Goal: Task Accomplishment & Management: Manage account settings

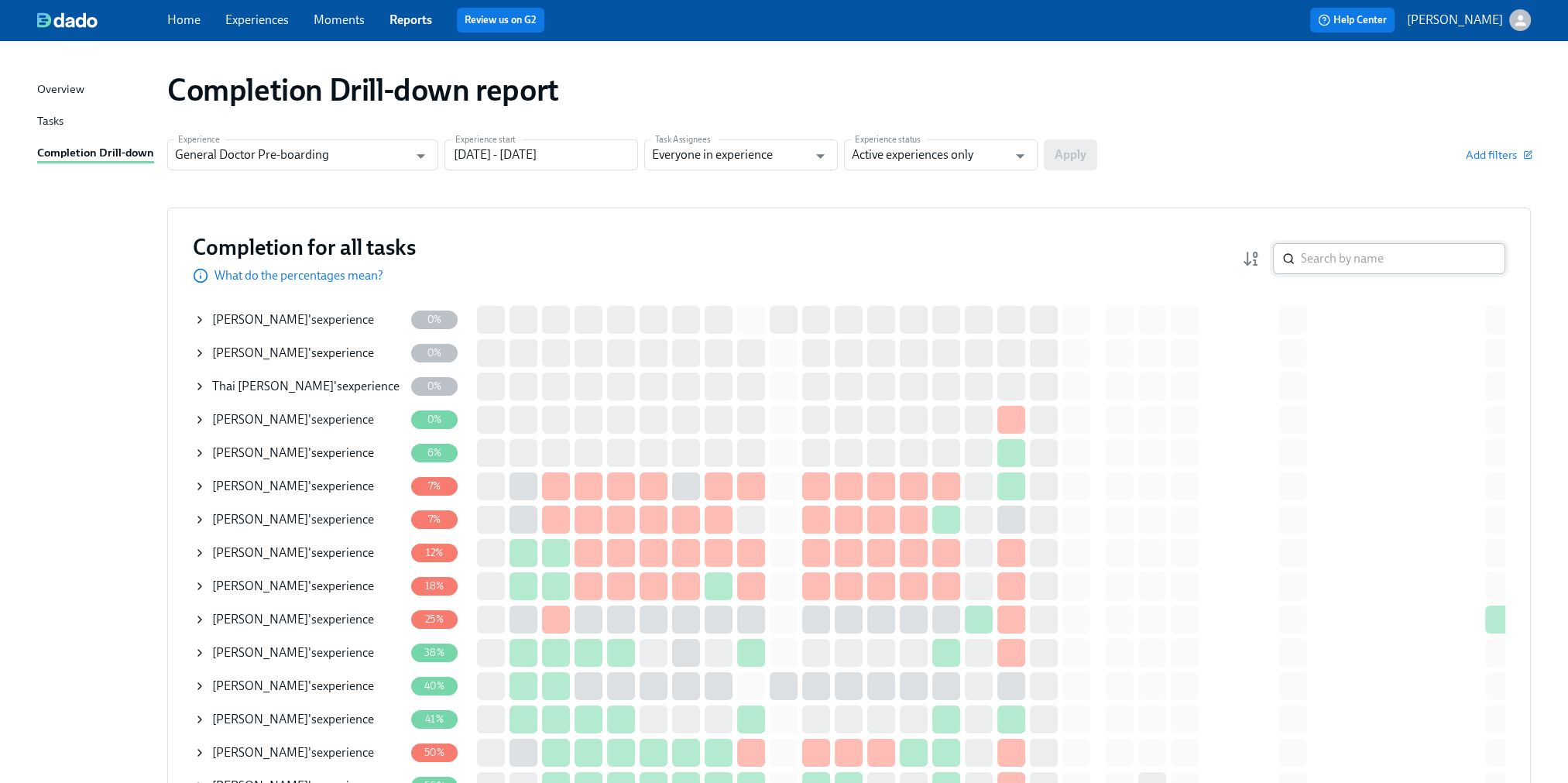
click at [1439, 258] on input "search" at bounding box center [1402, 258] width 204 height 31
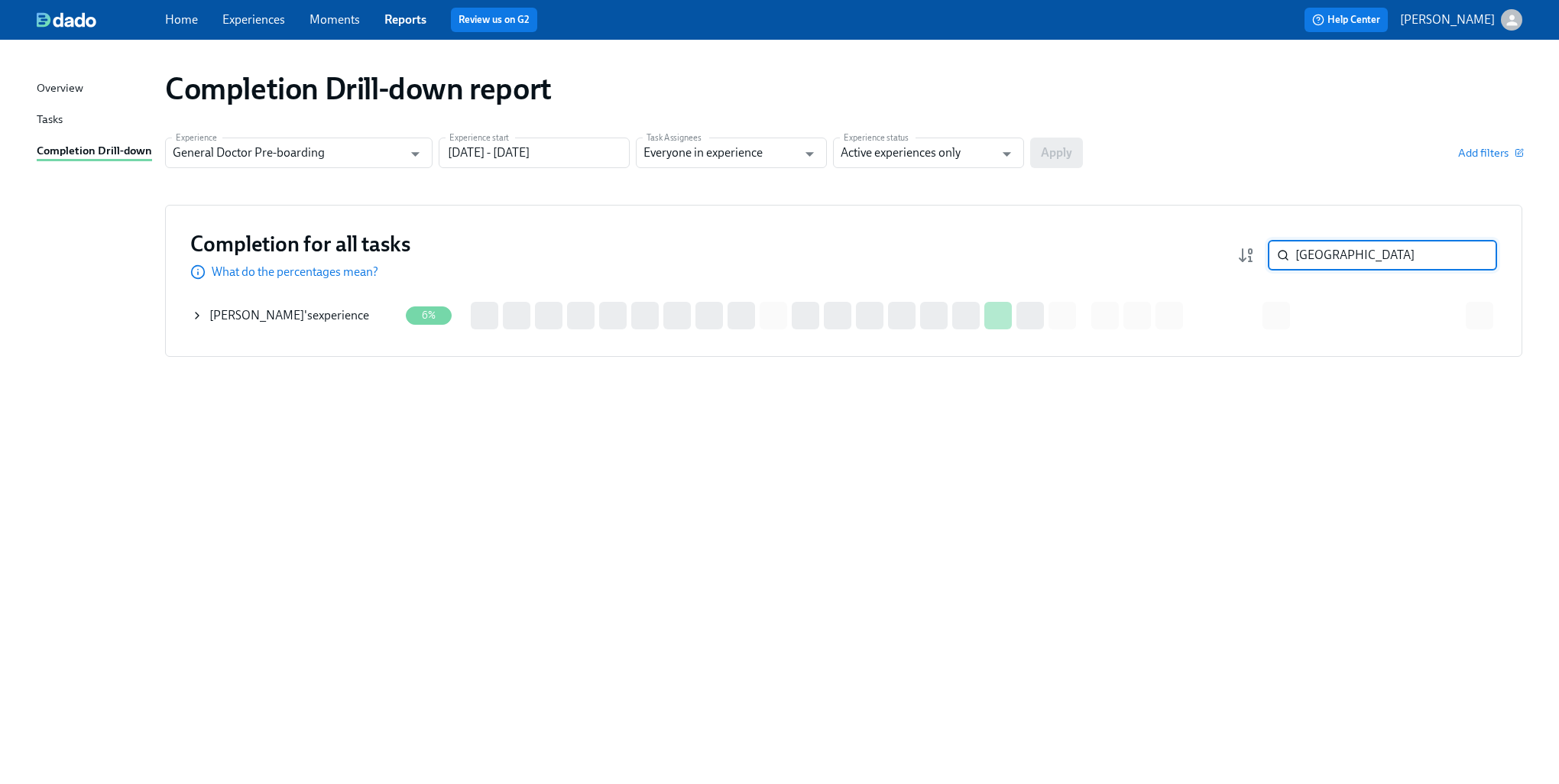
type input "[GEOGRAPHIC_DATA]"
click at [202, 318] on icon at bounding box center [197, 316] width 13 height 13
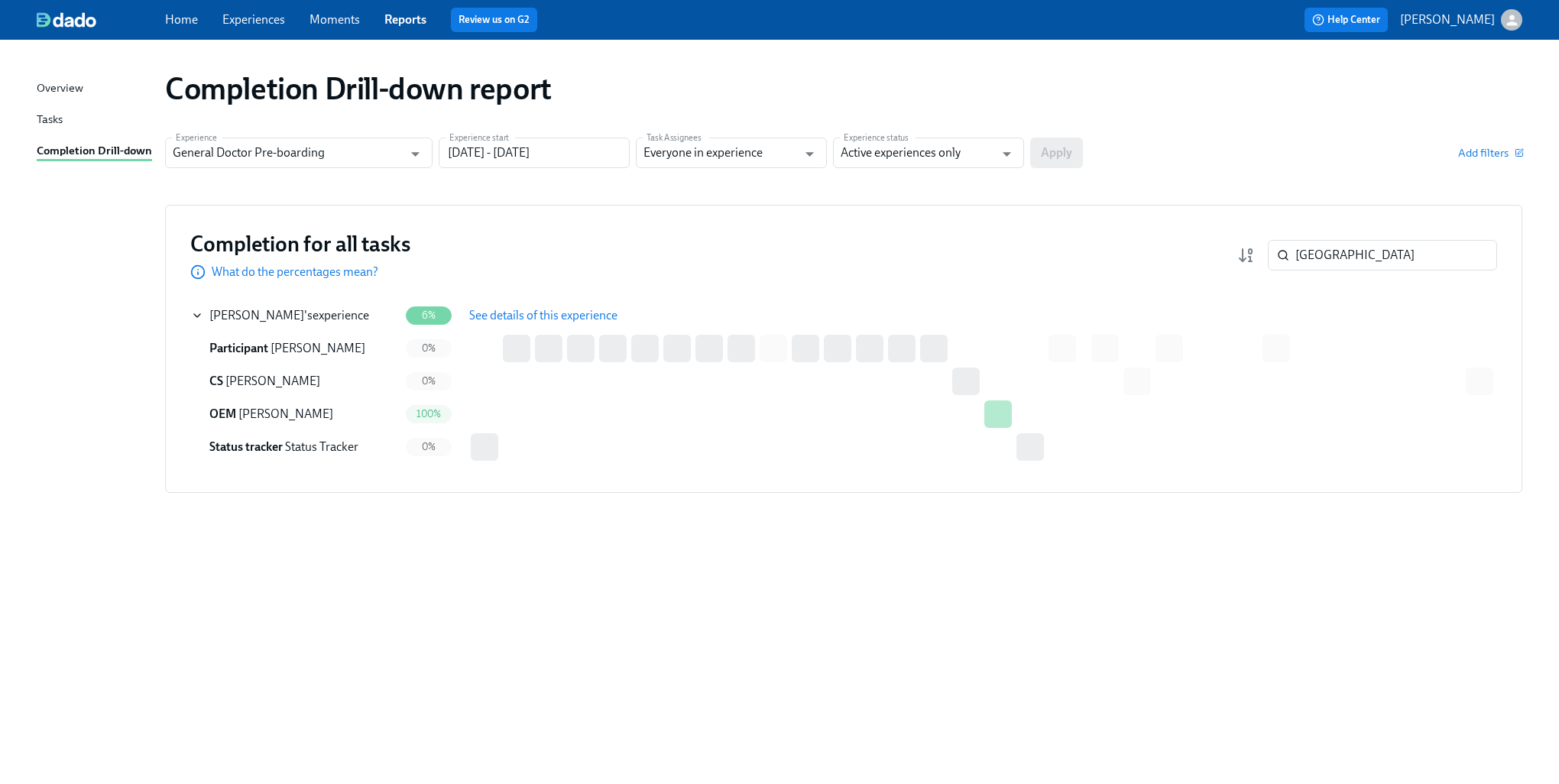
click at [531, 316] on span "See details of this experience" at bounding box center [543, 316] width 148 height 15
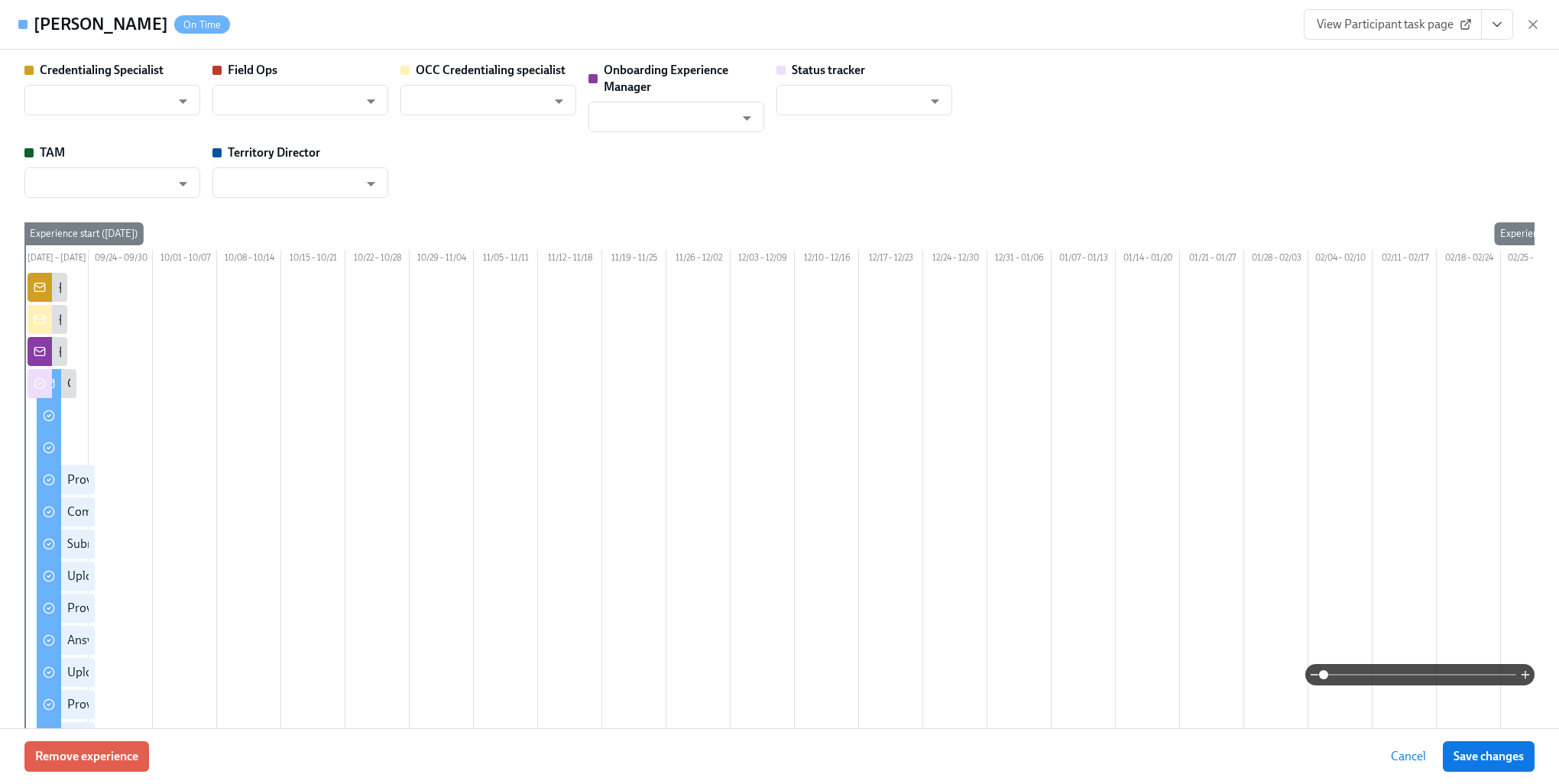
type input "[PERSON_NAME]"
type input "Status Tracker"
type input "[PERSON_NAME]"
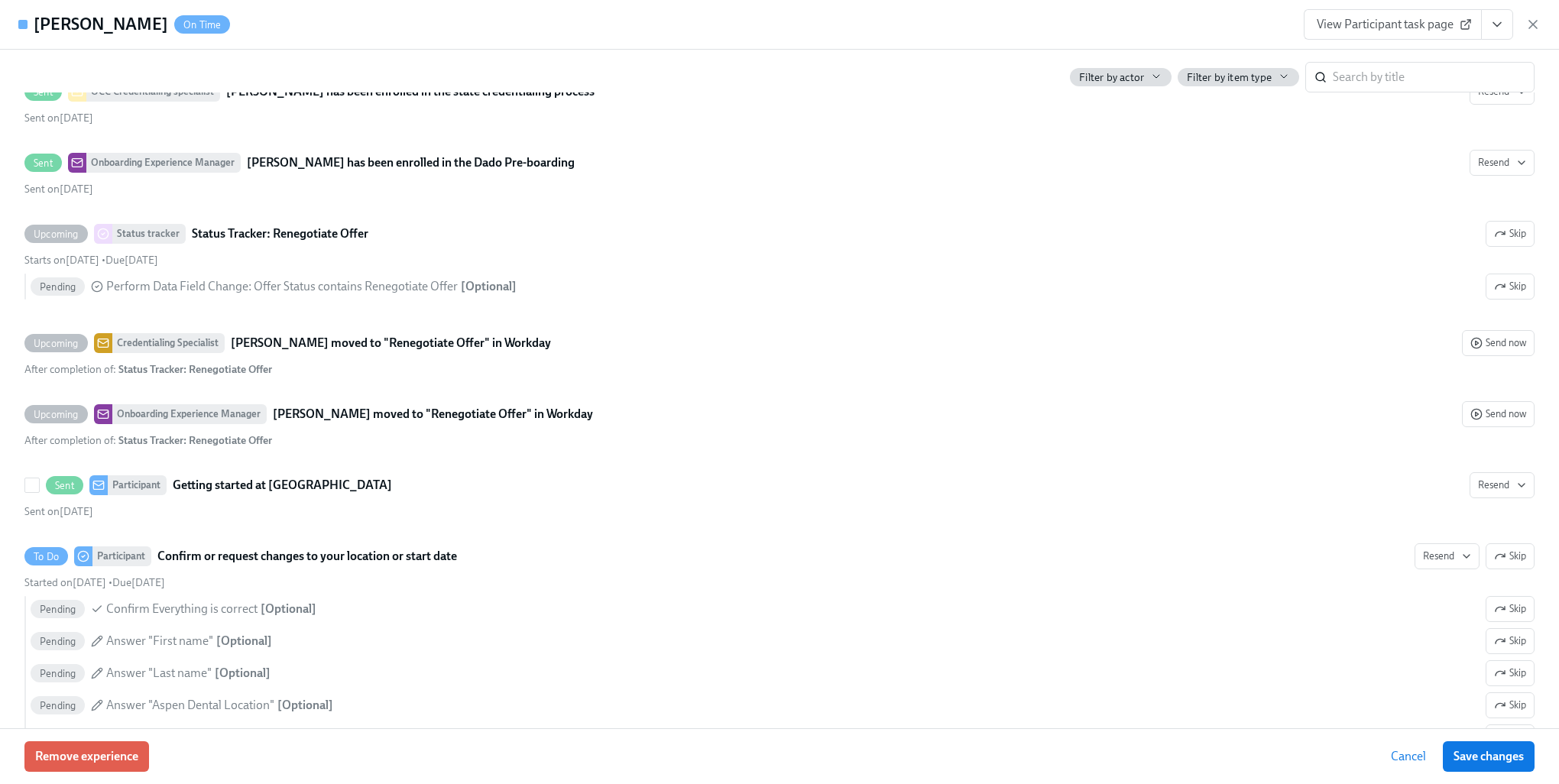
scroll to position [1223, 0]
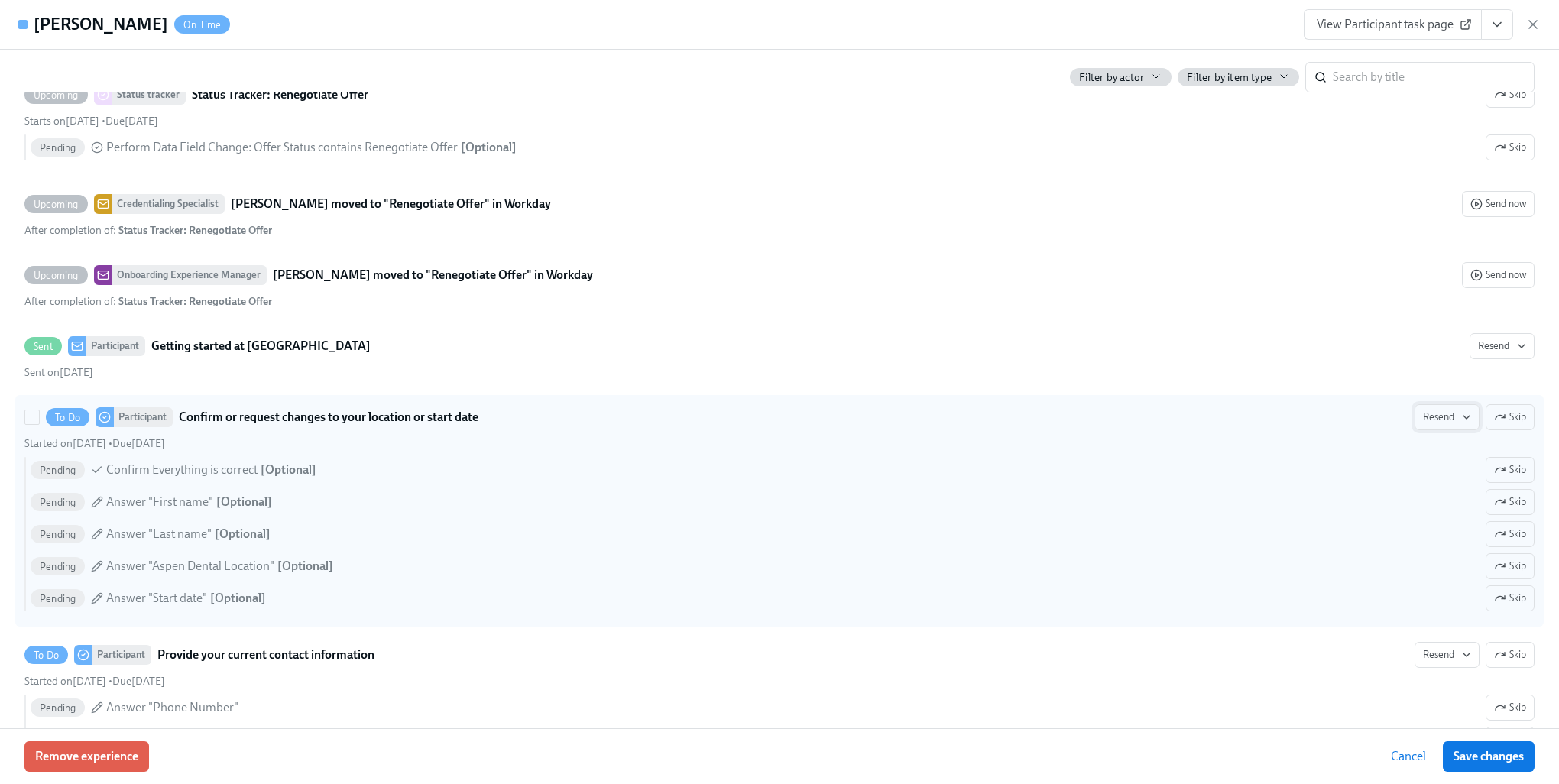
click at [1415, 430] on button "Resend" at bounding box center [1448, 417] width 65 height 26
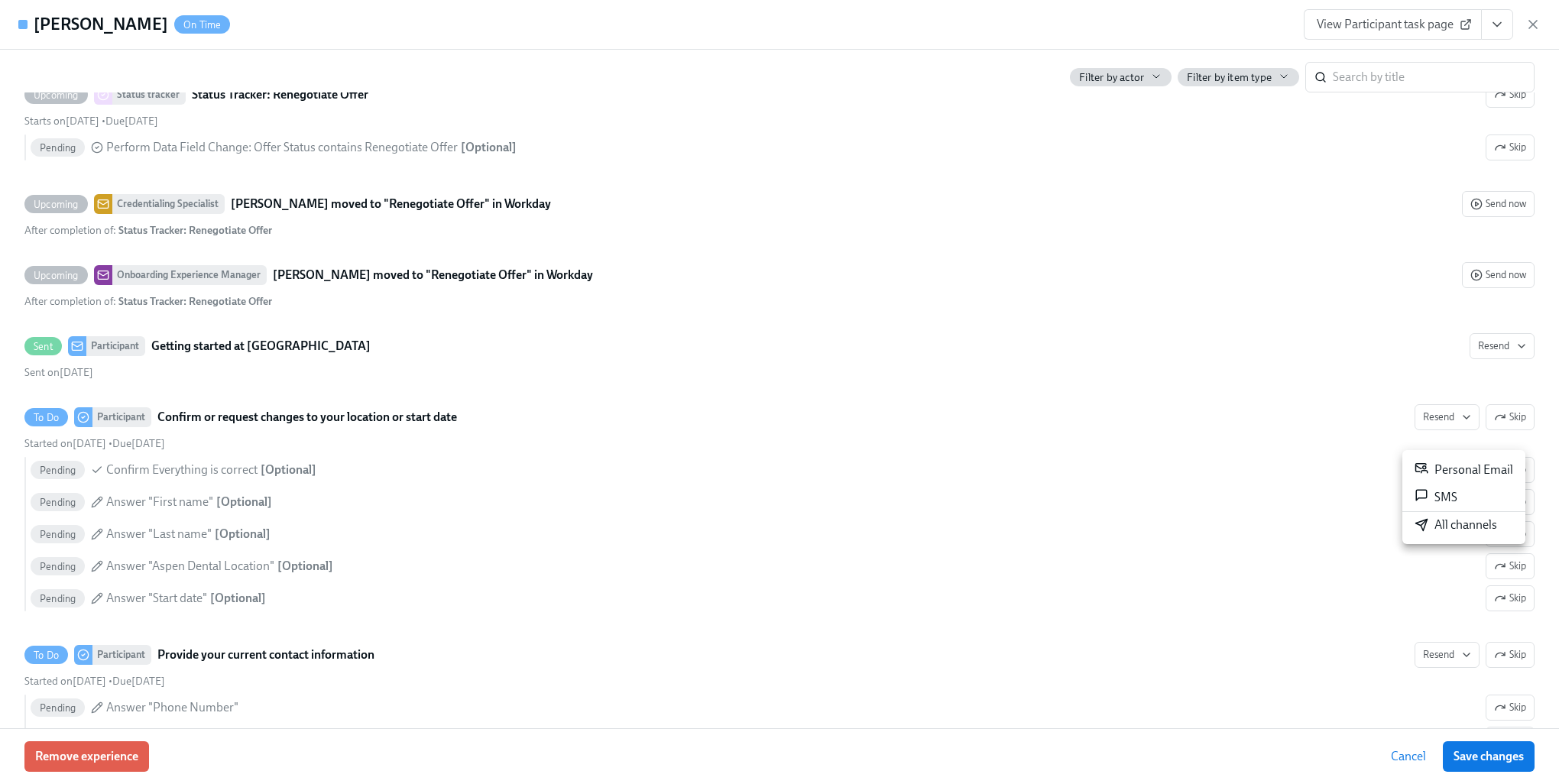
click at [1446, 521] on div "All channels" at bounding box center [1456, 524] width 82 height 17
click at [976, 607] on div at bounding box center [780, 392] width 1559 height 784
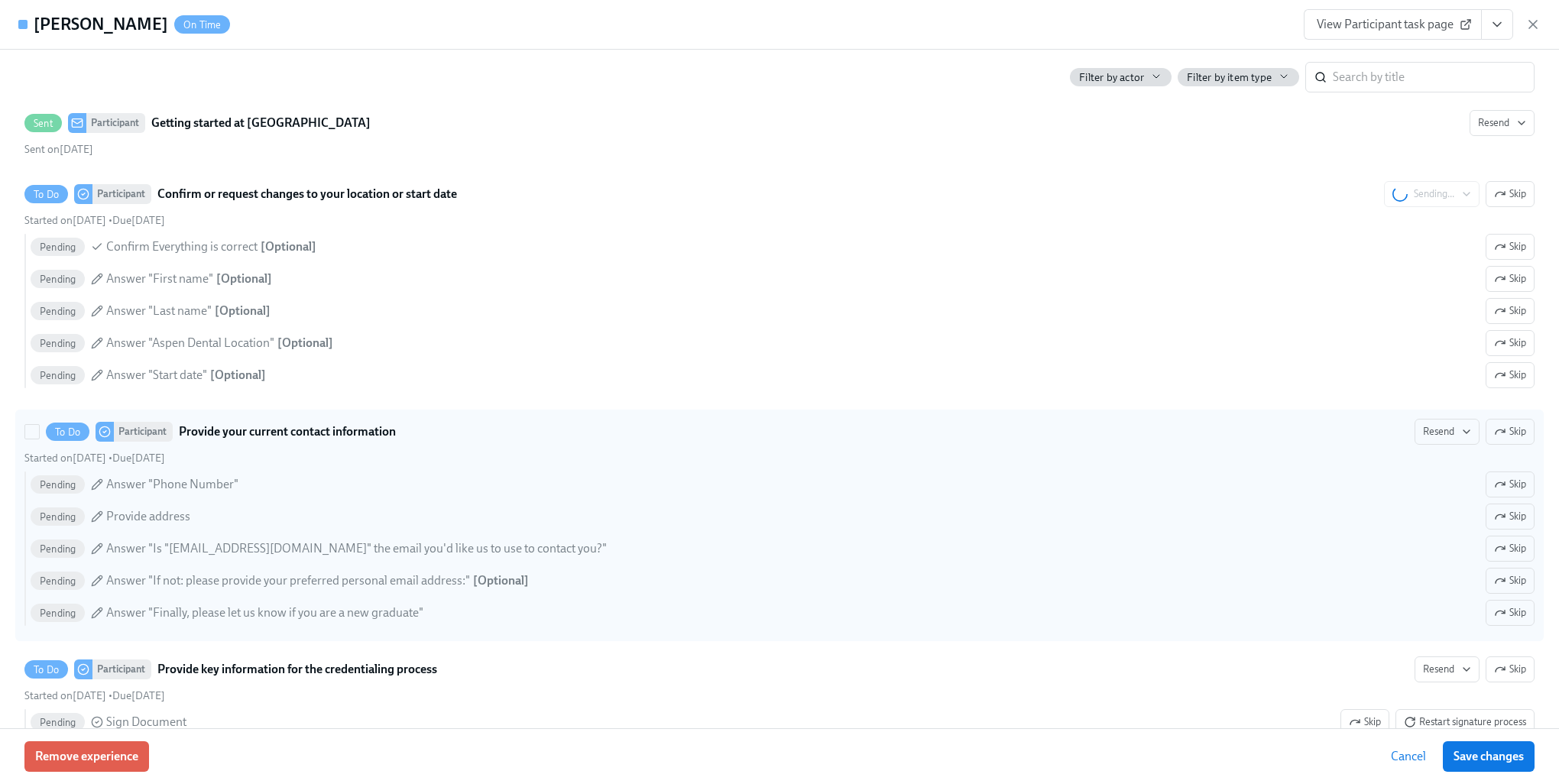
scroll to position [1529, 0]
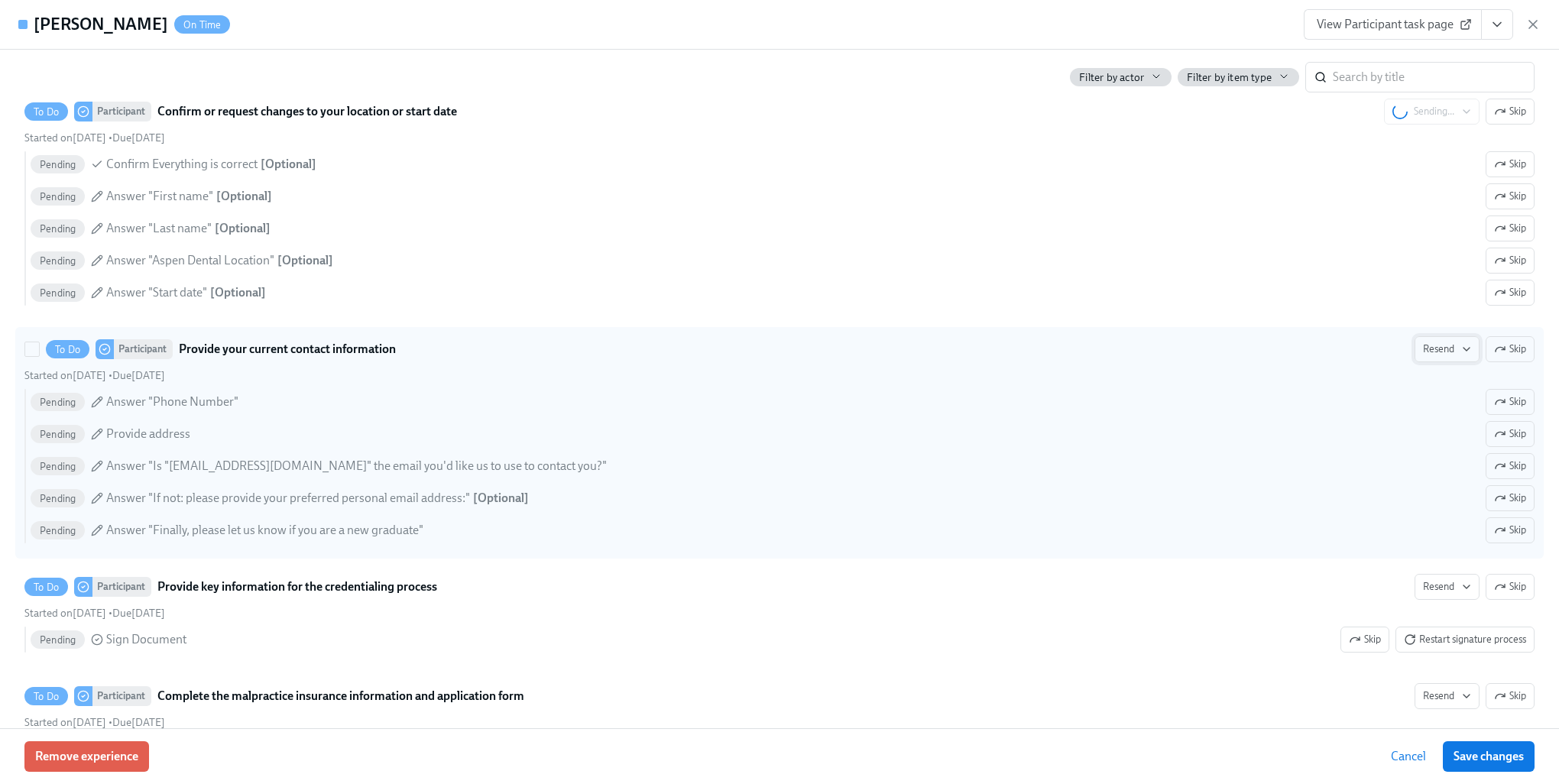
click at [1423, 357] on span "Resend" at bounding box center [1447, 349] width 48 height 15
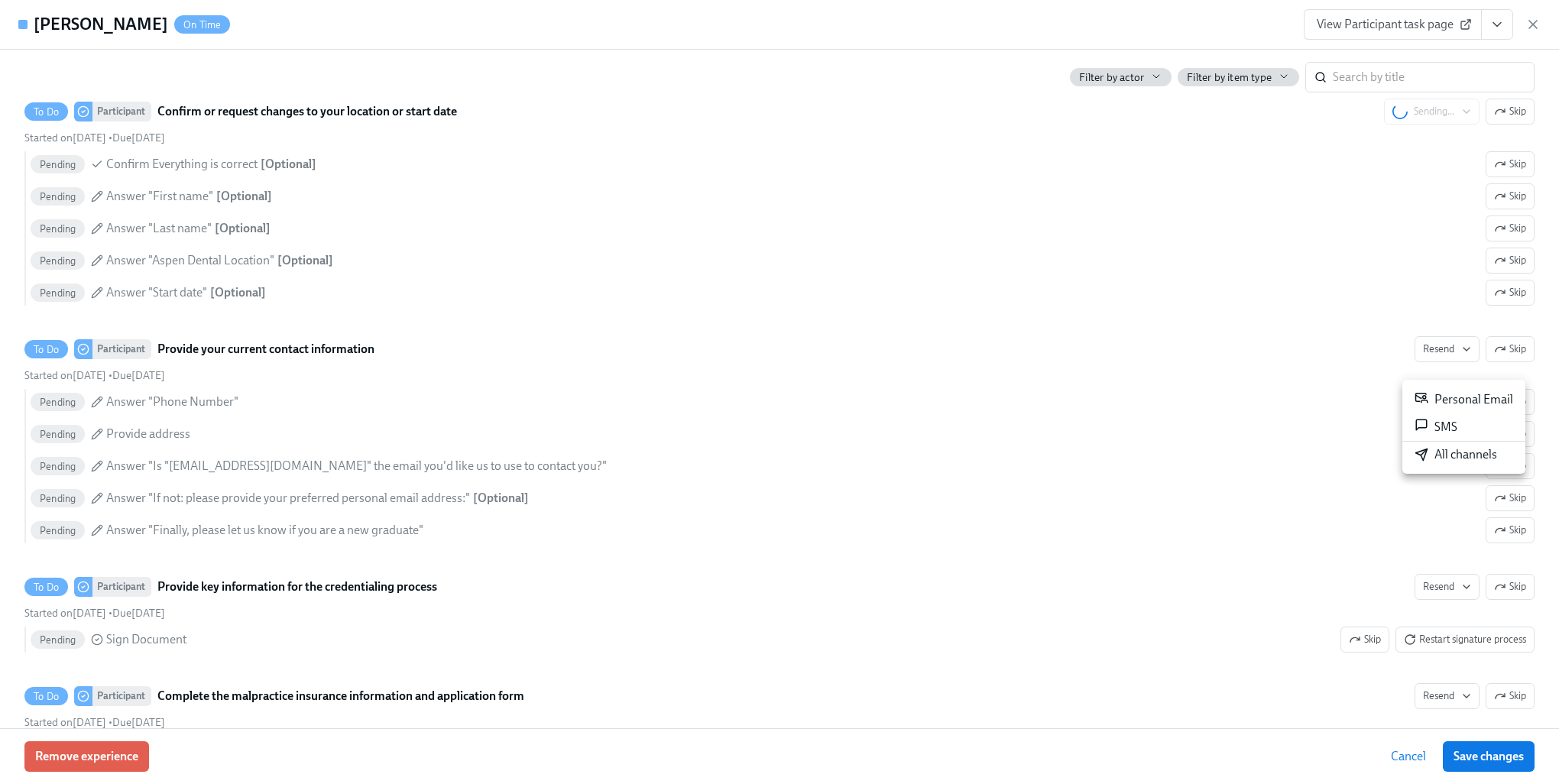
click at [1456, 452] on div "All channels" at bounding box center [1456, 455] width 82 height 17
click at [955, 416] on div at bounding box center [780, 392] width 1559 height 784
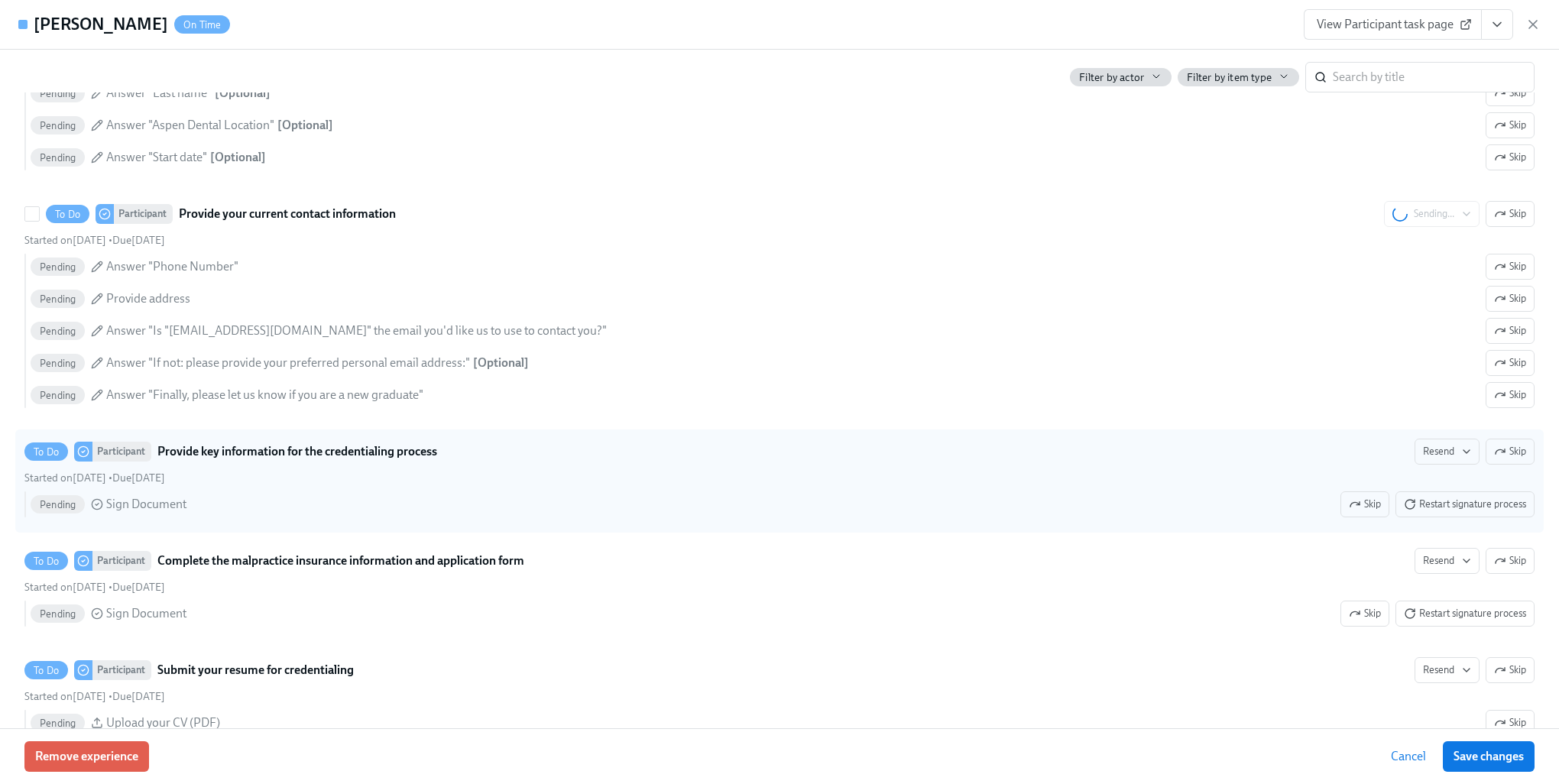
scroll to position [1758, 0]
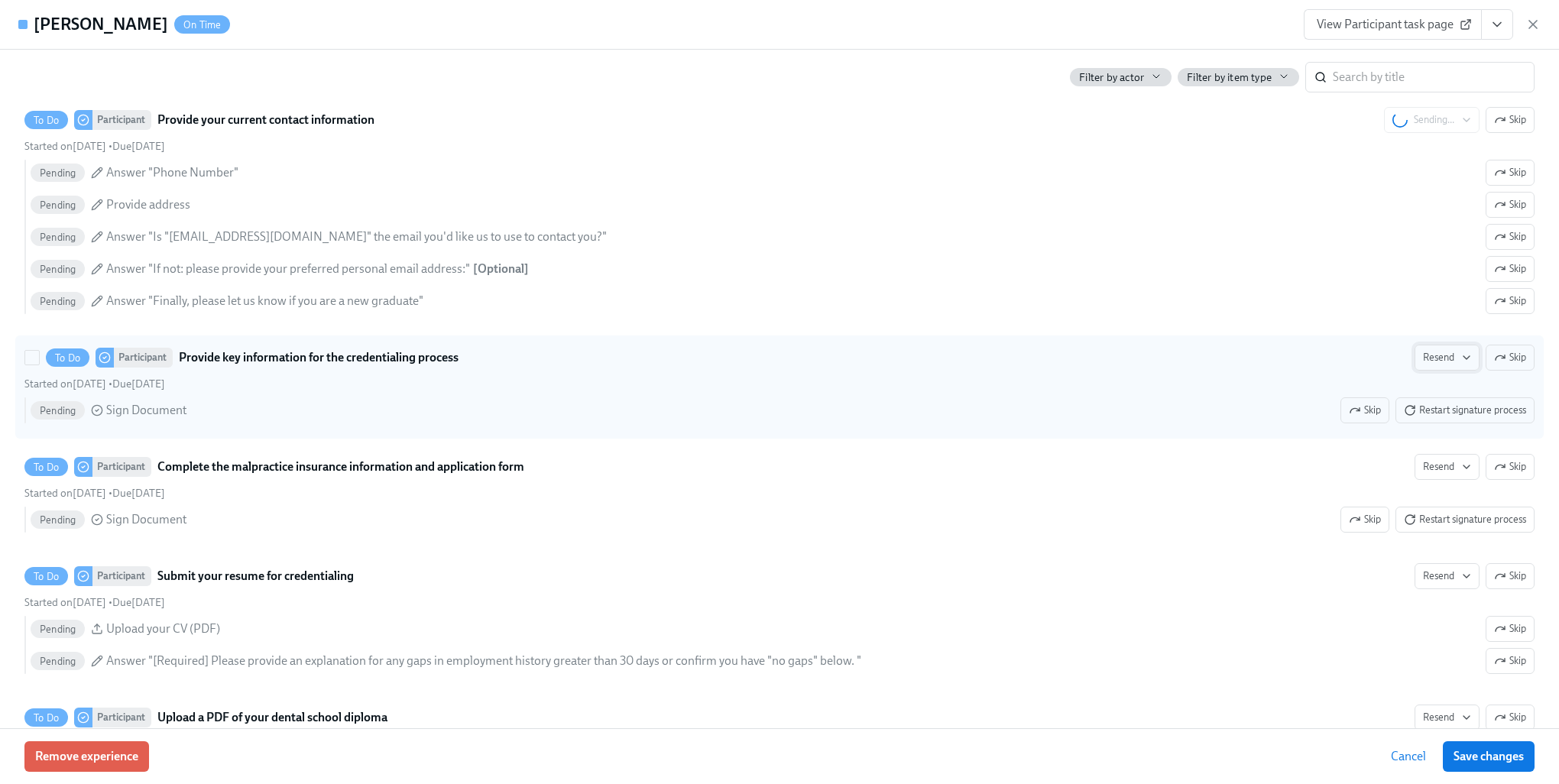
click at [1460, 364] on icon "button" at bounding box center [1467, 358] width 13 height 13
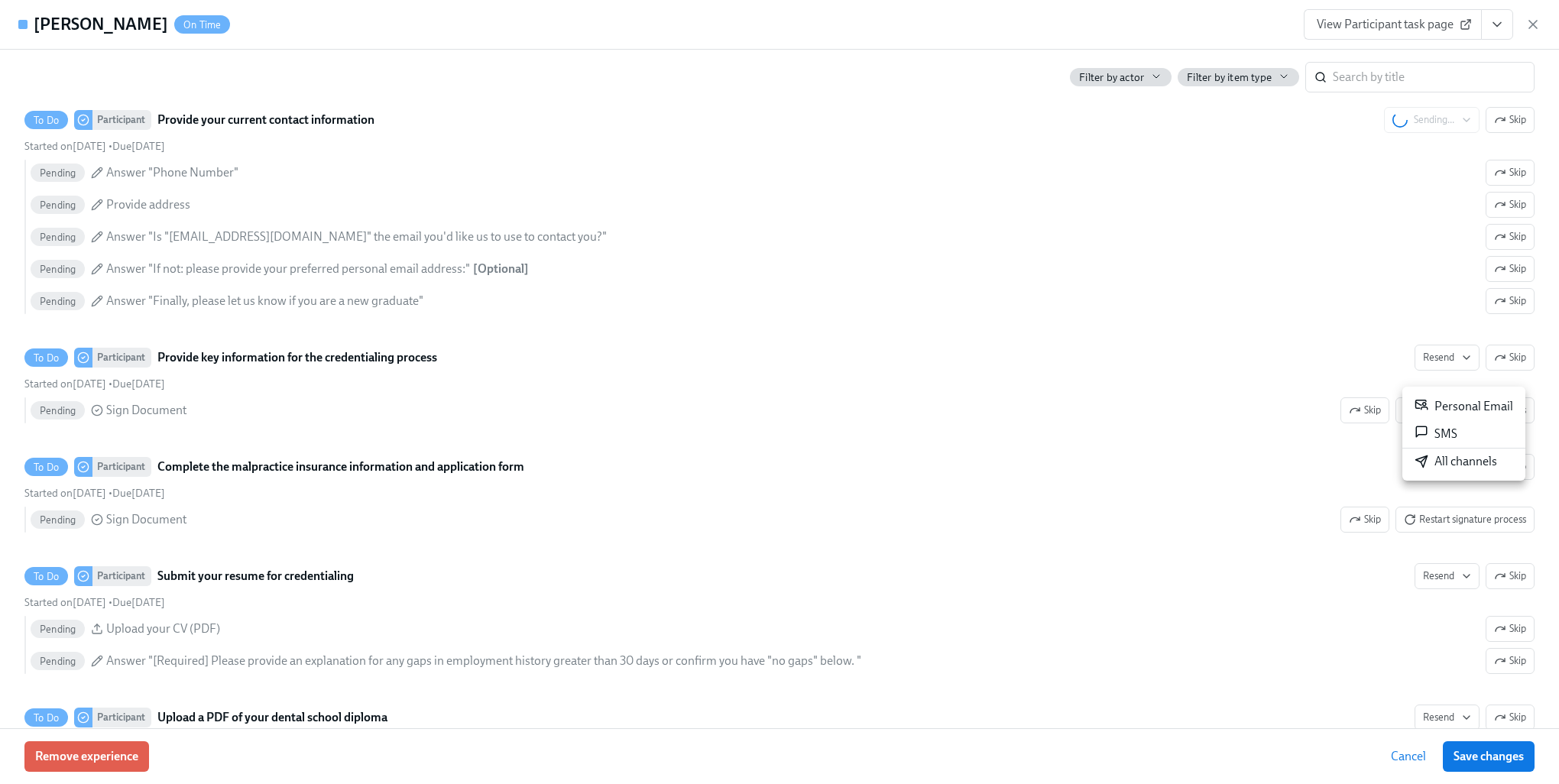
click at [1425, 462] on icon at bounding box center [1422, 461] width 14 height 14
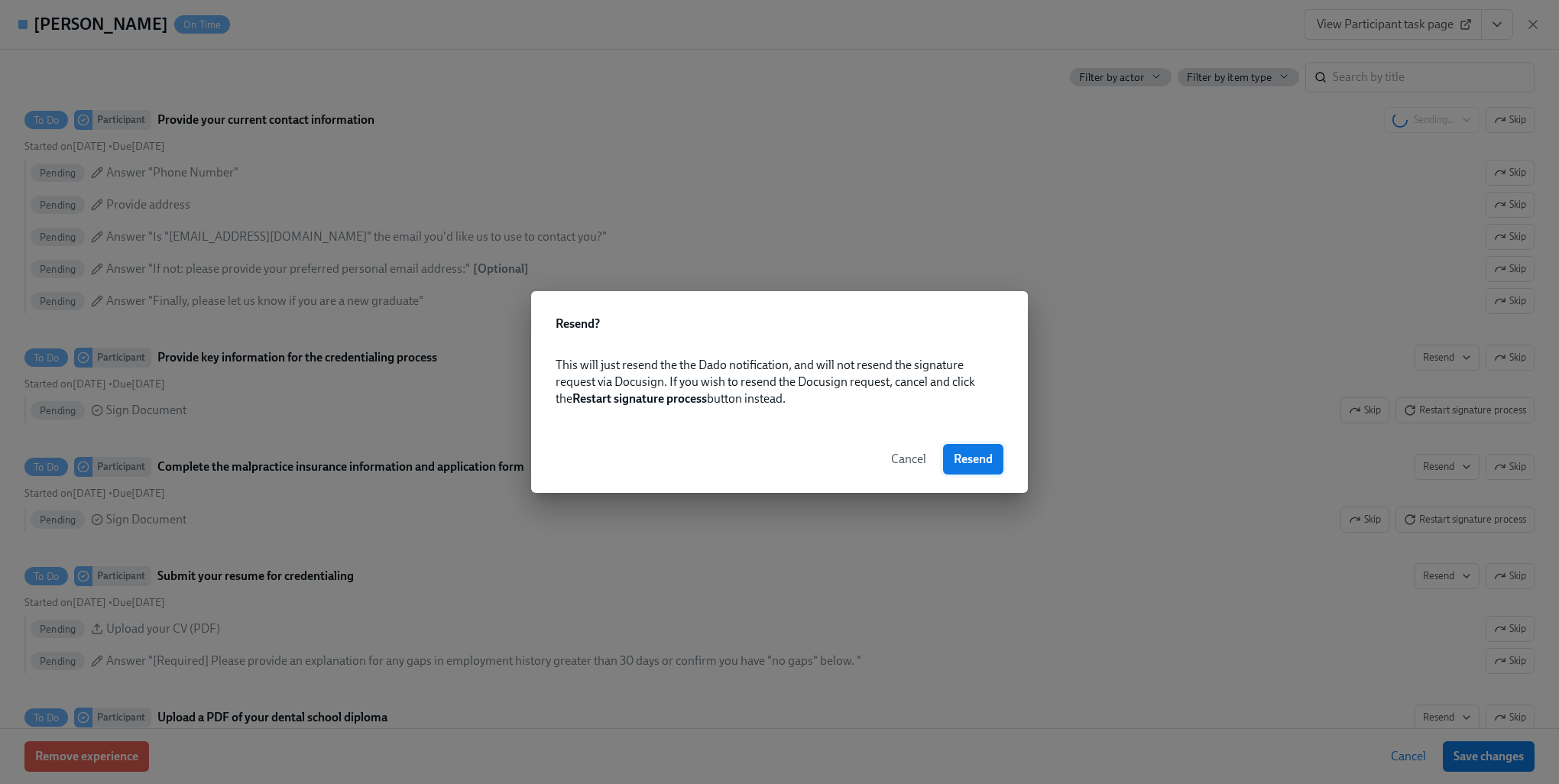
click at [965, 455] on span "Resend" at bounding box center [973, 459] width 39 height 15
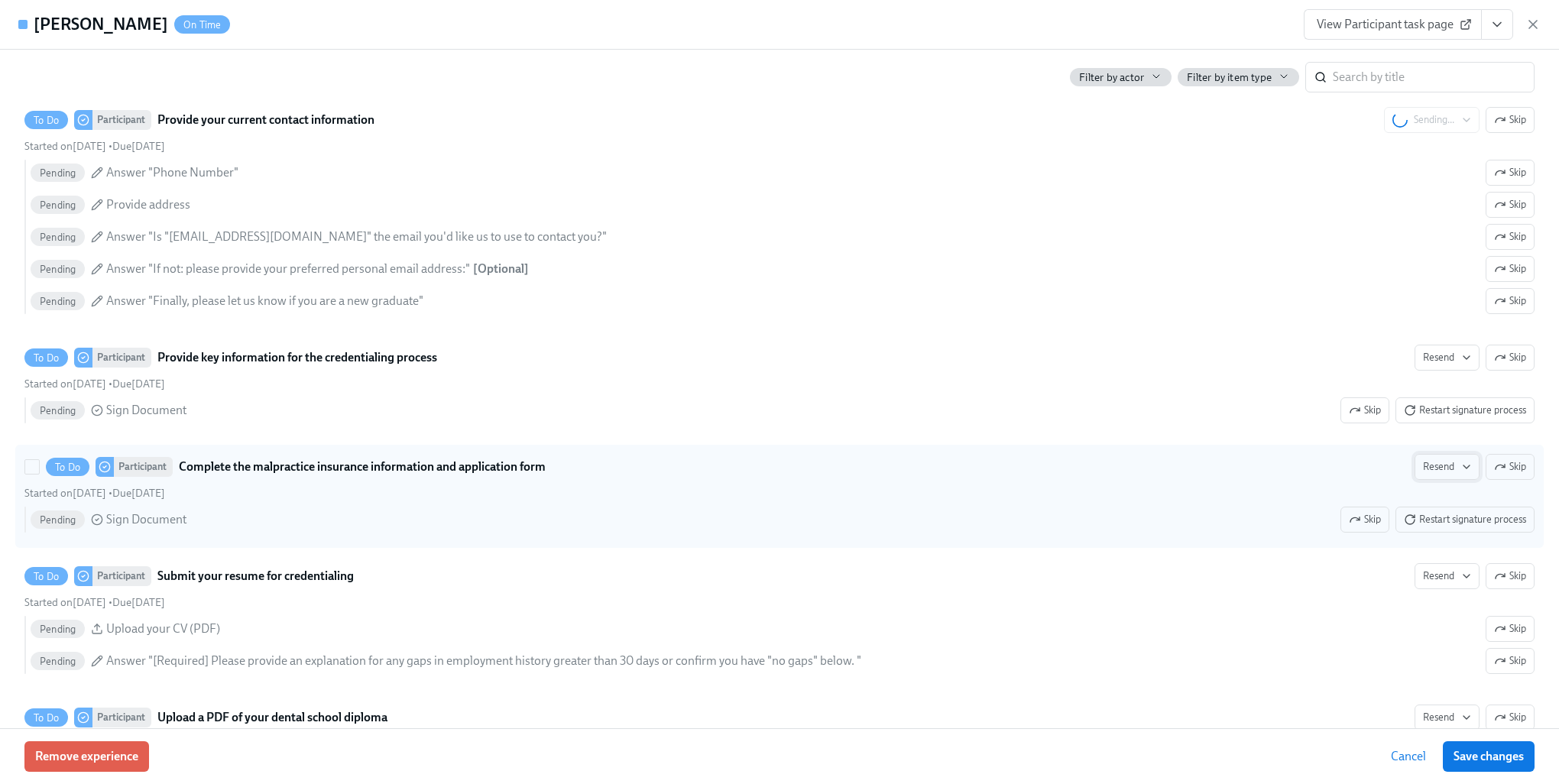
click at [1431, 474] on button "Resend" at bounding box center [1448, 467] width 65 height 26
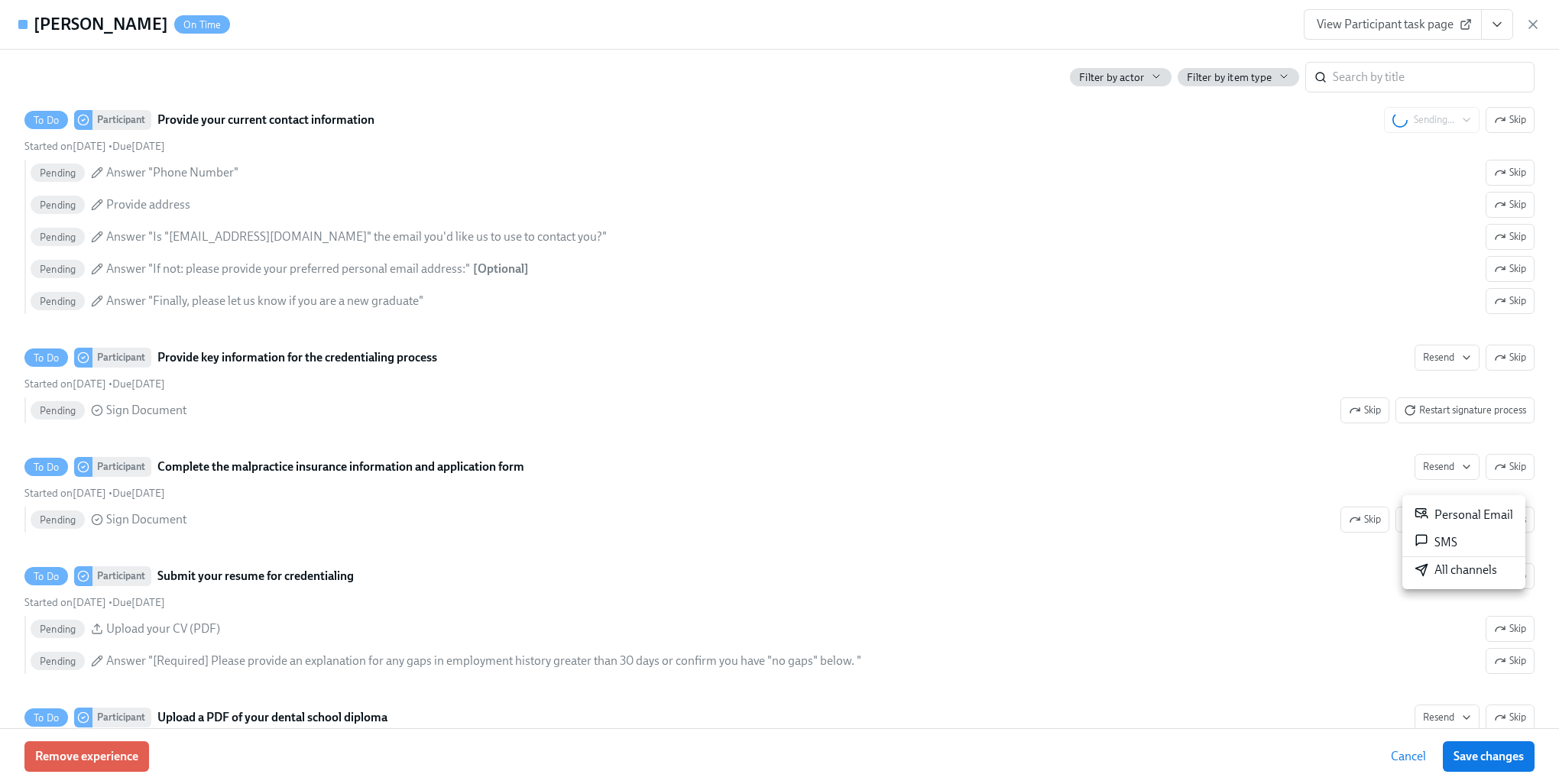
click at [1446, 571] on div "All channels" at bounding box center [1456, 570] width 82 height 17
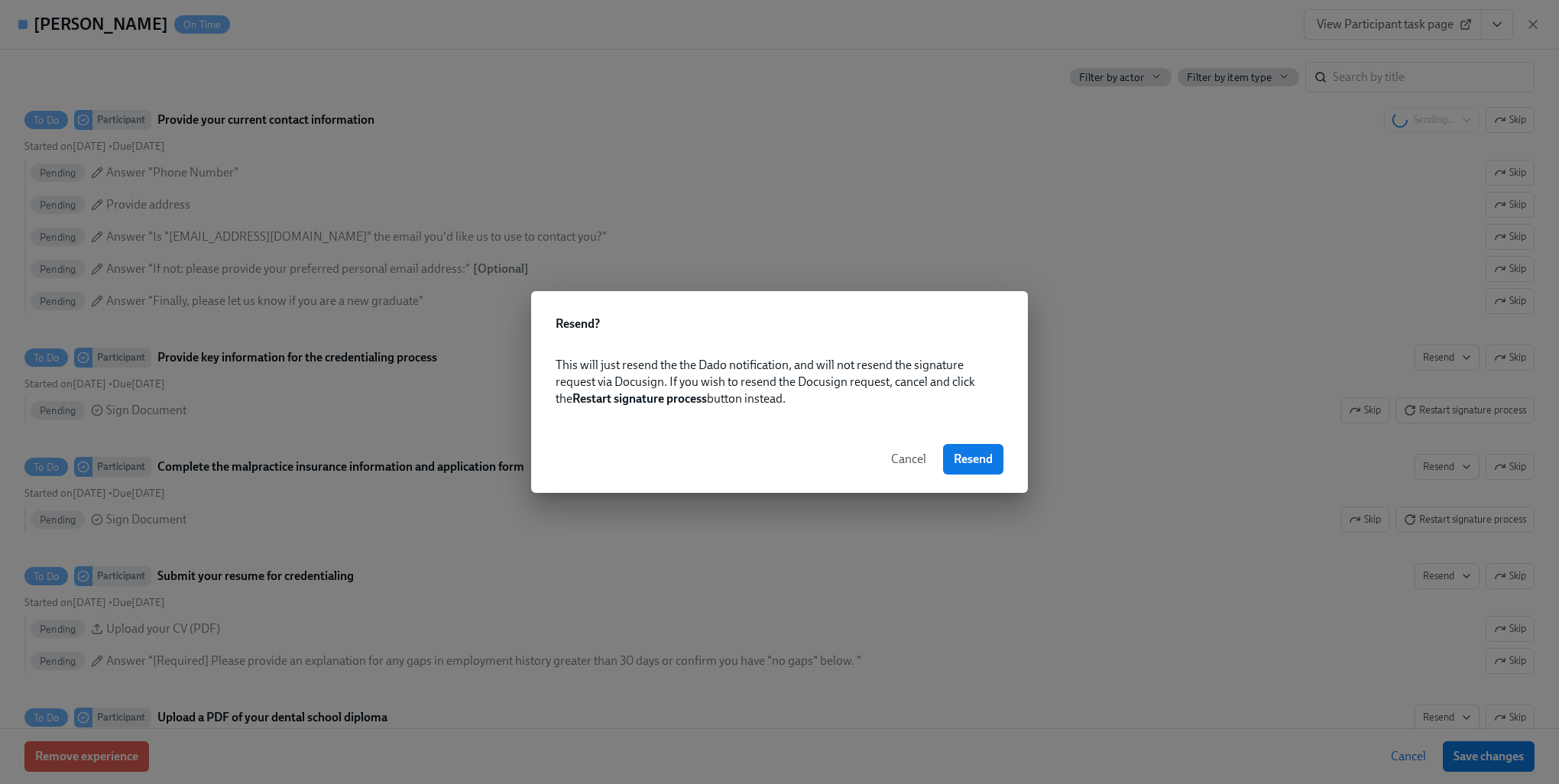
click at [966, 461] on span "Resend" at bounding box center [973, 459] width 39 height 15
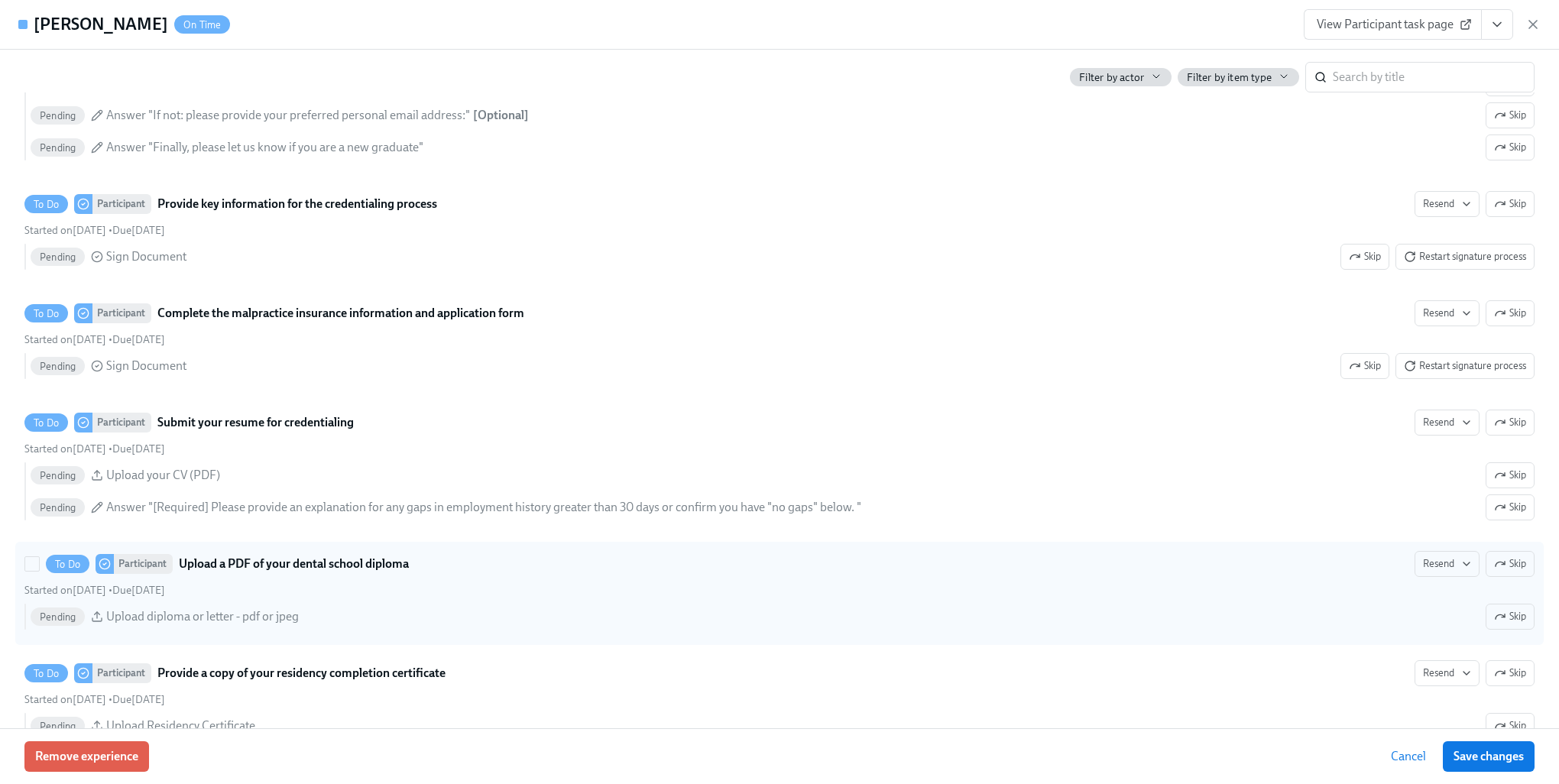
scroll to position [1988, 0]
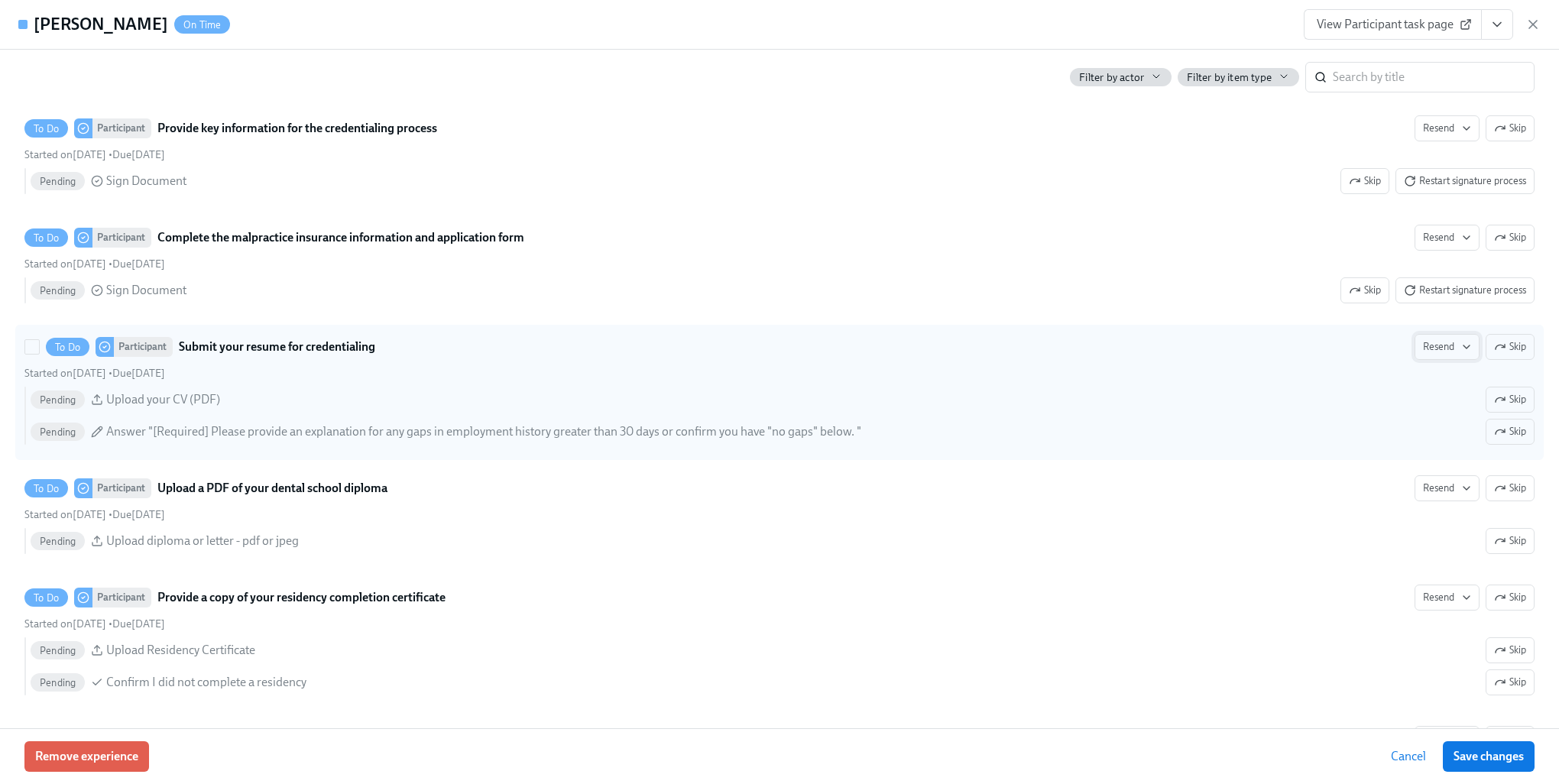
click at [1434, 354] on span "Resend" at bounding box center [1447, 346] width 48 height 15
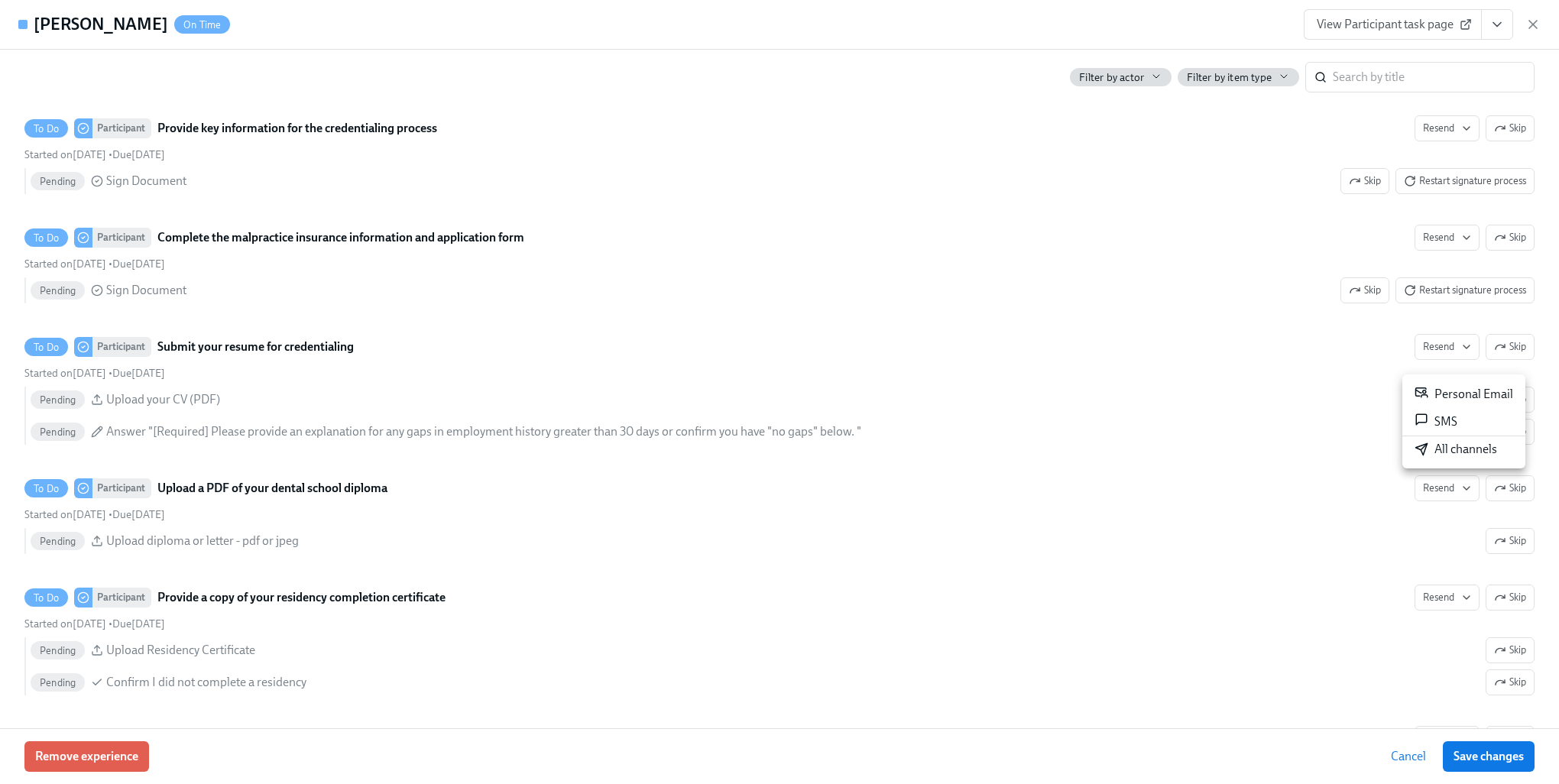
click at [1471, 453] on div "All channels" at bounding box center [1456, 449] width 82 height 17
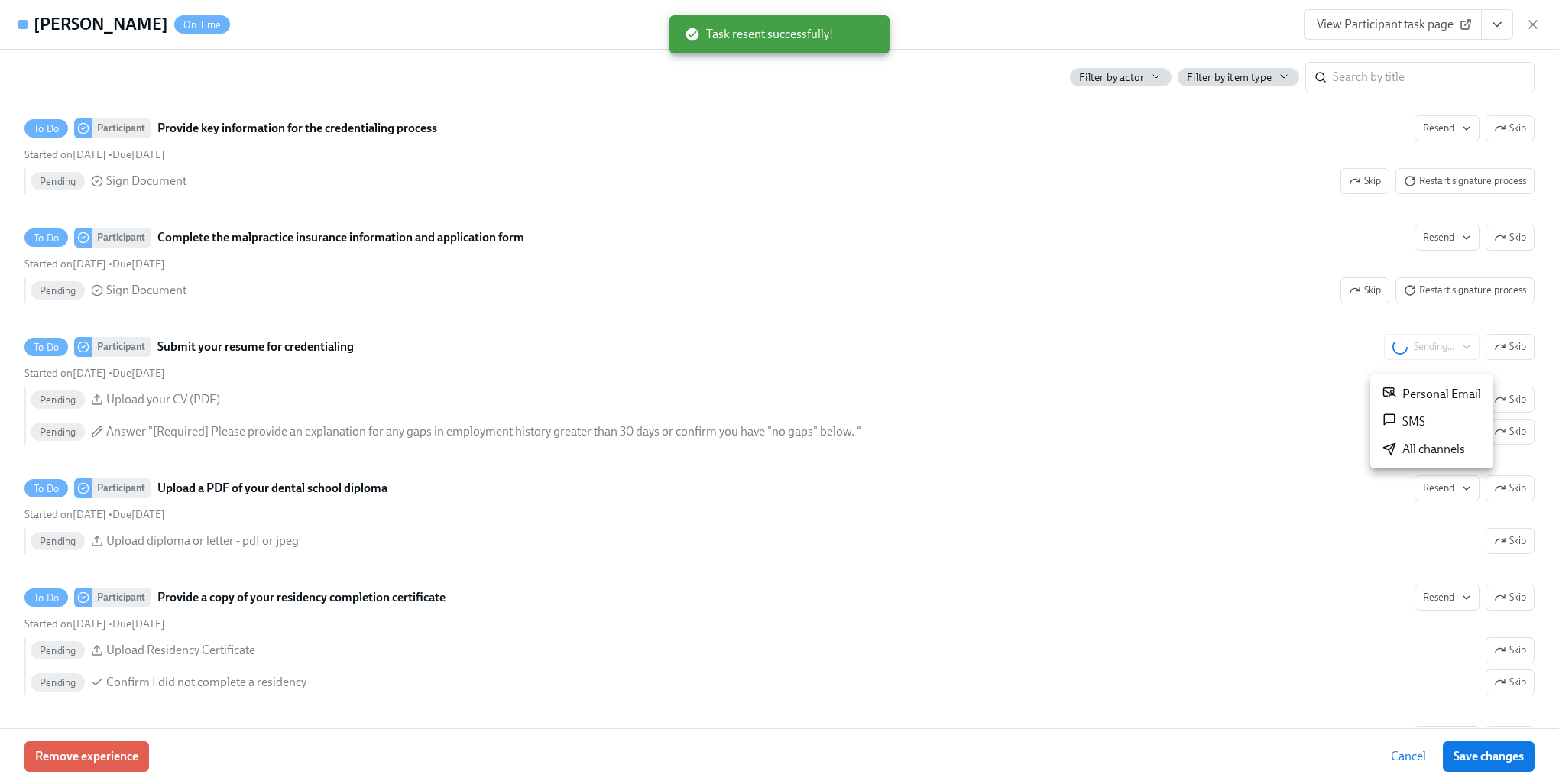
click at [1050, 411] on div at bounding box center [780, 392] width 1559 height 784
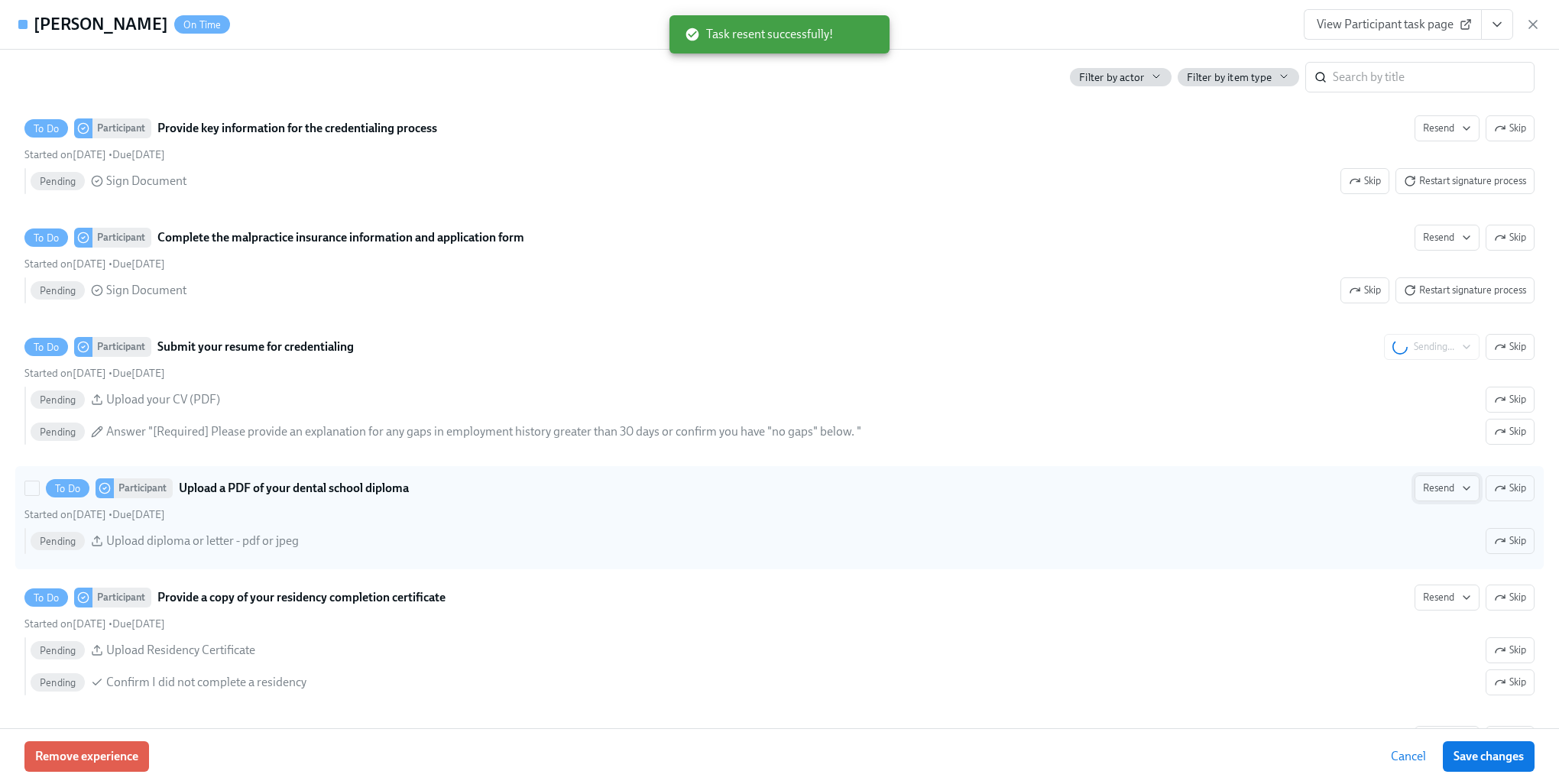
click at [1425, 502] on button "Resend" at bounding box center [1448, 488] width 65 height 26
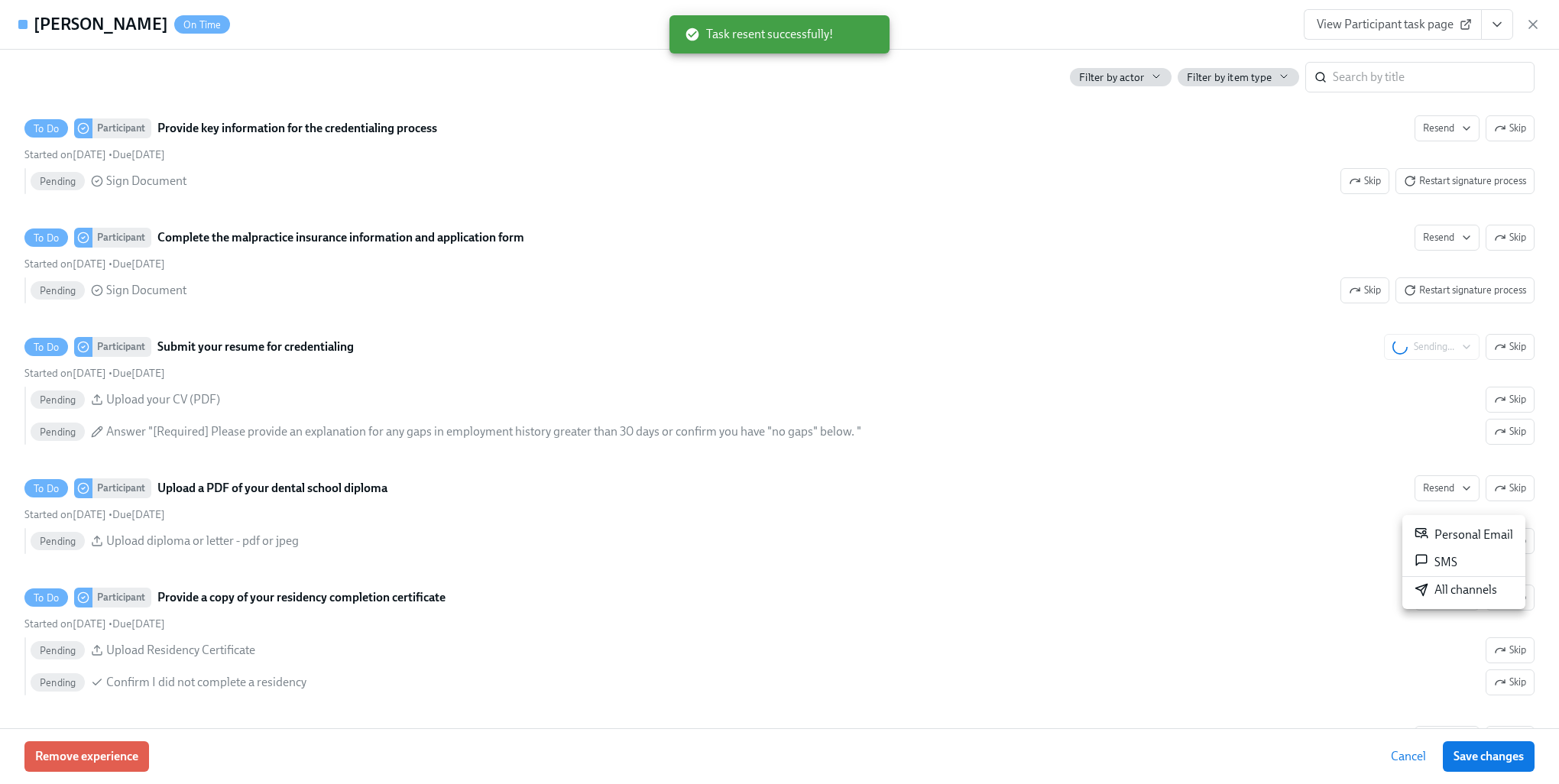
click at [1431, 587] on div "All channels" at bounding box center [1456, 590] width 82 height 17
click at [1262, 584] on div at bounding box center [780, 392] width 1559 height 784
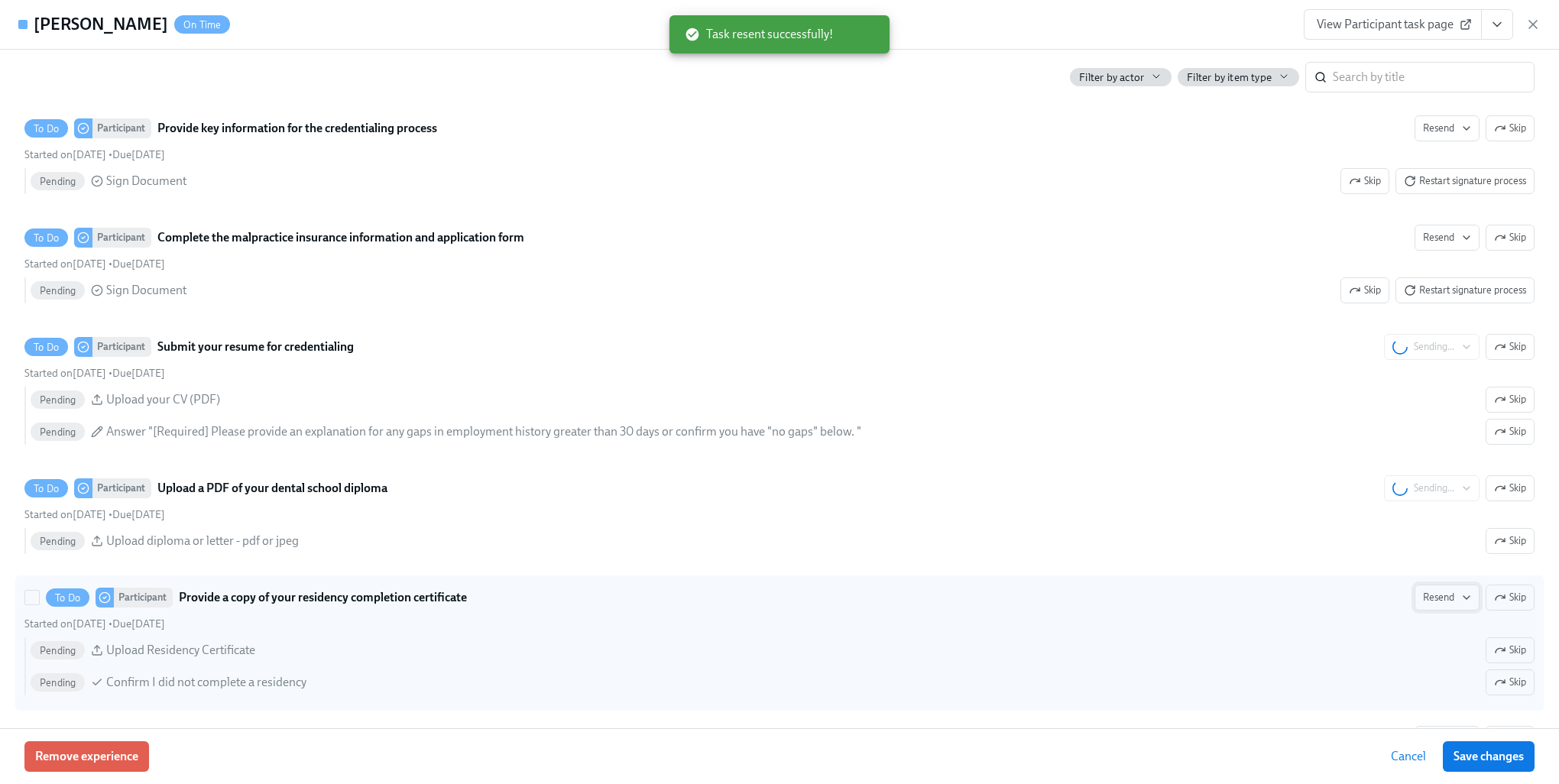
click at [1428, 605] on span "Resend" at bounding box center [1447, 598] width 48 height 15
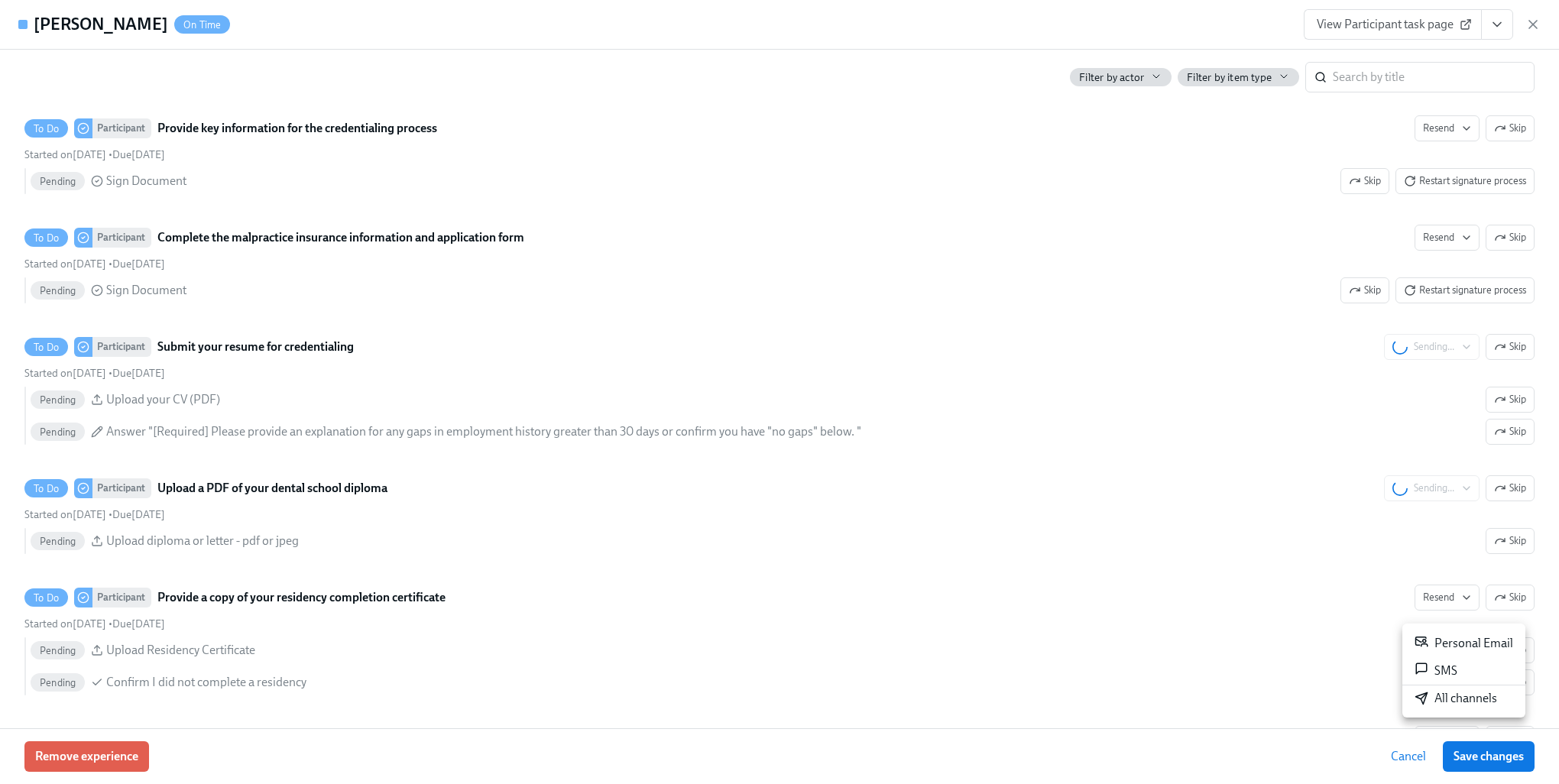
click at [1431, 697] on div "All channels" at bounding box center [1456, 698] width 82 height 17
click at [972, 544] on div at bounding box center [780, 392] width 1559 height 784
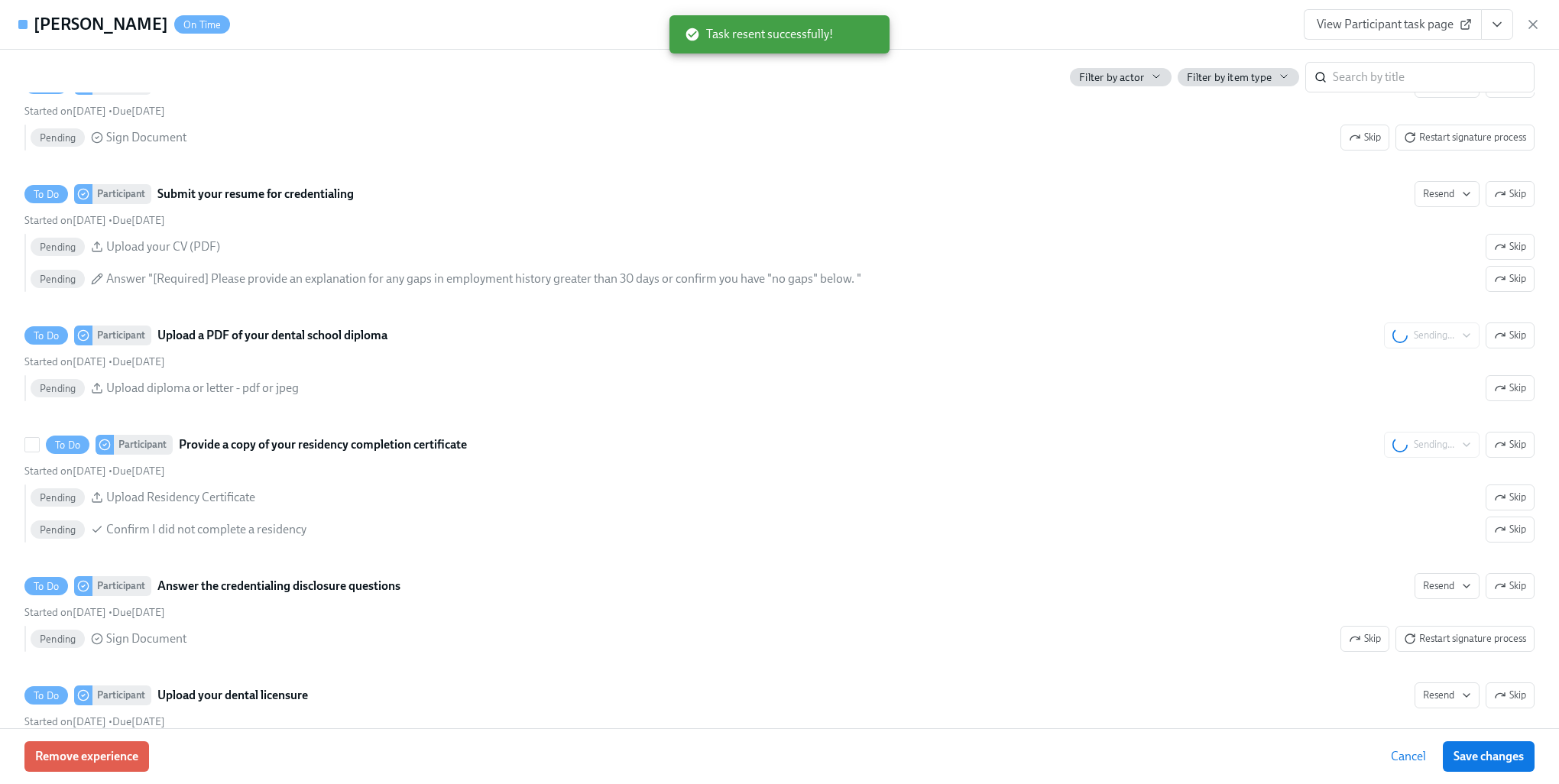
scroll to position [2293, 0]
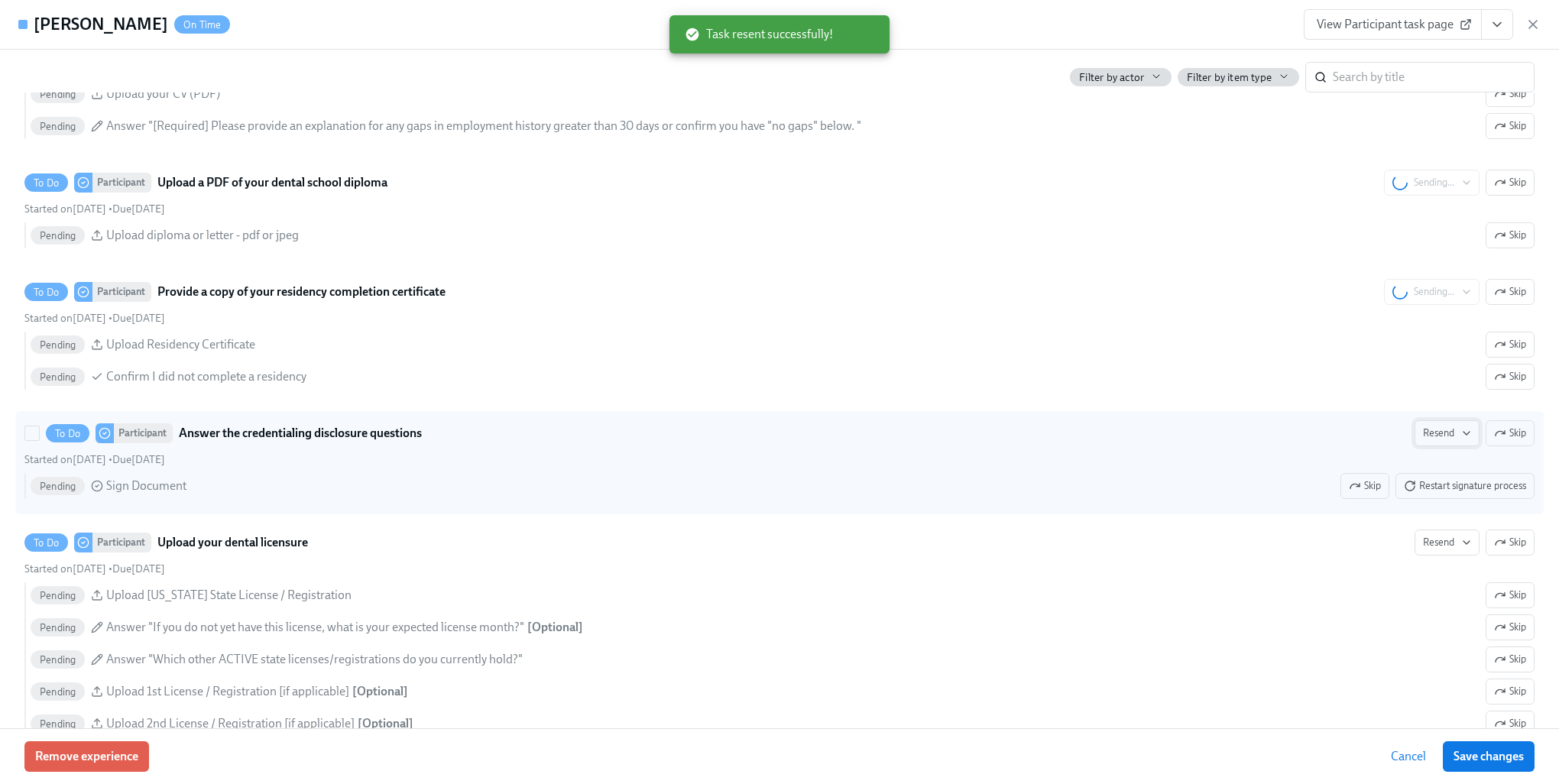
click at [1428, 441] on span "Resend" at bounding box center [1447, 433] width 48 height 15
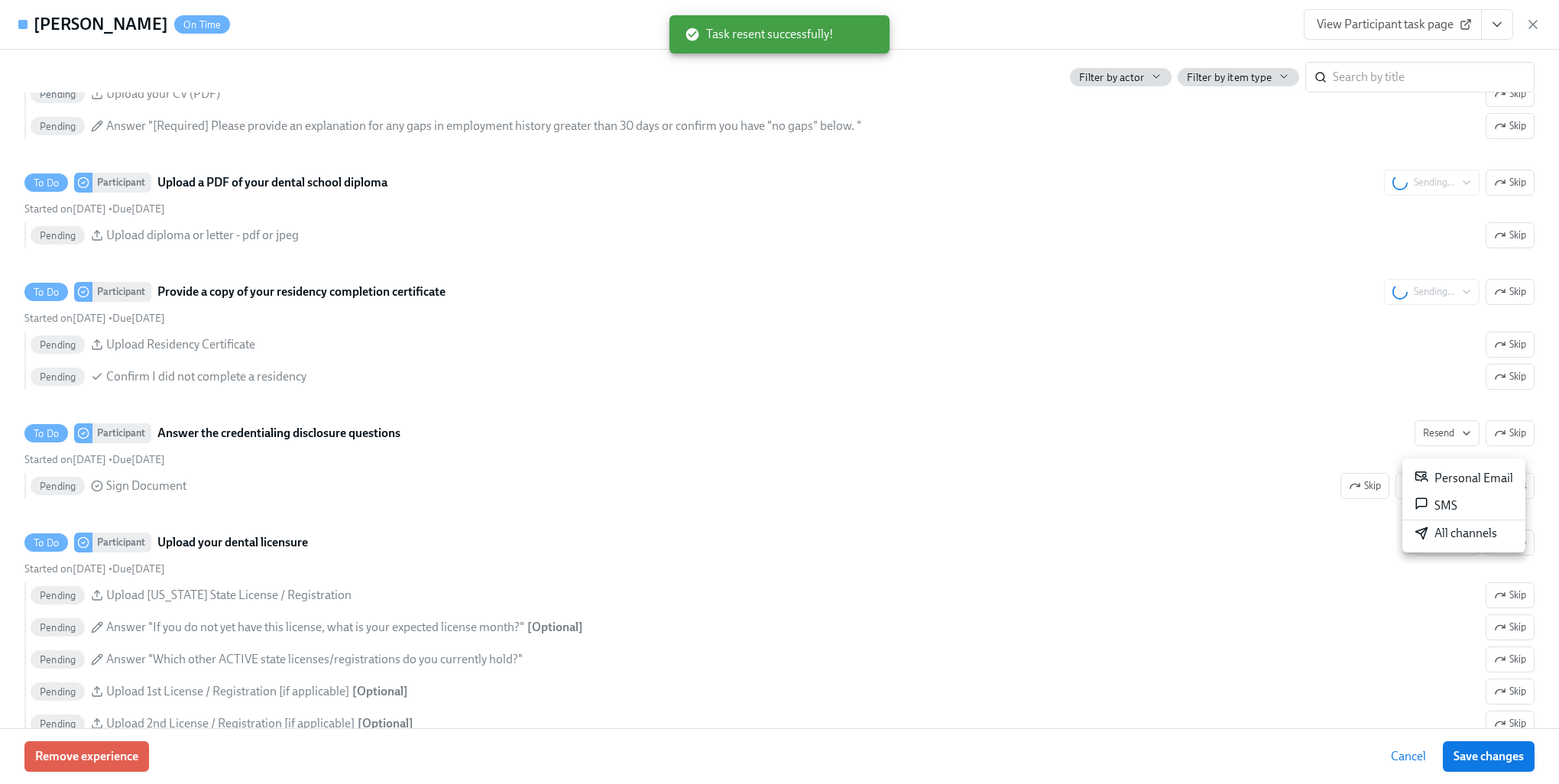
click at [1450, 536] on div "All channels" at bounding box center [1456, 534] width 82 height 17
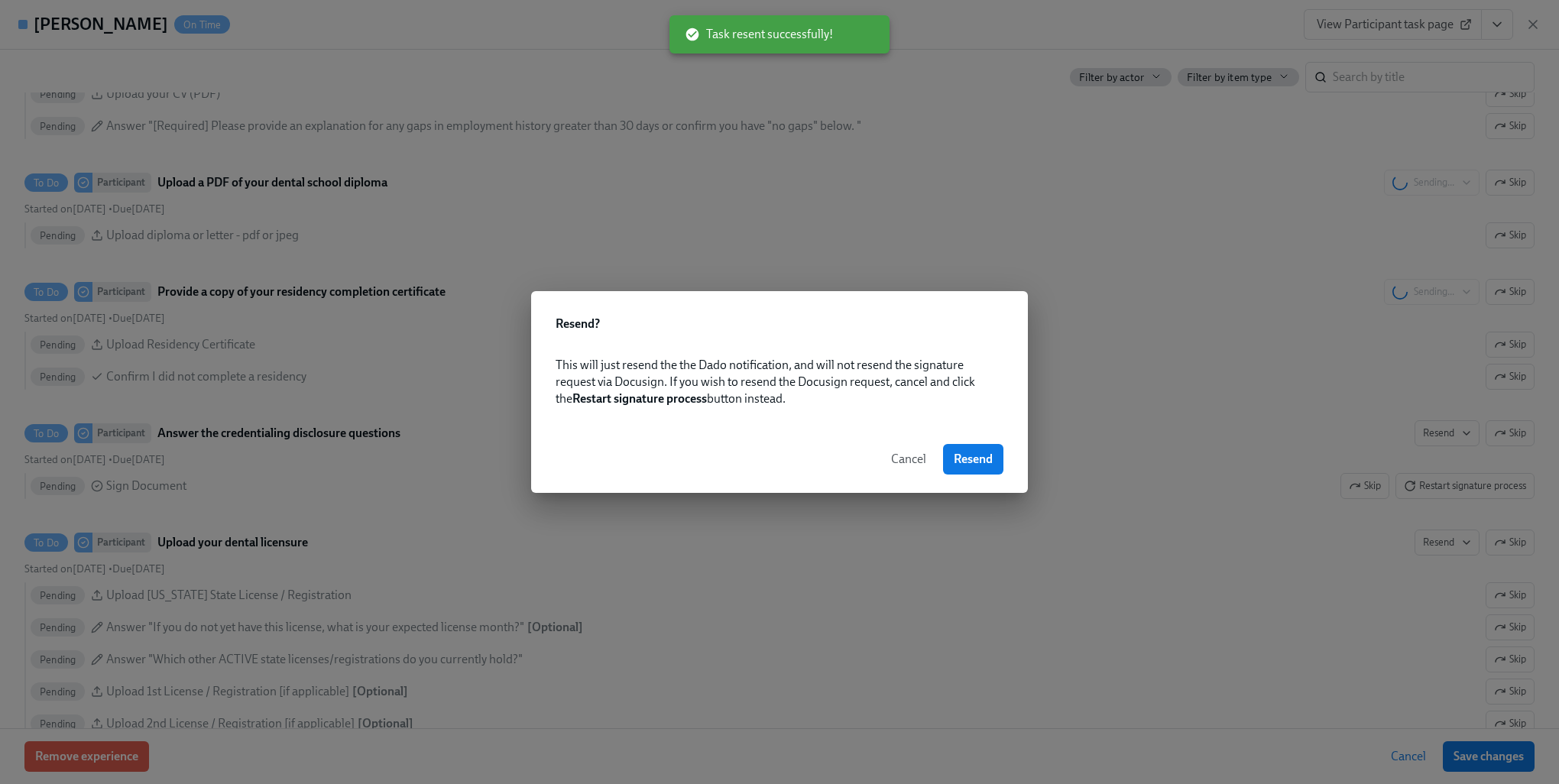
click at [972, 458] on span "Resend" at bounding box center [973, 459] width 39 height 15
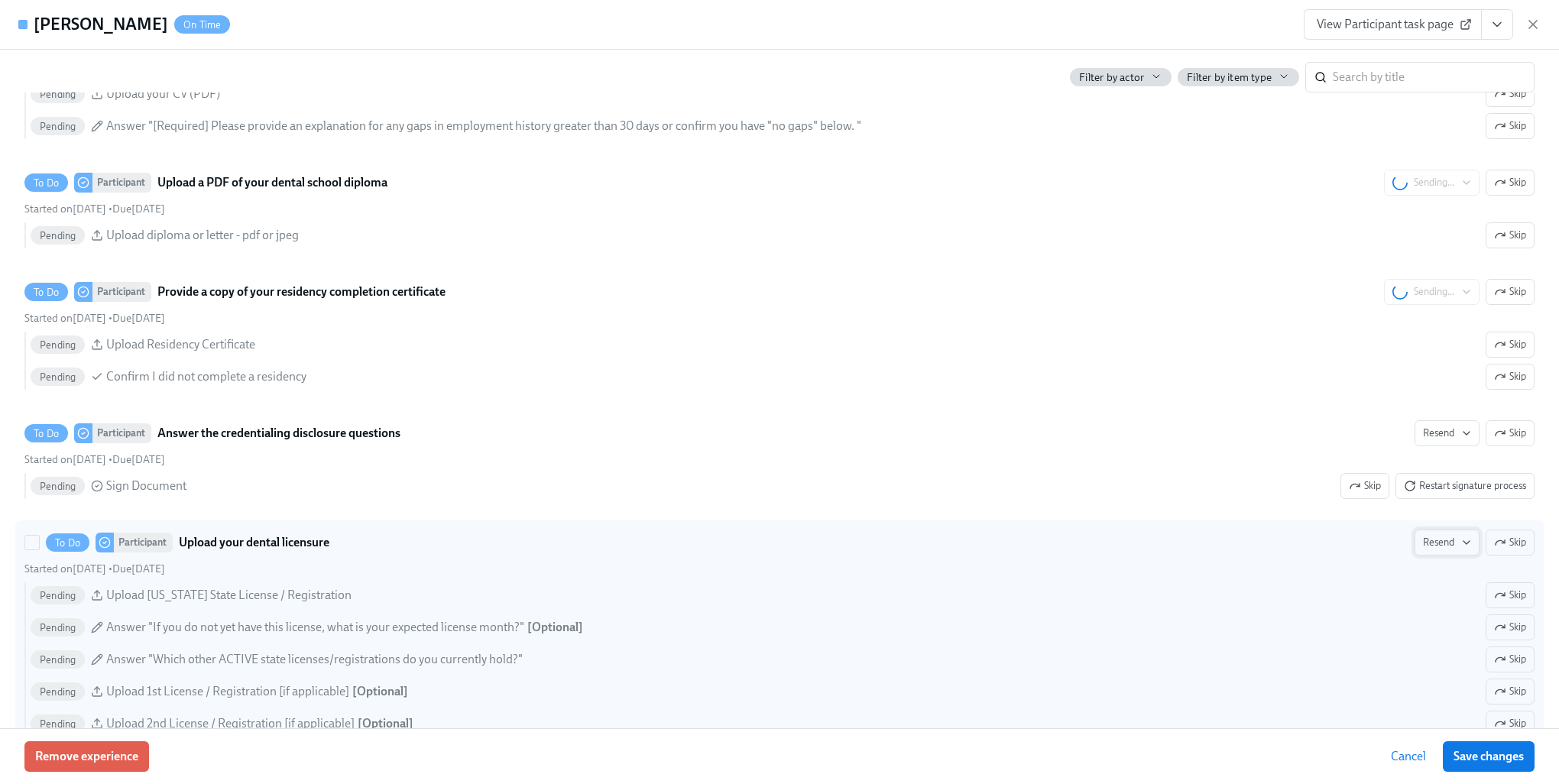
click at [1425, 551] on span "Resend" at bounding box center [1447, 543] width 48 height 15
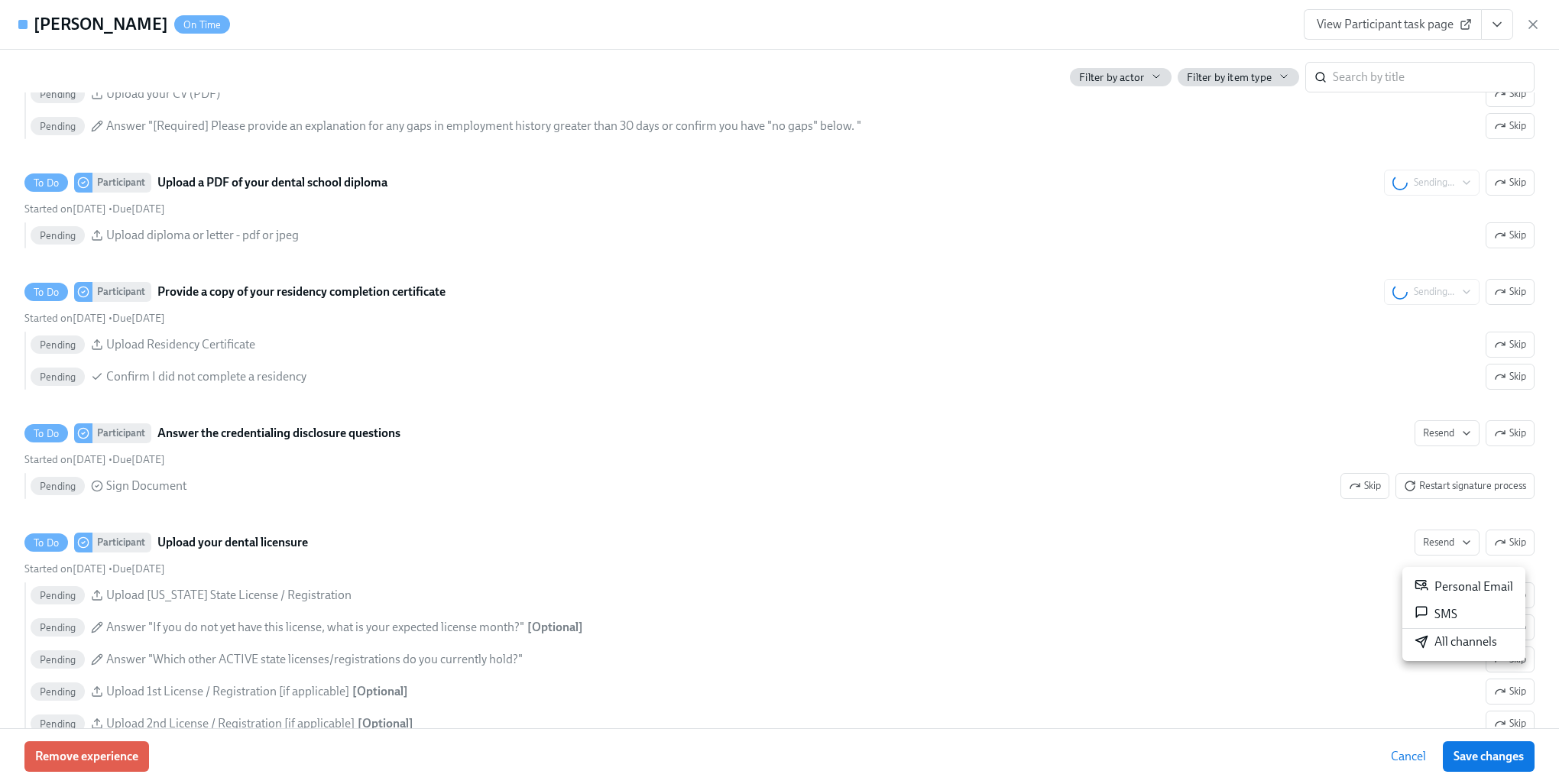
click at [1450, 643] on div "All channels" at bounding box center [1456, 642] width 82 height 17
click at [1059, 564] on div at bounding box center [780, 392] width 1559 height 784
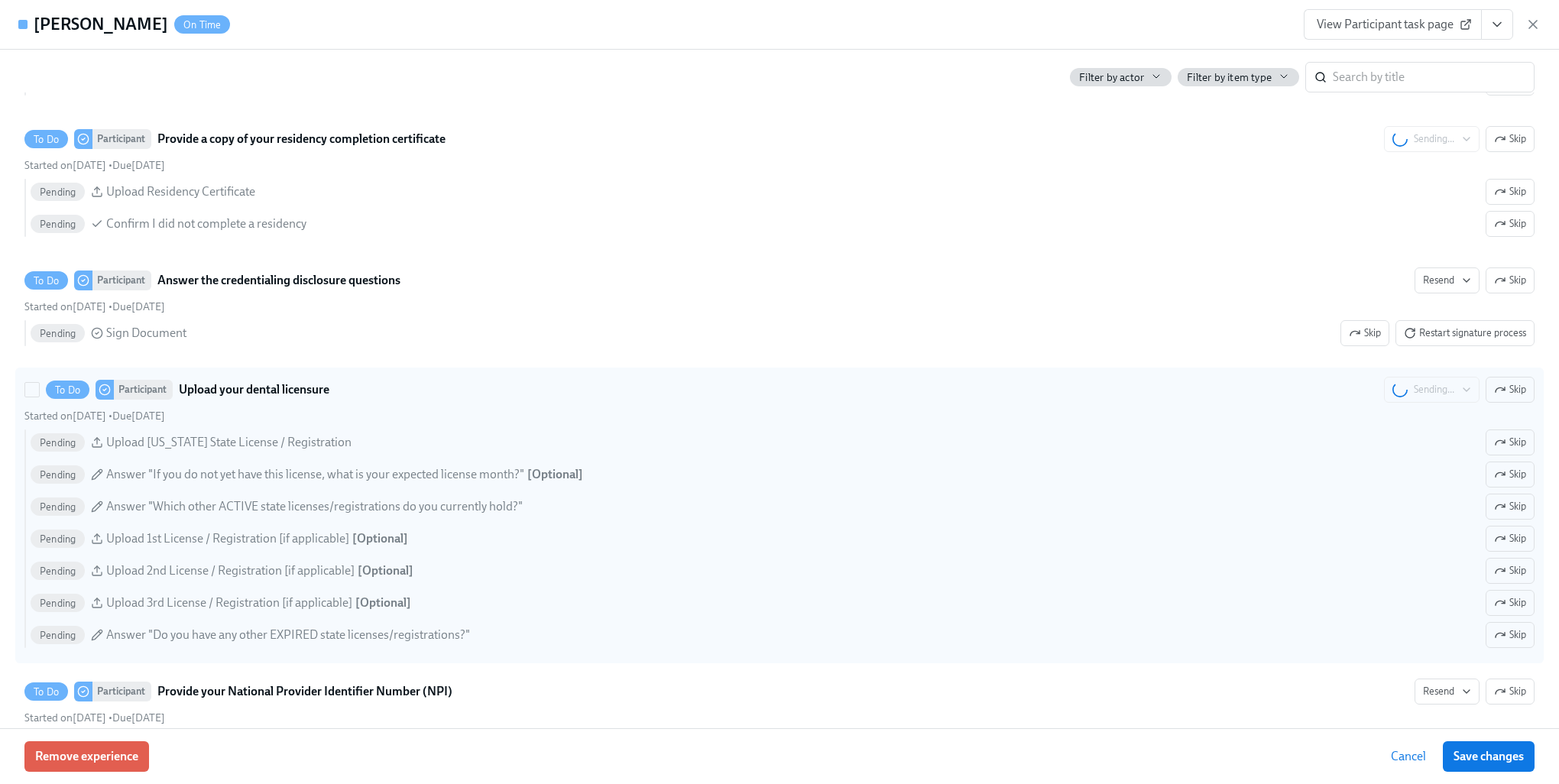
scroll to position [2676, 0]
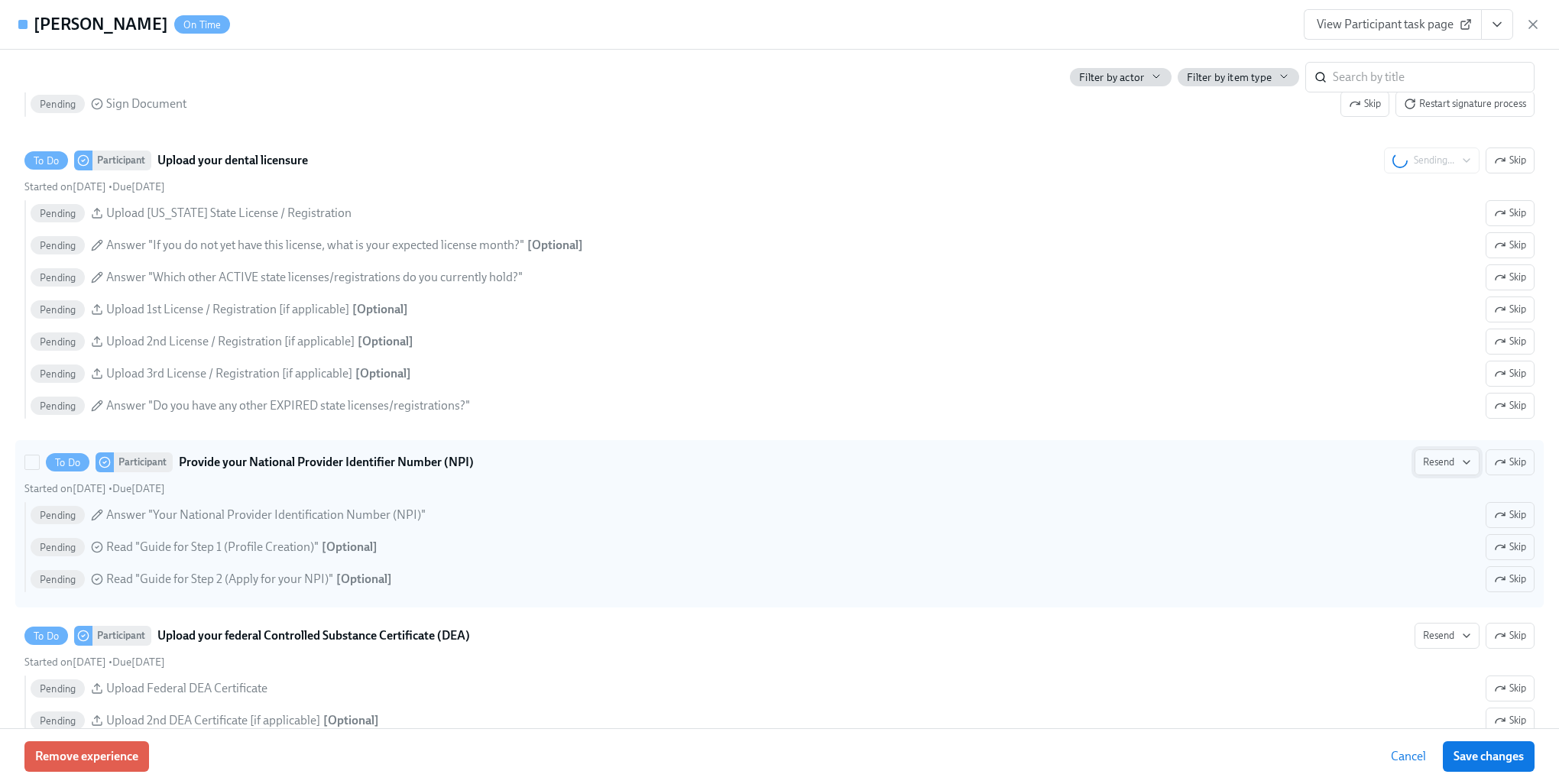
click at [1442, 476] on button "Resend" at bounding box center [1448, 462] width 65 height 26
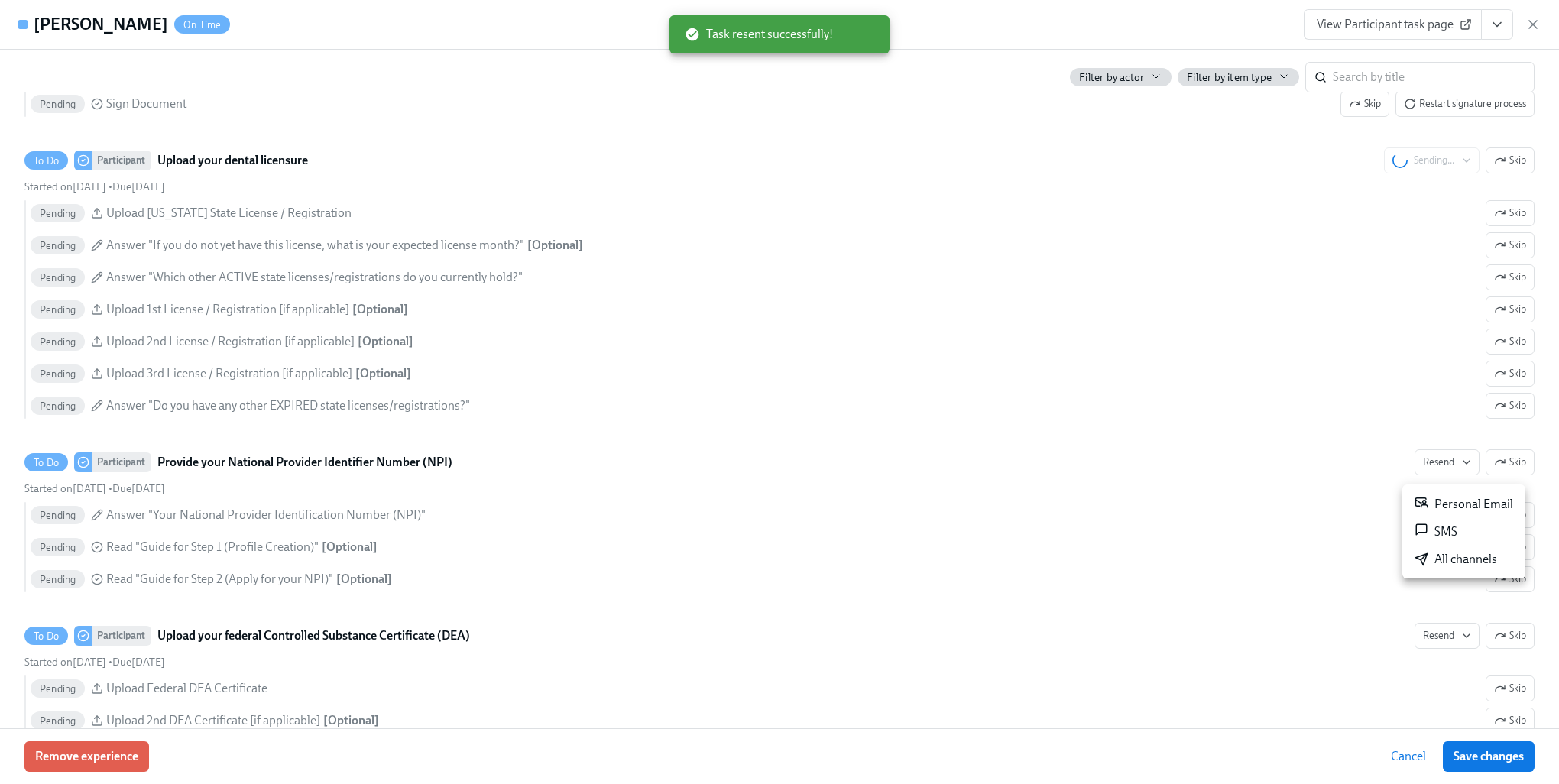
drag, startPoint x: 1428, startPoint y: 553, endPoint x: 1408, endPoint y: 541, distance: 23.3
click at [1428, 553] on icon at bounding box center [1422, 559] width 14 height 14
click at [930, 477] on div at bounding box center [780, 392] width 1559 height 784
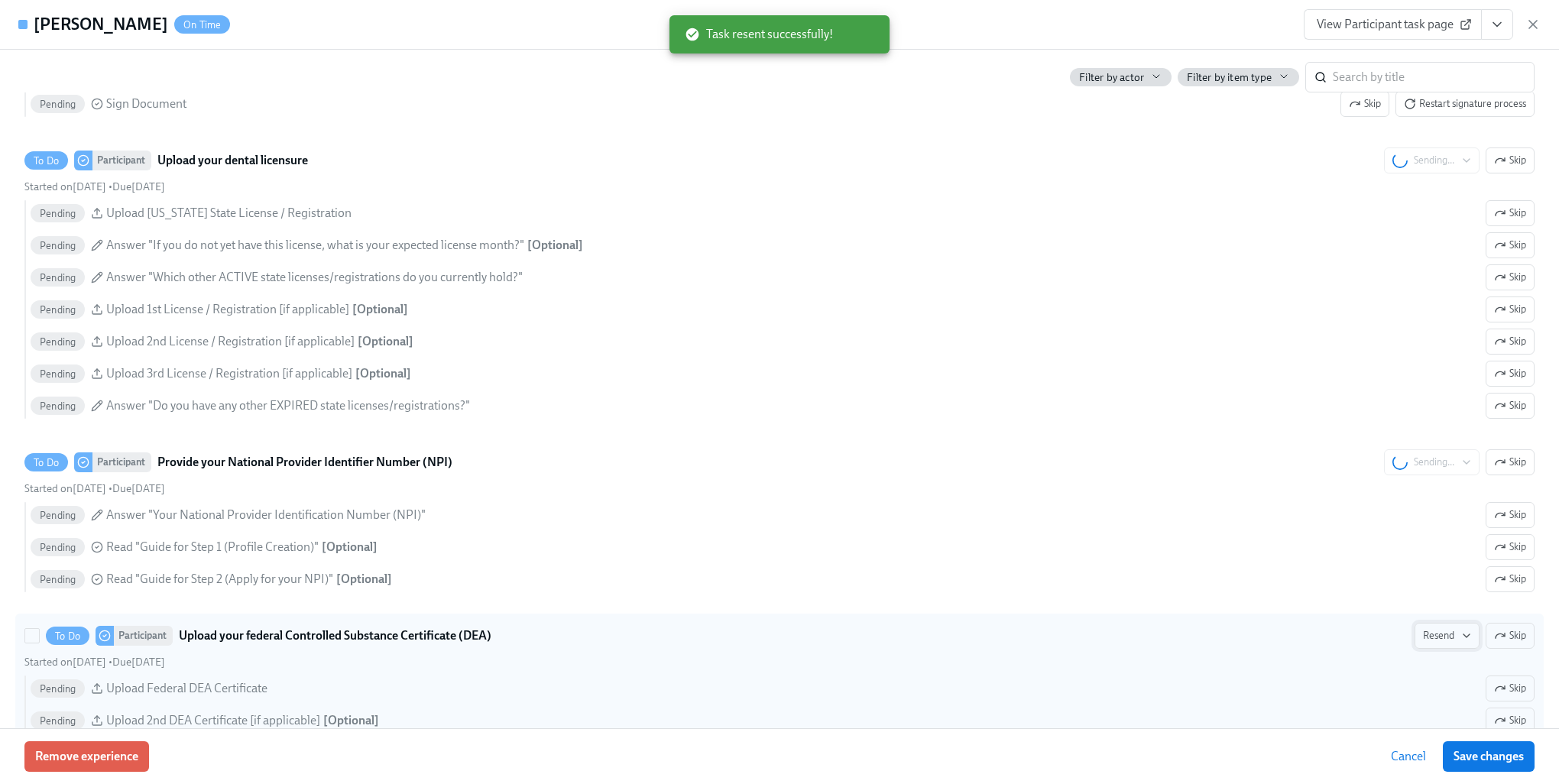
click at [1460, 642] on icon "button" at bounding box center [1467, 637] width 13 height 13
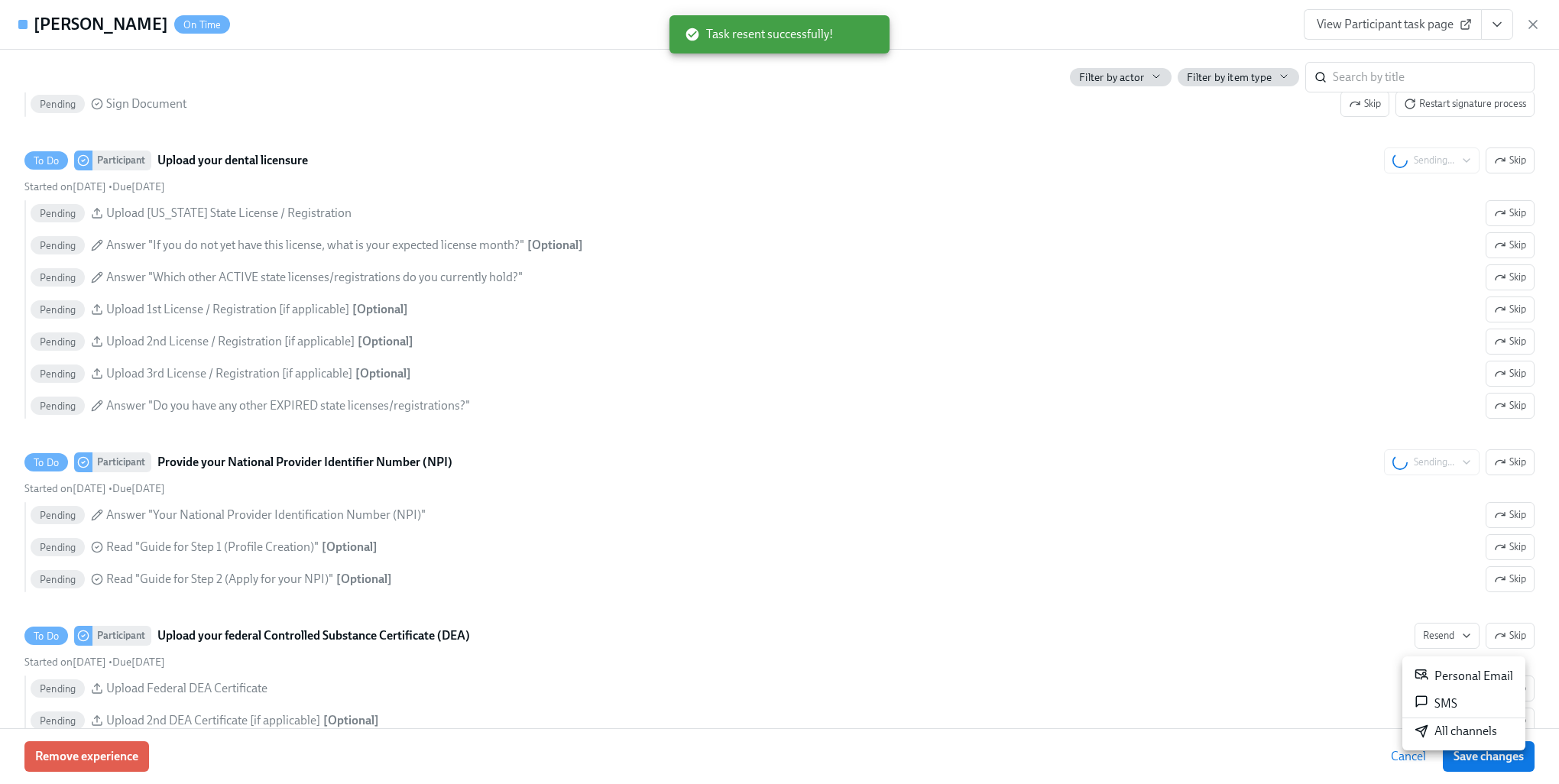
click at [1441, 732] on div "All channels" at bounding box center [1456, 732] width 82 height 17
click at [963, 556] on div at bounding box center [780, 392] width 1559 height 784
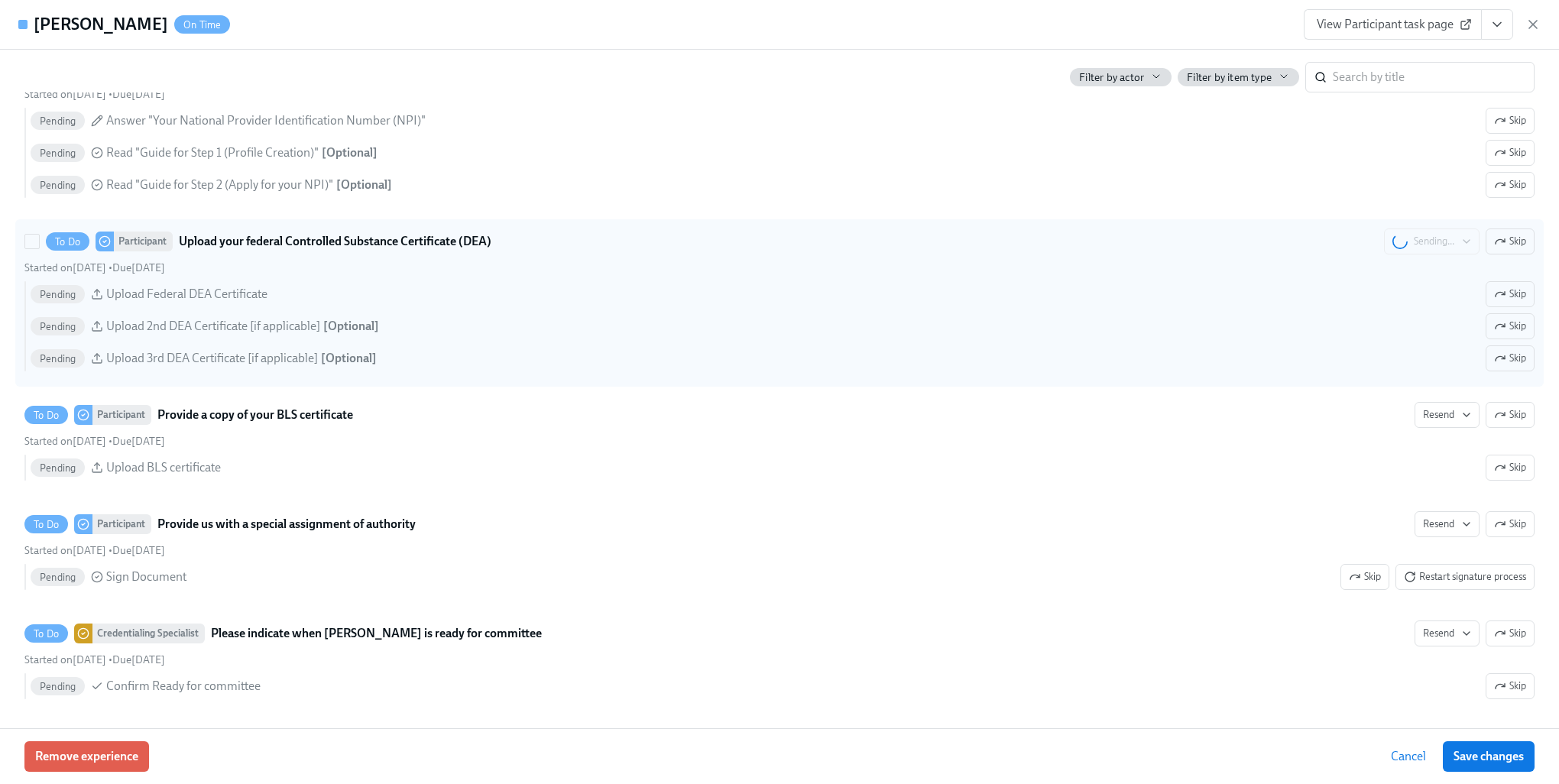
scroll to position [3134, 0]
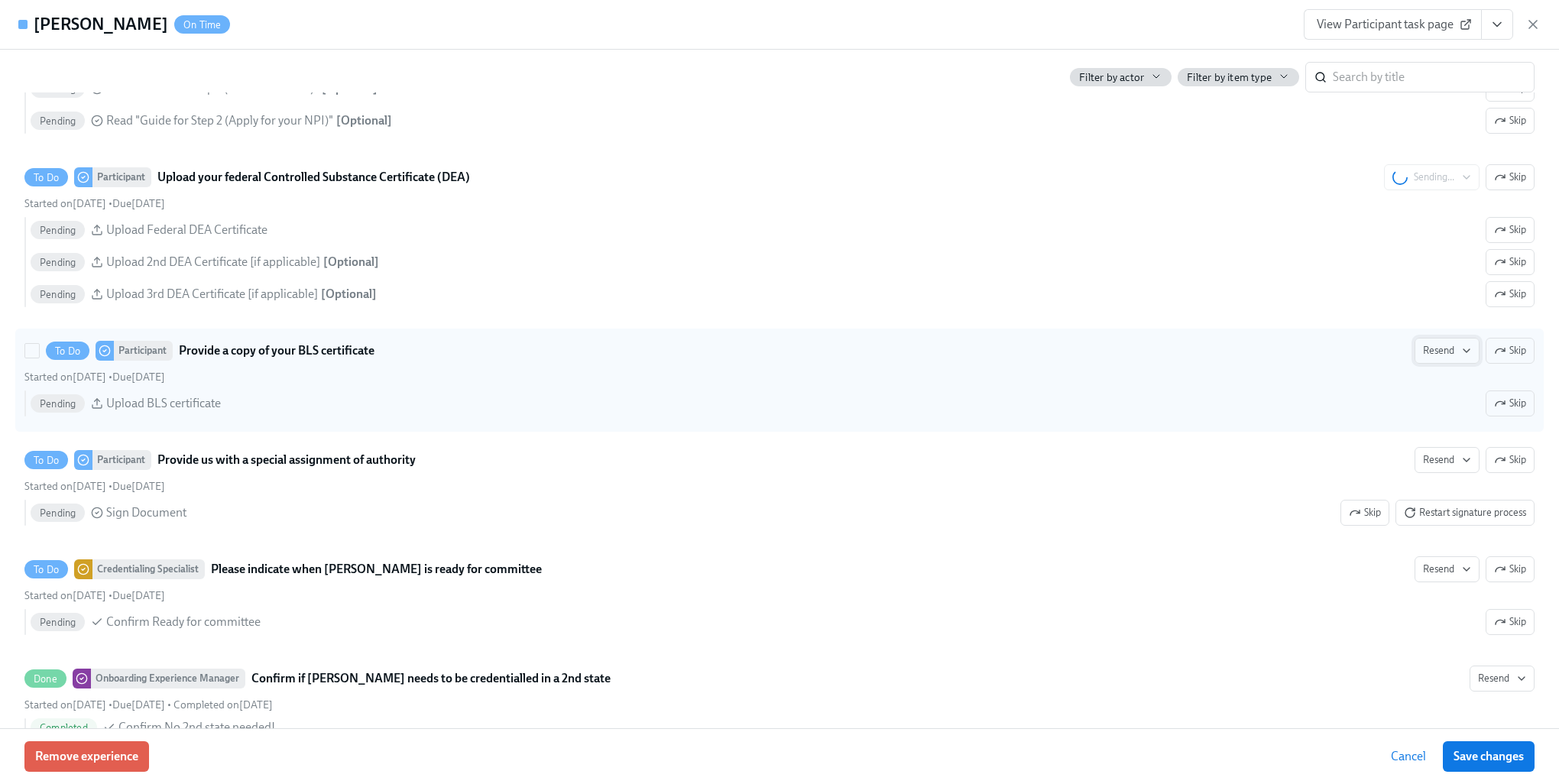
click at [1423, 358] on span "Resend" at bounding box center [1447, 351] width 48 height 15
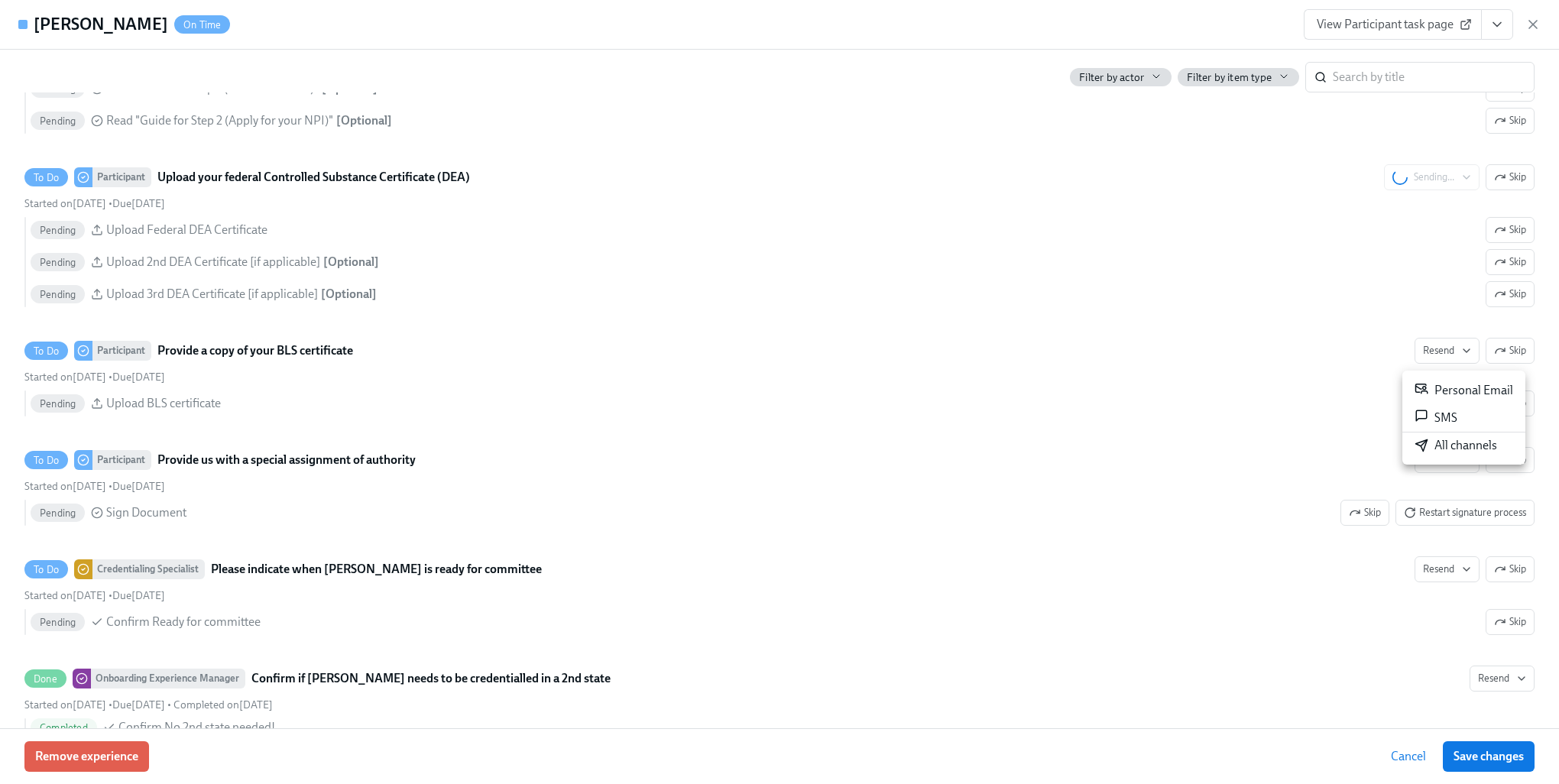
click at [1457, 448] on div "All channels" at bounding box center [1456, 446] width 82 height 17
click at [1189, 448] on div at bounding box center [780, 392] width 1559 height 784
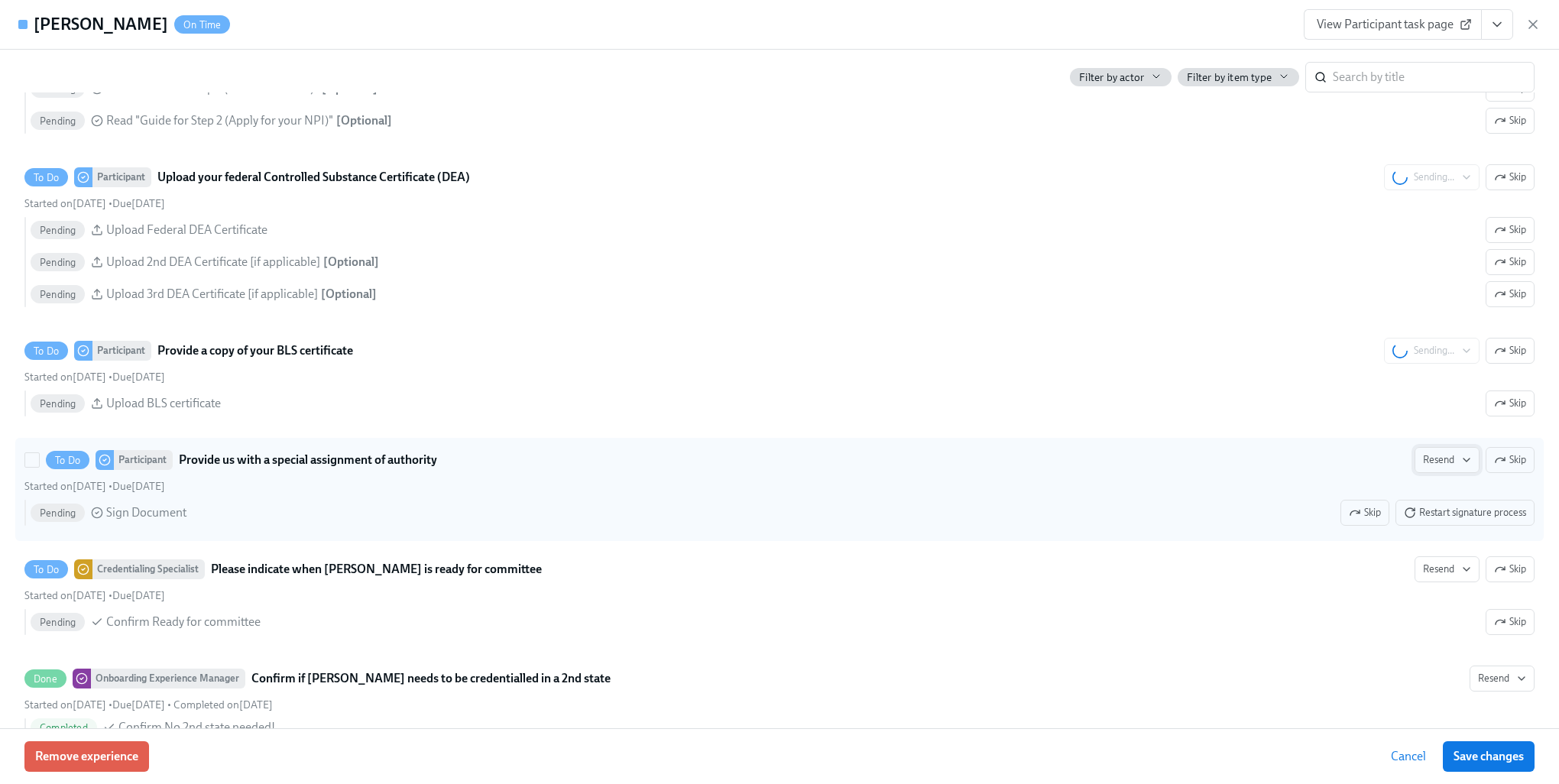
click at [1437, 468] on span "Resend" at bounding box center [1447, 459] width 48 height 15
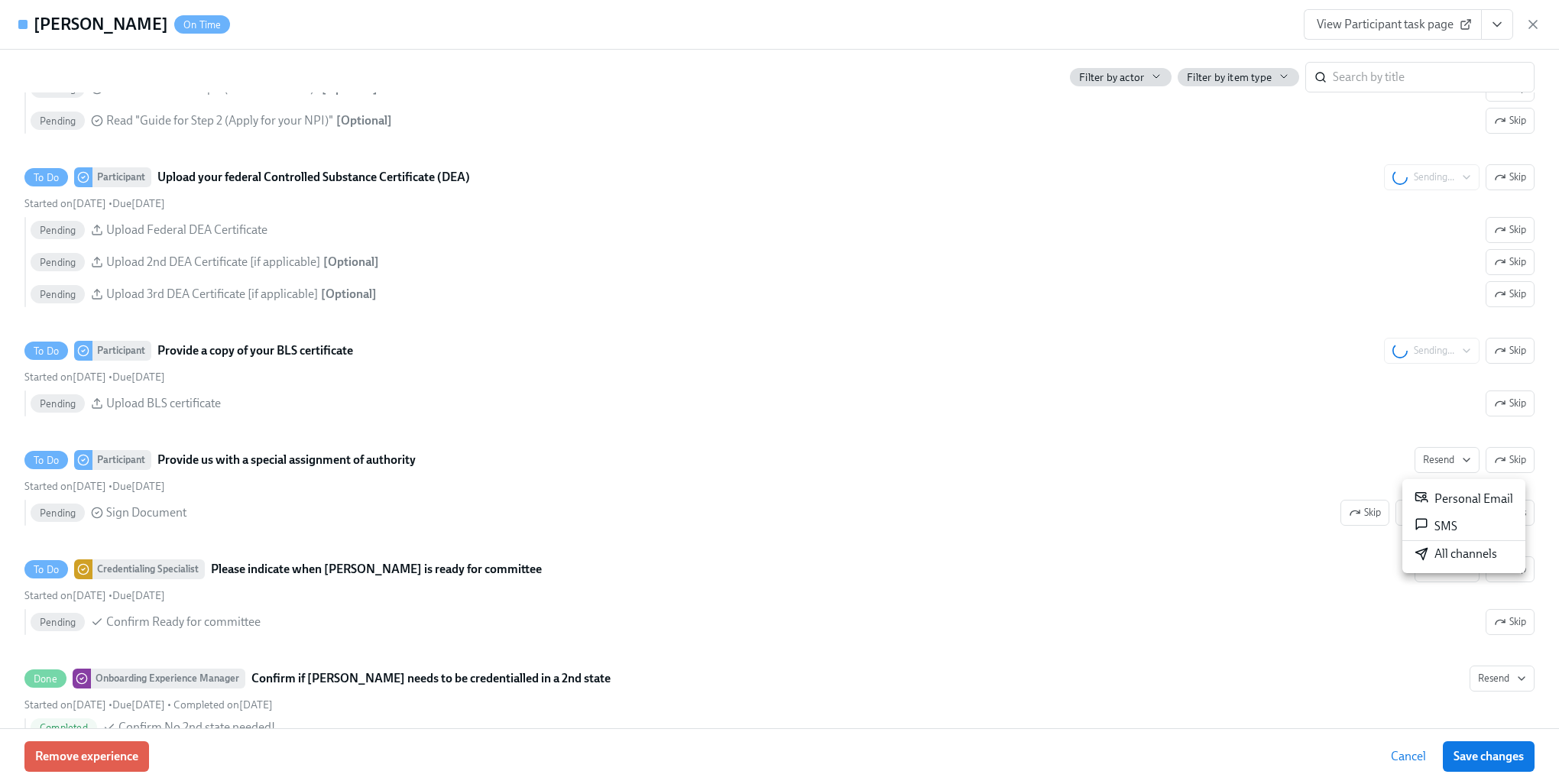
click at [1456, 549] on div "All channels" at bounding box center [1456, 554] width 82 height 17
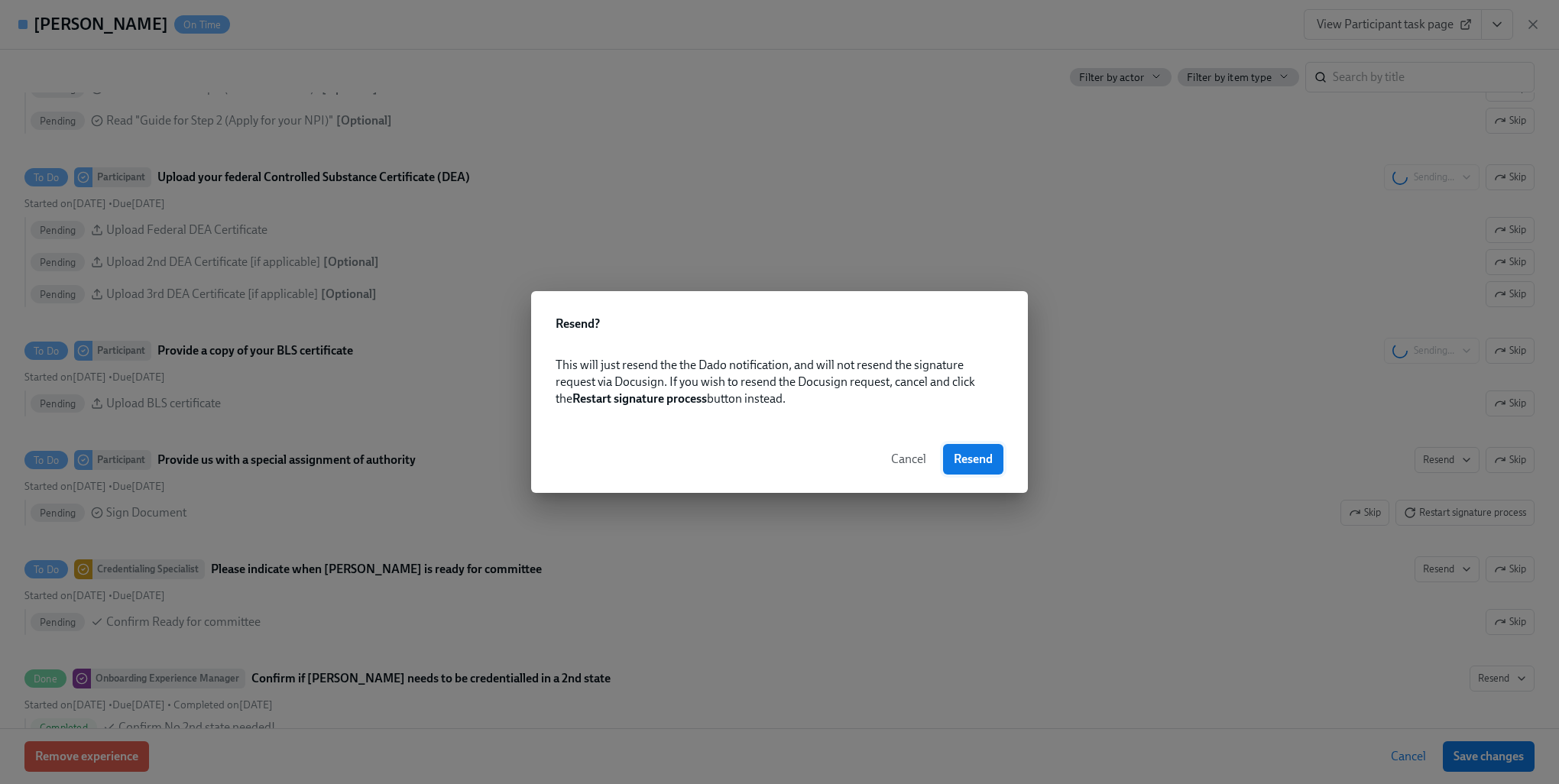
click at [974, 468] on button "Resend" at bounding box center [973, 459] width 61 height 31
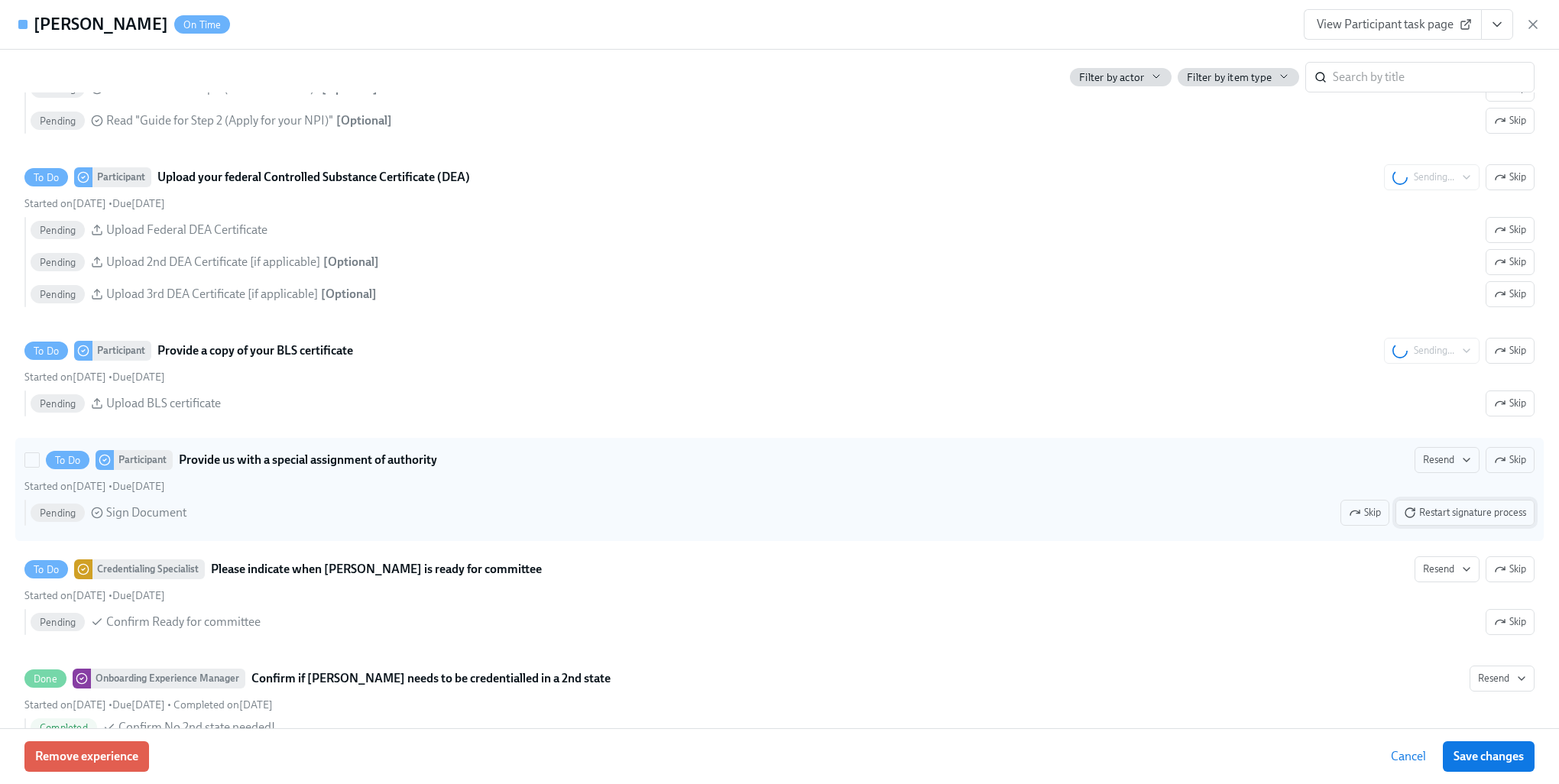
click at [1453, 519] on span "Restart signature process" at bounding box center [1465, 513] width 122 height 15
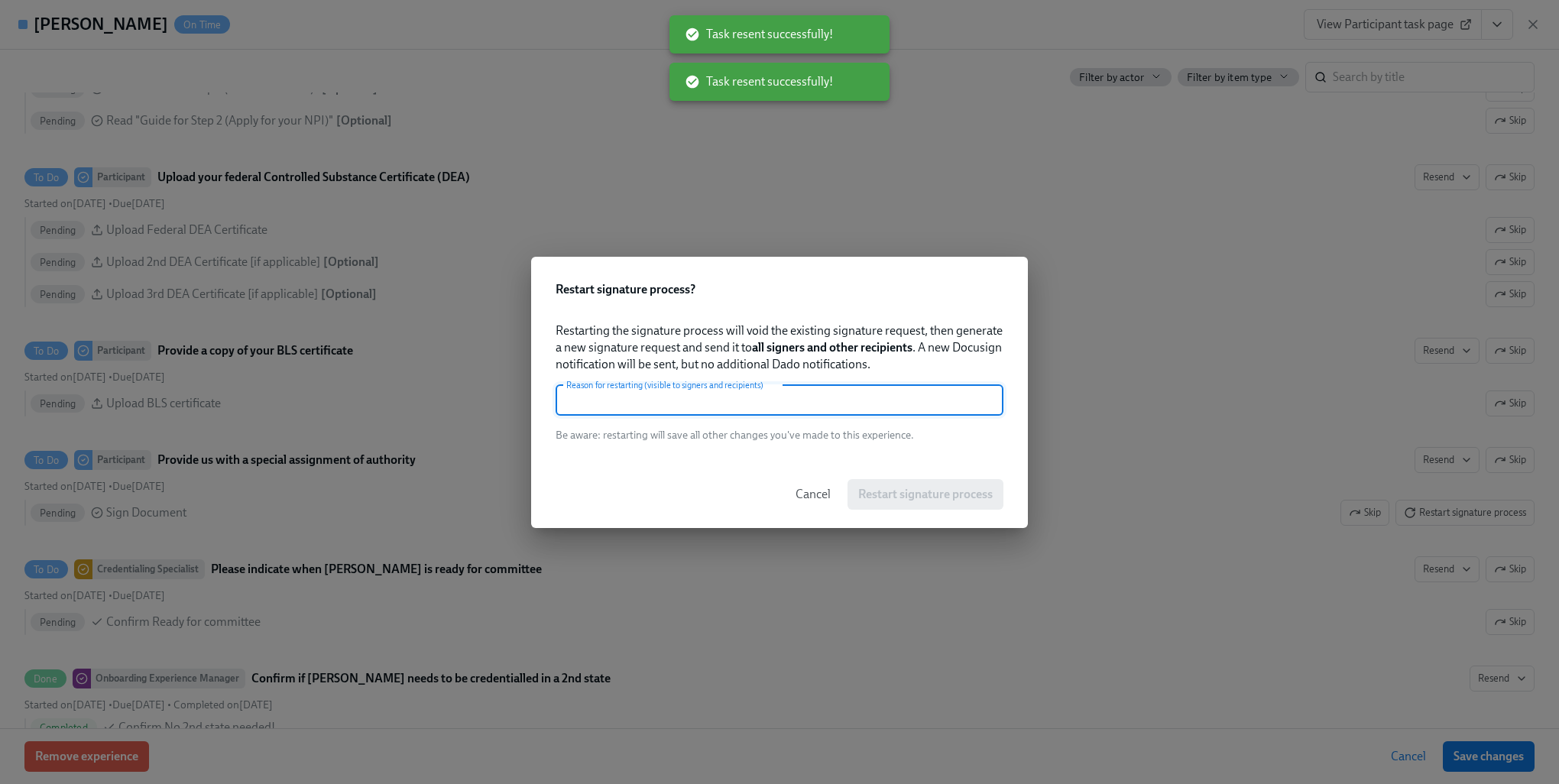
click at [763, 411] on input "text" at bounding box center [780, 401] width 448 height 31
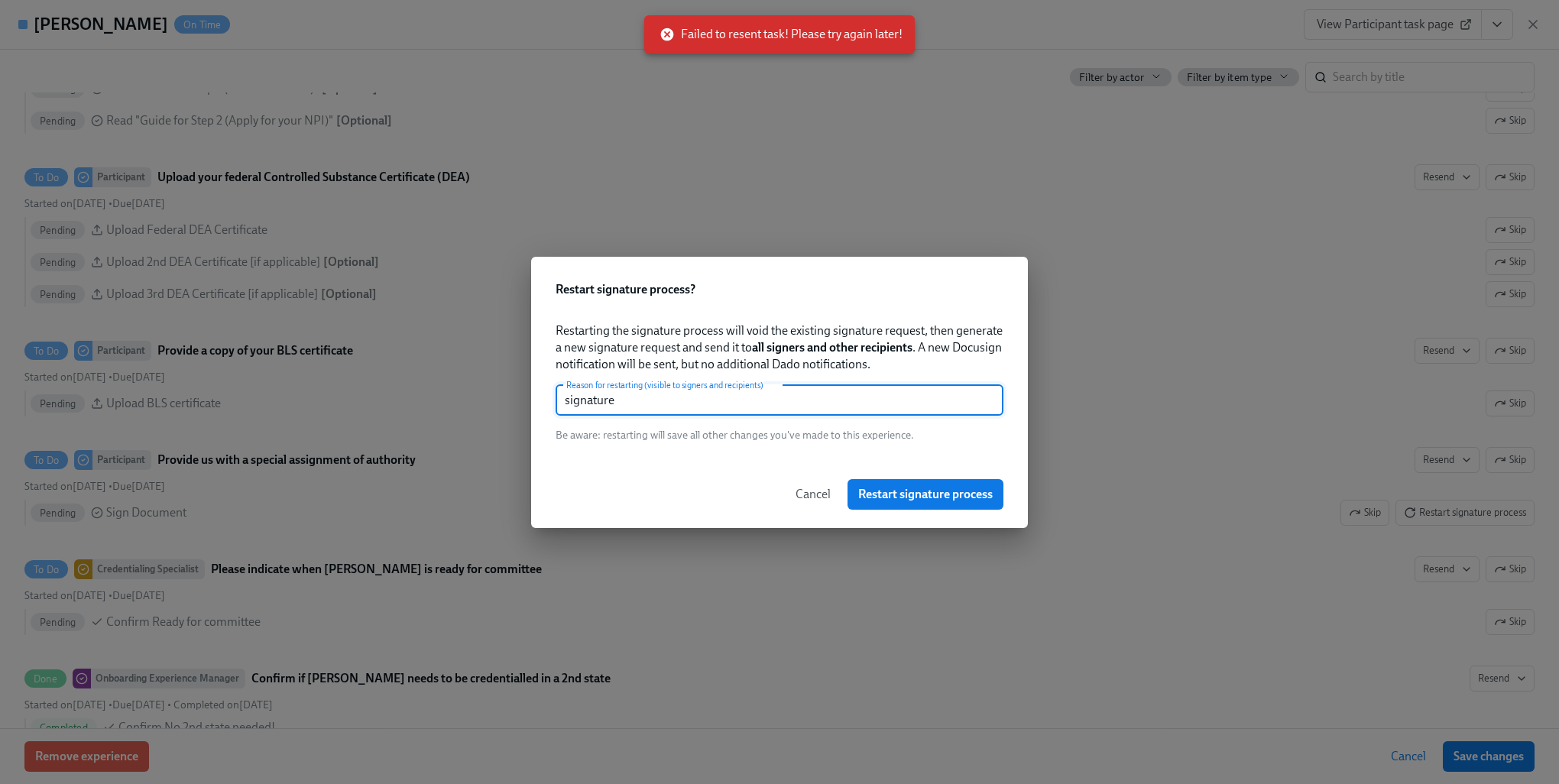
click at [777, 402] on input "signature" at bounding box center [780, 401] width 448 height 31
type input "signature"
drag, startPoint x: 992, startPoint y: 503, endPoint x: 985, endPoint y: 502, distance: 7.1
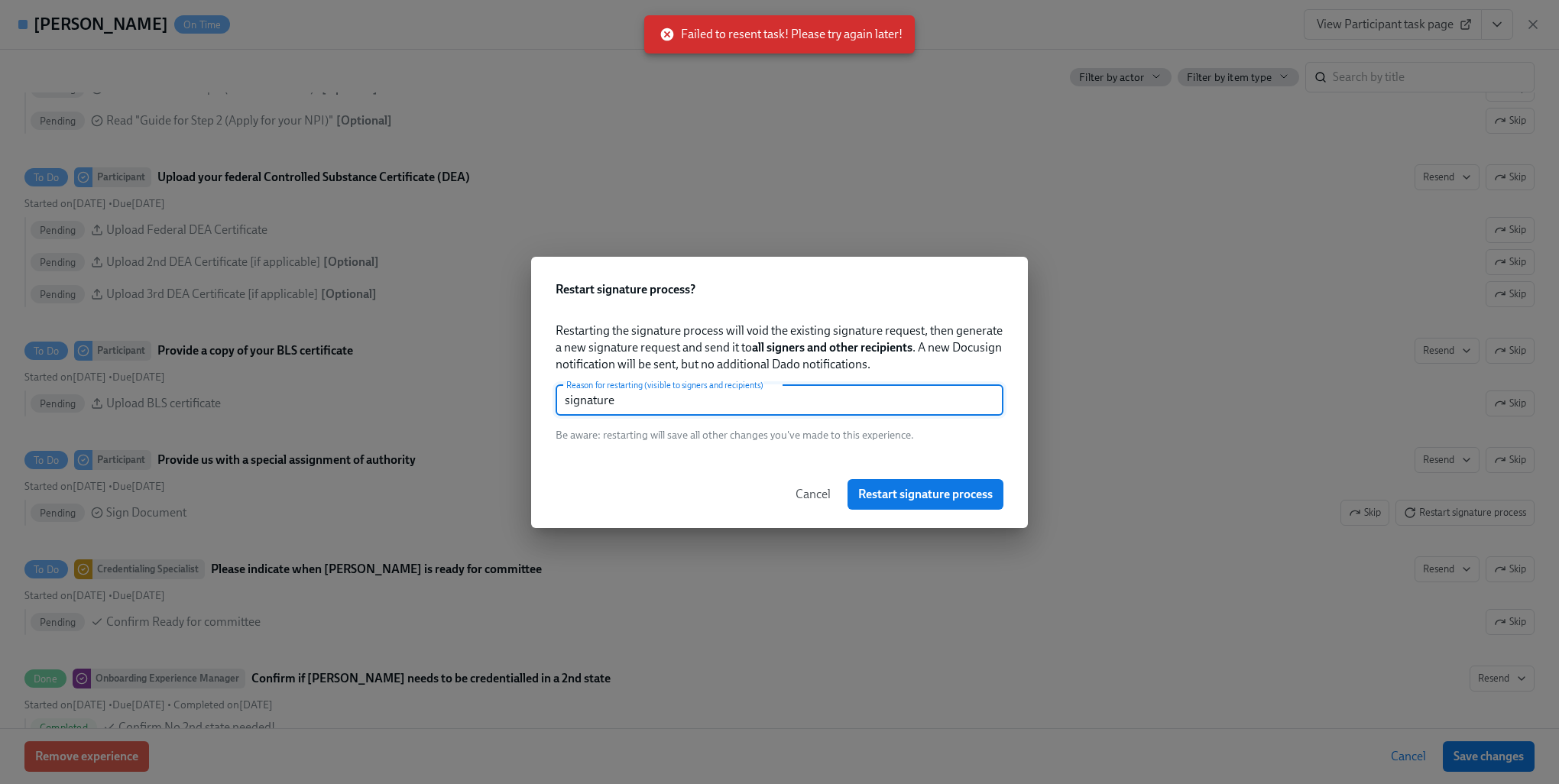
click at [985, 502] on button "Restart signature process" at bounding box center [925, 495] width 156 height 31
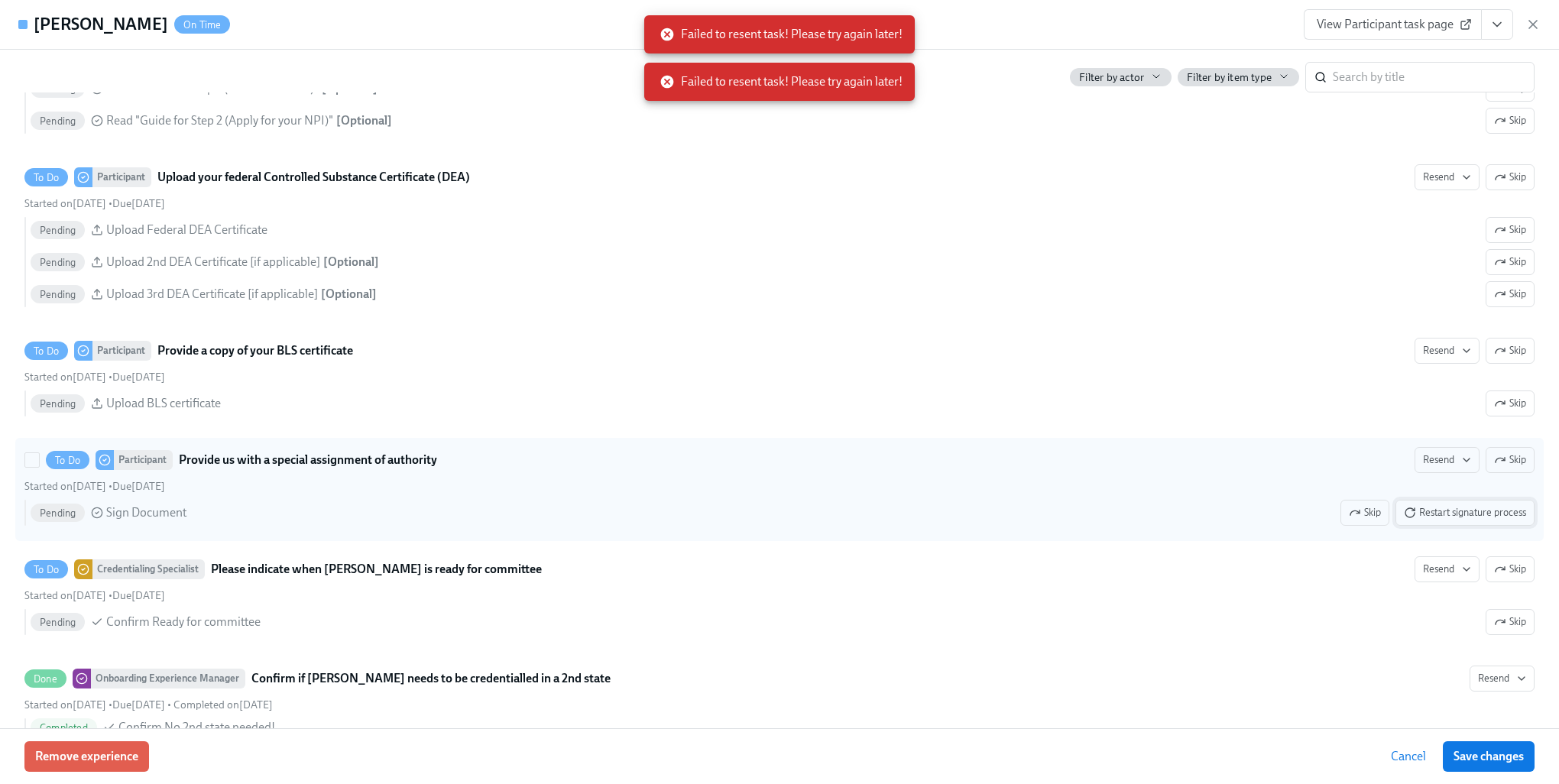
click at [1488, 521] on span "Restart signature process" at bounding box center [1465, 513] width 122 height 15
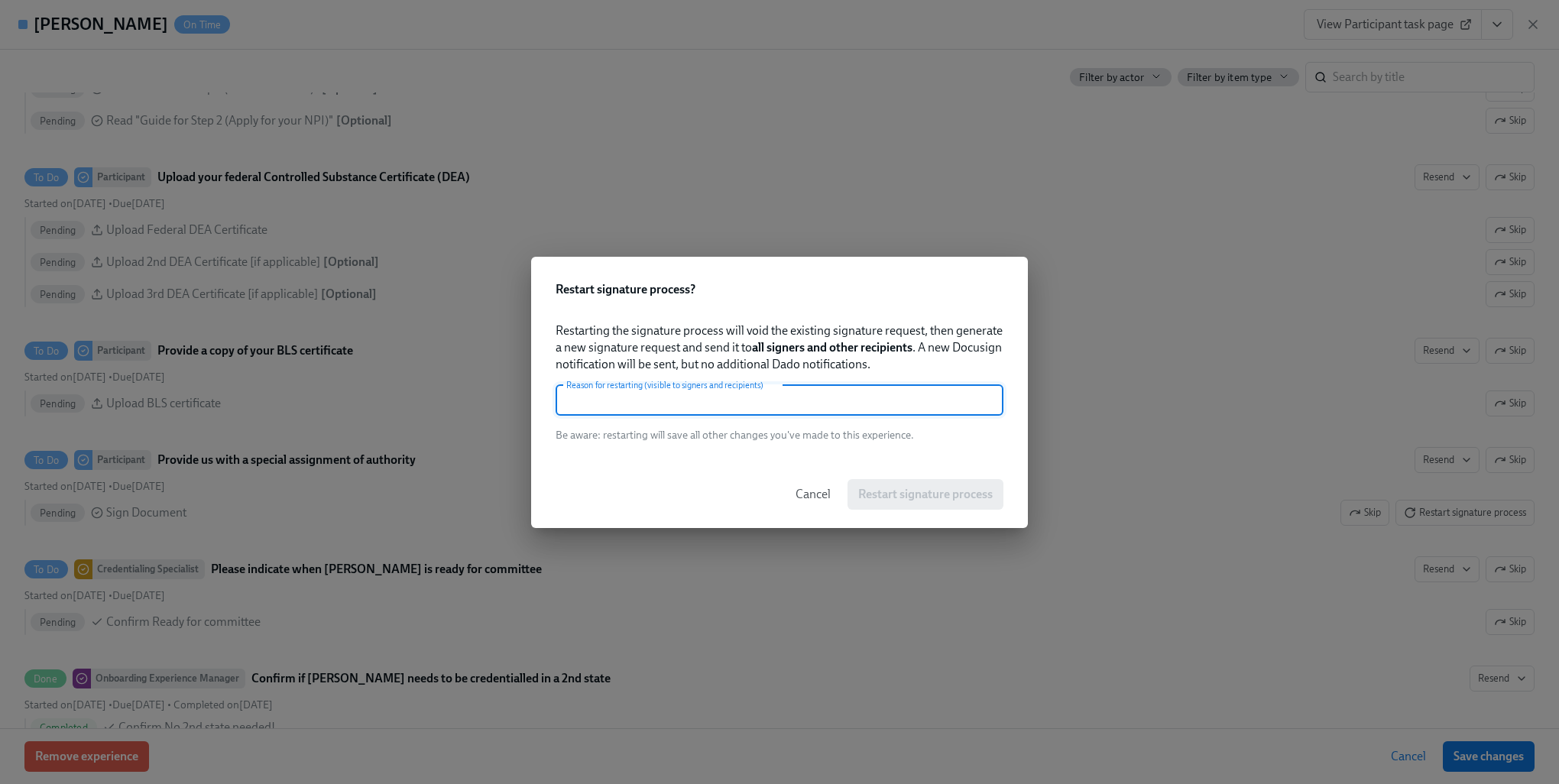
click at [714, 410] on input "text" at bounding box center [780, 401] width 448 height 31
click at [714, 408] on input "new email" at bounding box center [780, 401] width 448 height 31
click at [713, 408] on input "new email" at bounding box center [780, 401] width 448 height 31
click at [713, 408] on input "new email" at bounding box center [780, 401] width 448 height 31
type input "new email"
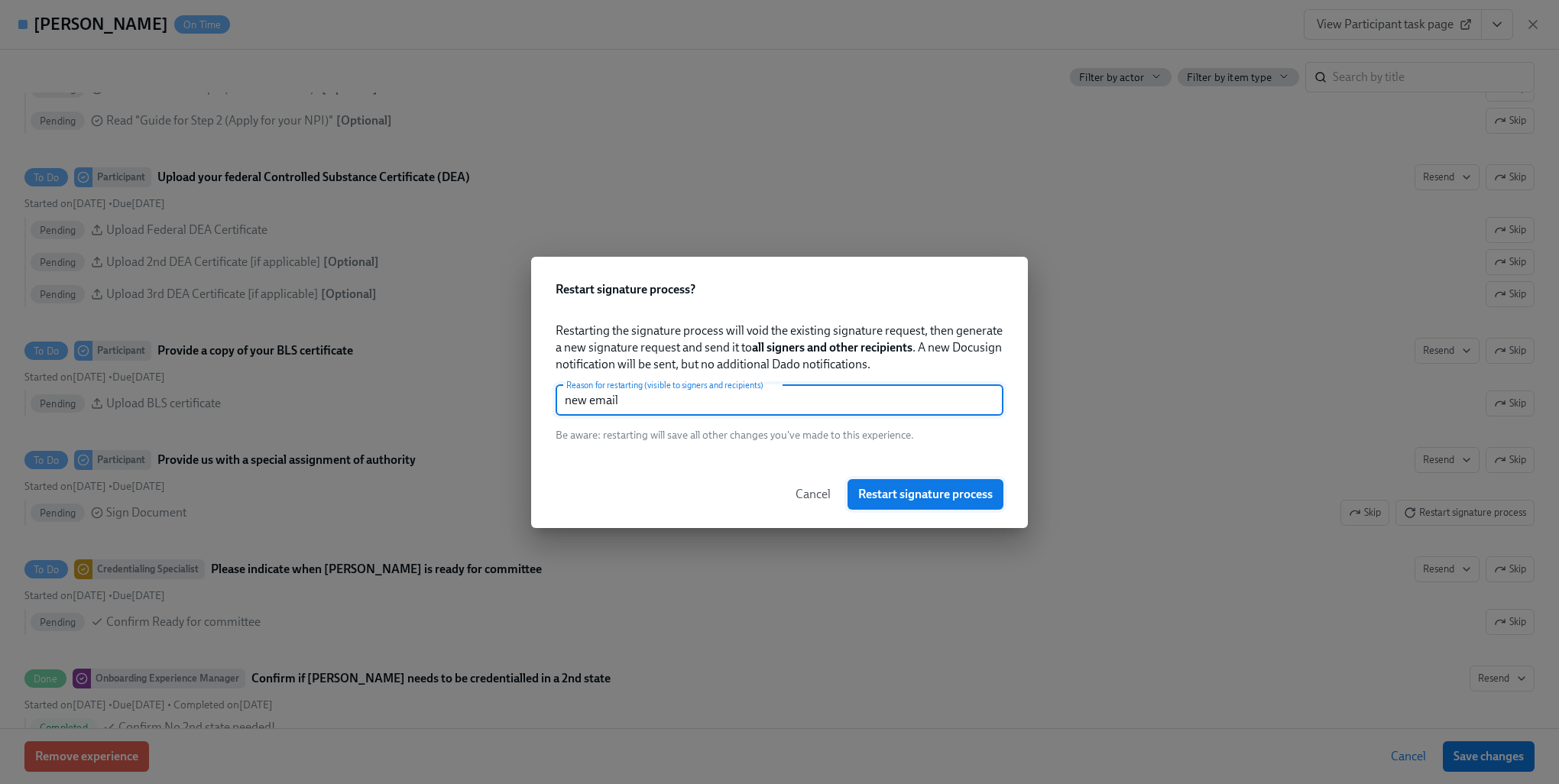
click at [878, 489] on span "Restart signature process" at bounding box center [925, 494] width 135 height 15
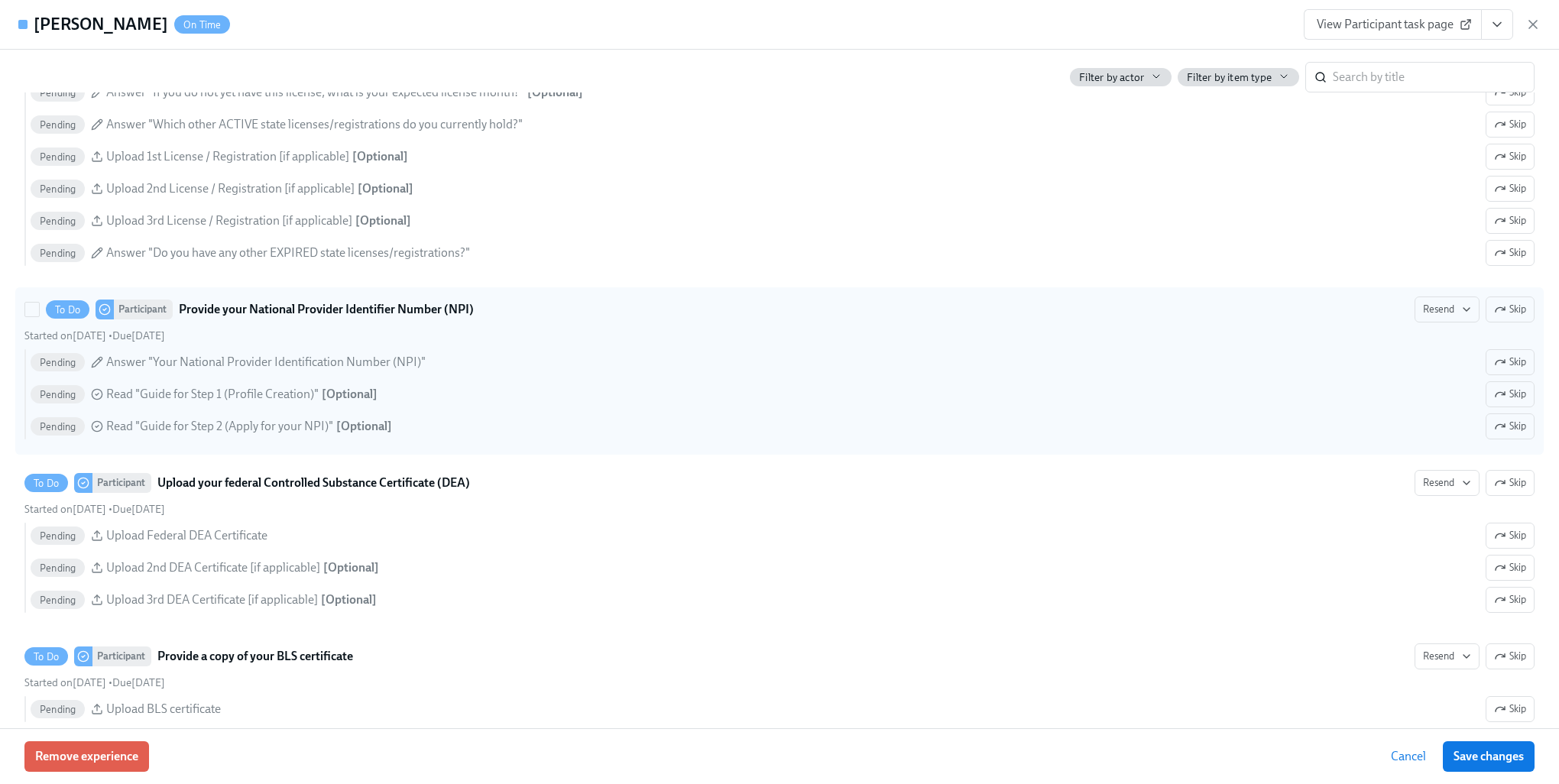
scroll to position [2522, 0]
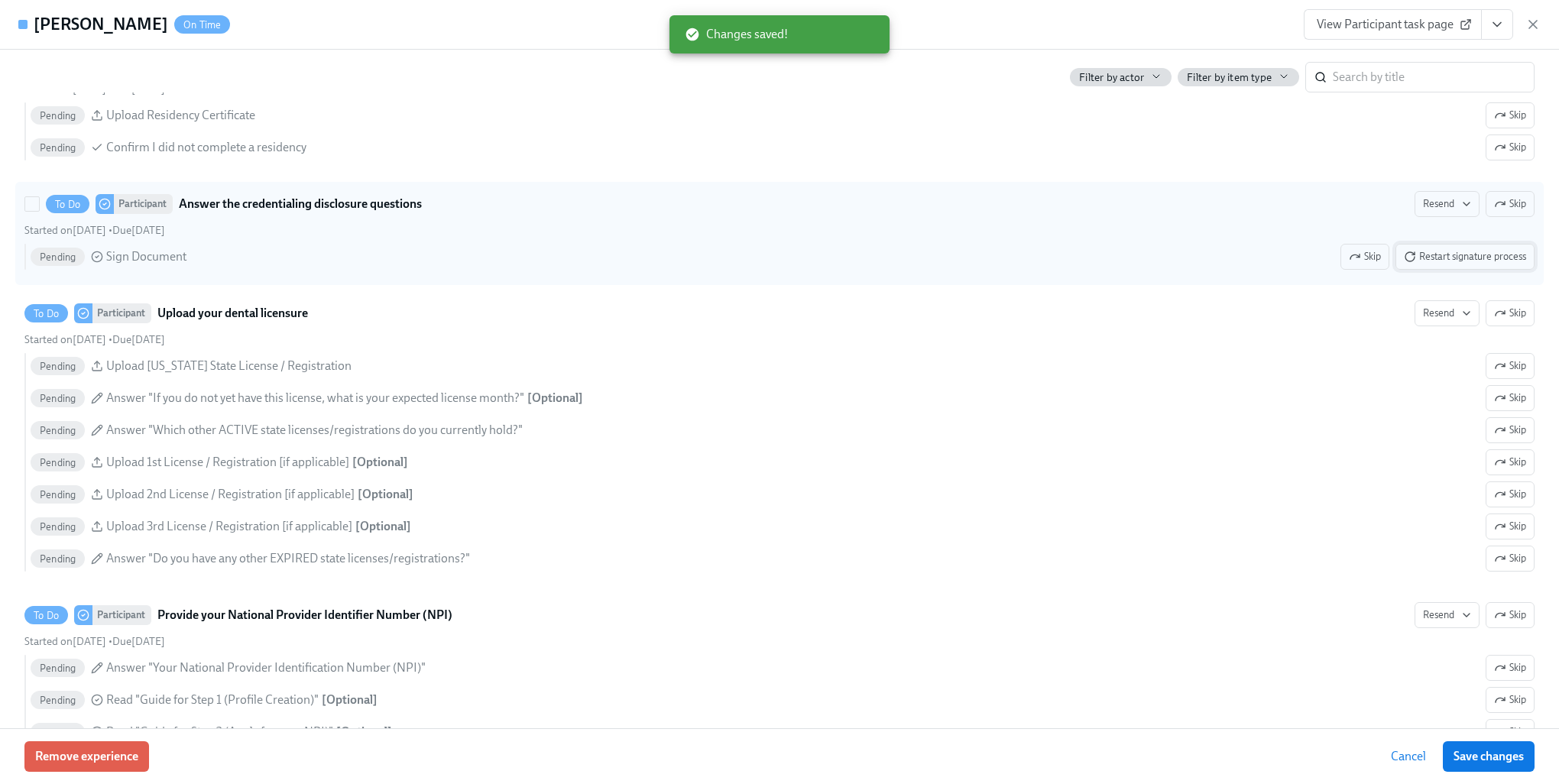
click at [1435, 269] on button "Restart signature process" at bounding box center [1466, 257] width 139 height 26
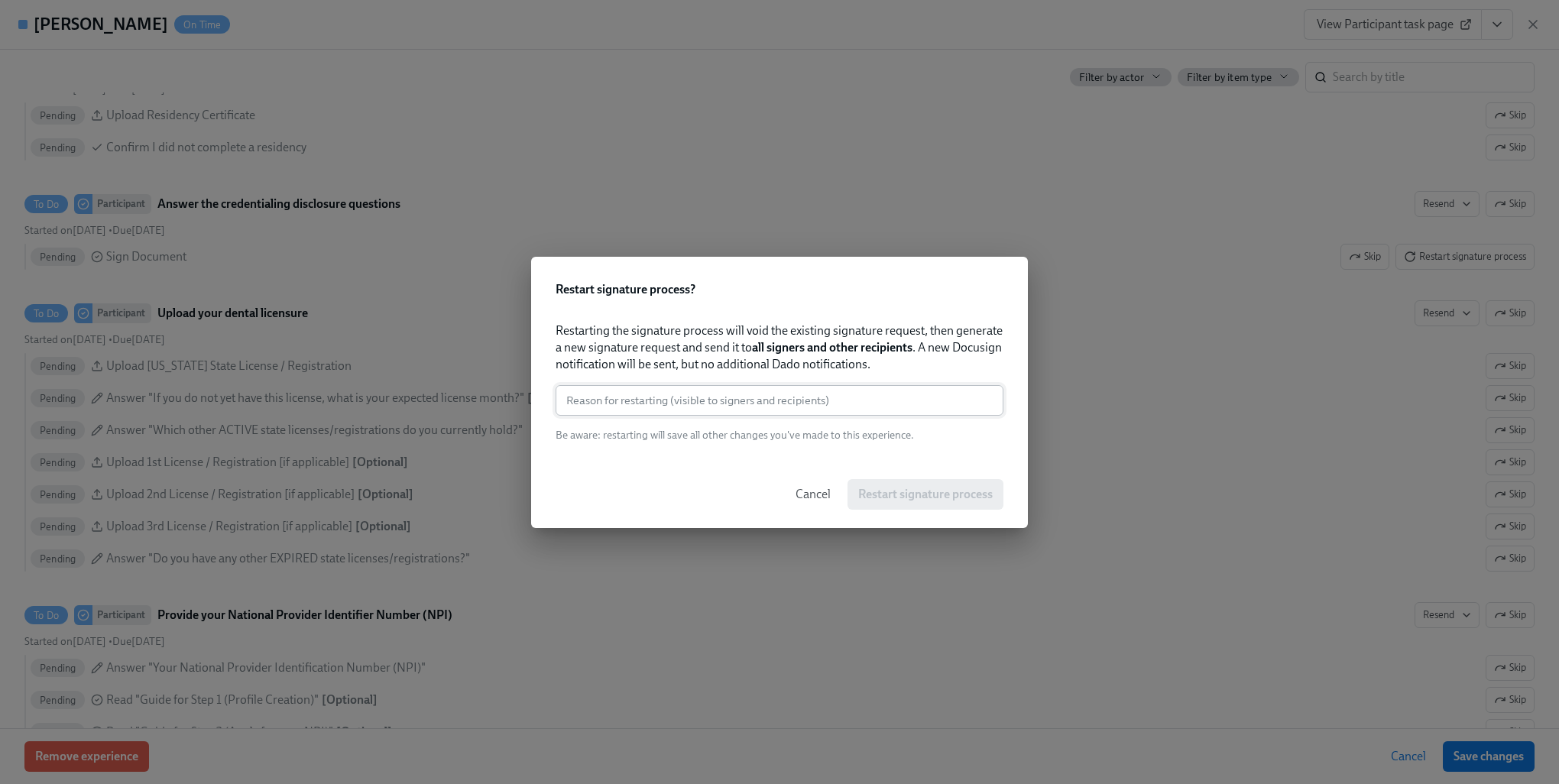
click at [803, 408] on input "text" at bounding box center [780, 401] width 448 height 31
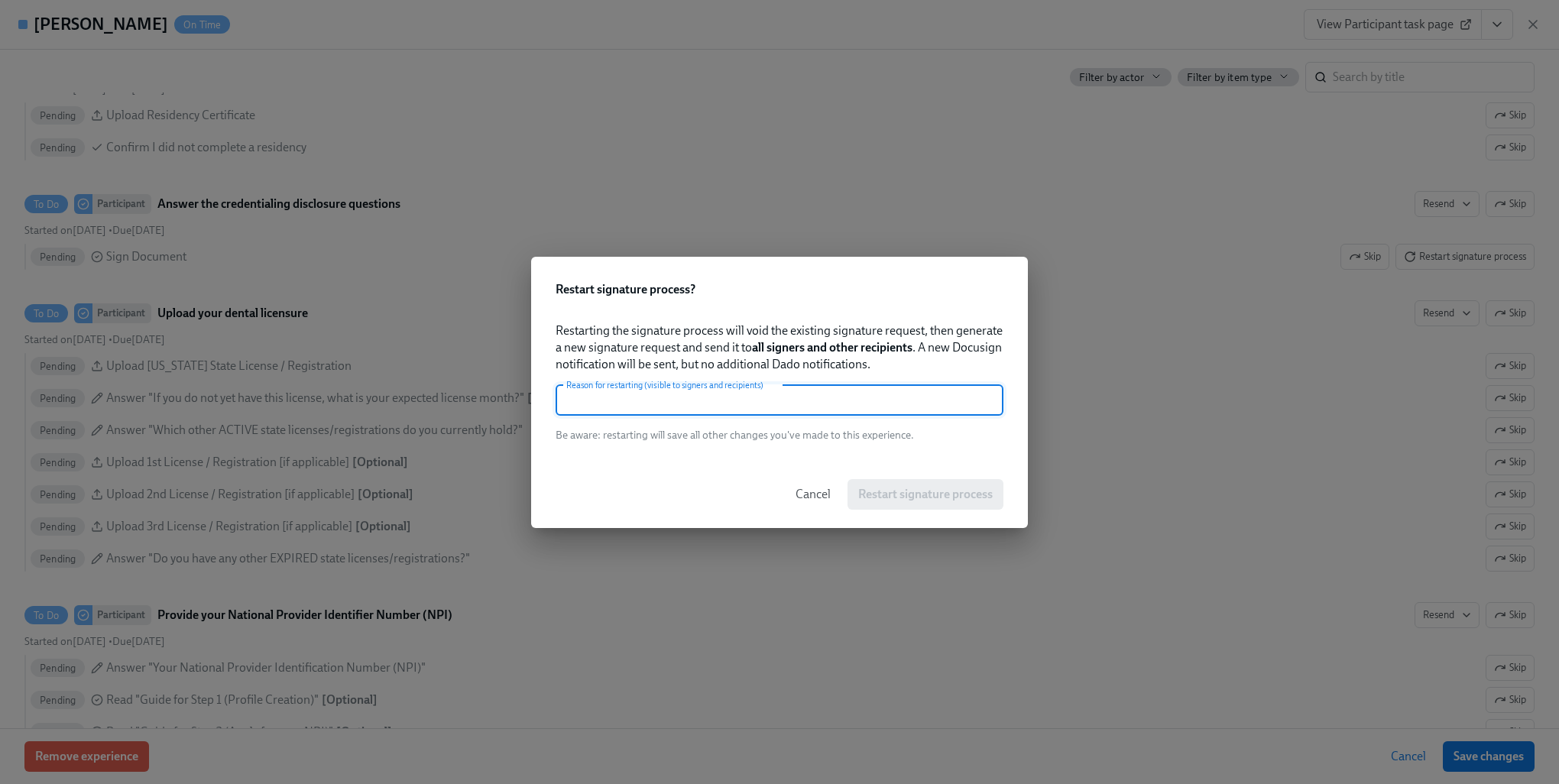
paste input "new email"
type input "new email"
click at [904, 490] on span "Restart signature process" at bounding box center [925, 494] width 135 height 15
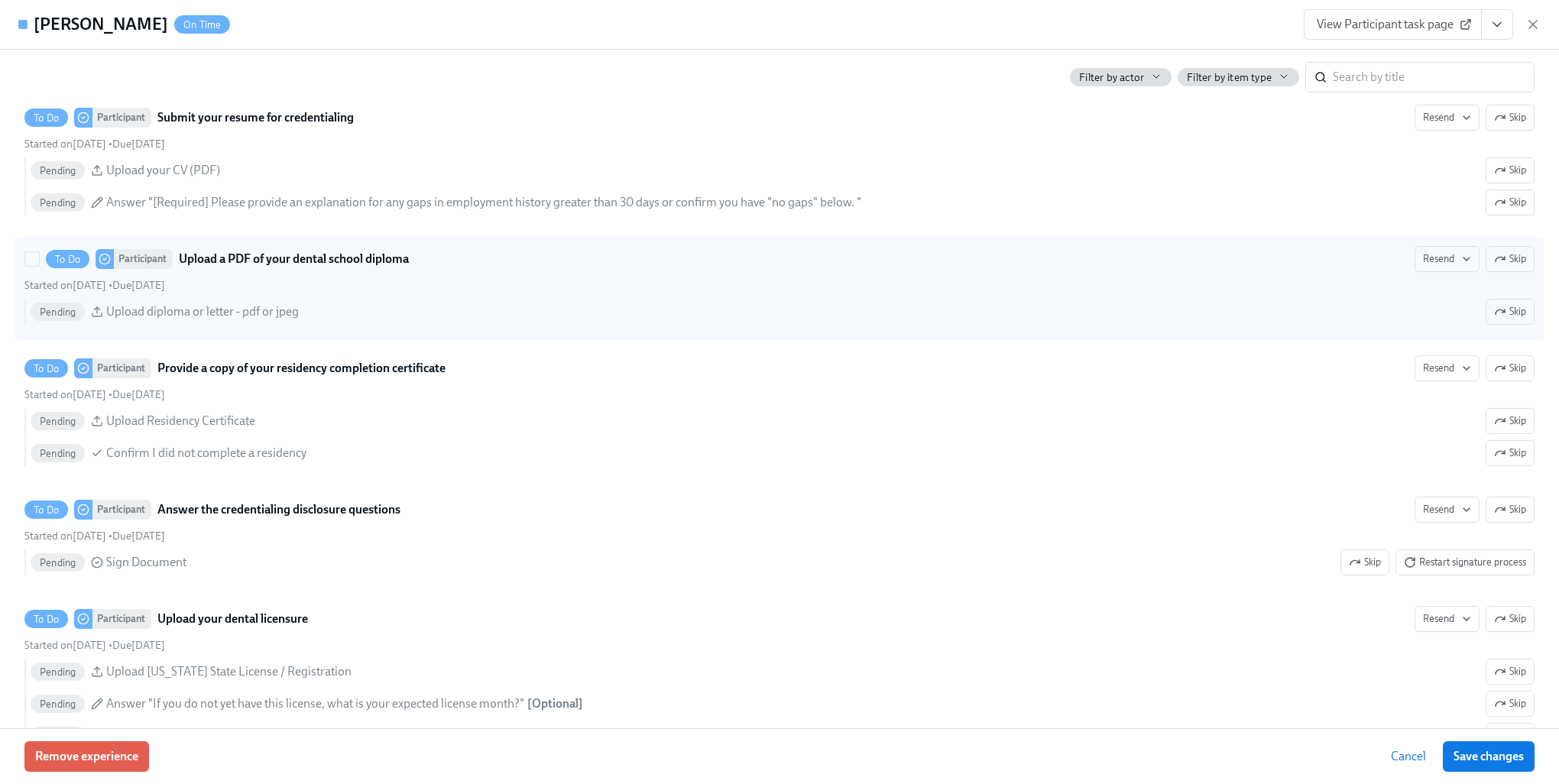
scroll to position [1988, 0]
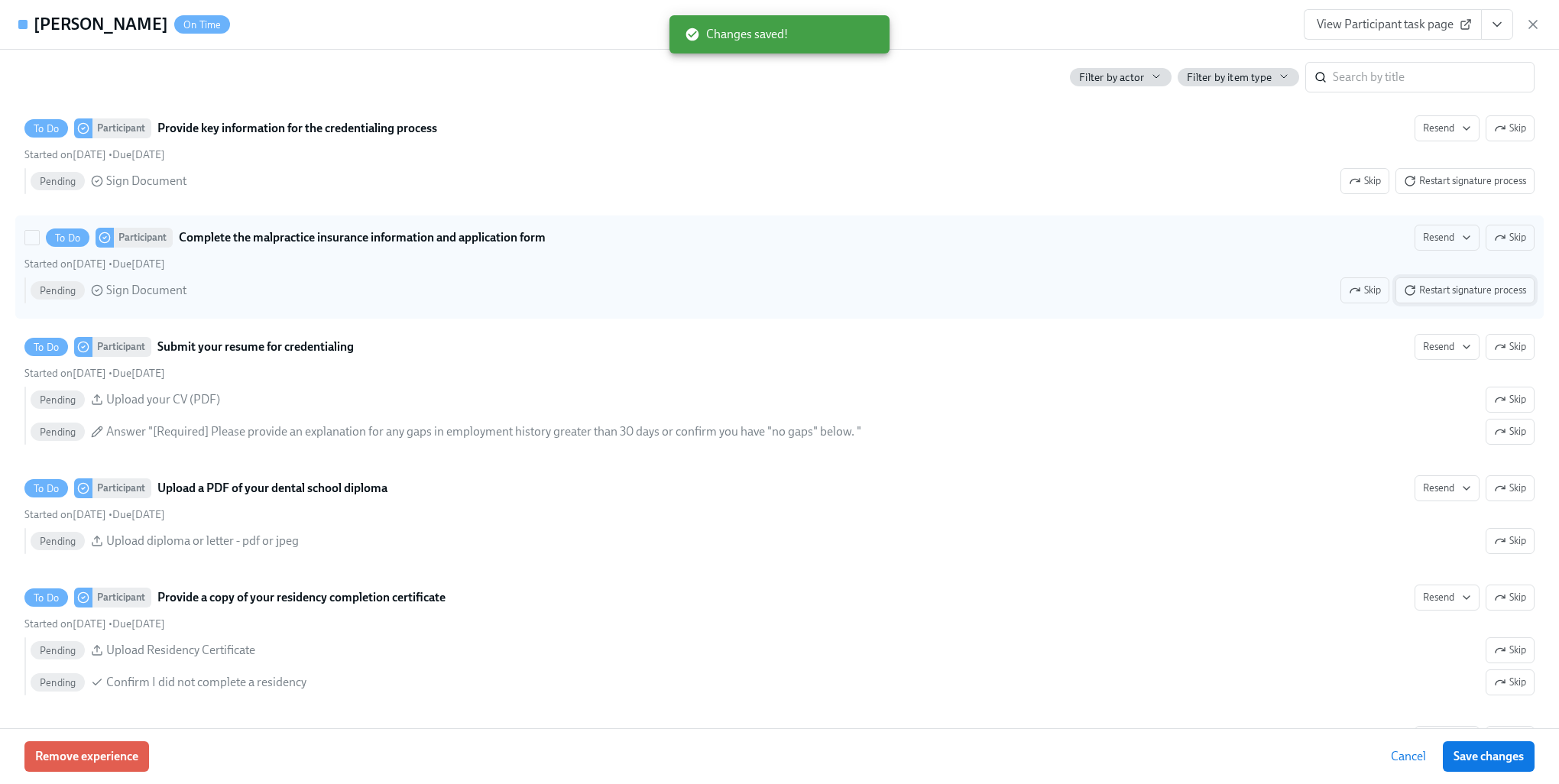
click at [1422, 298] on span "Restart signature process" at bounding box center [1465, 290] width 122 height 15
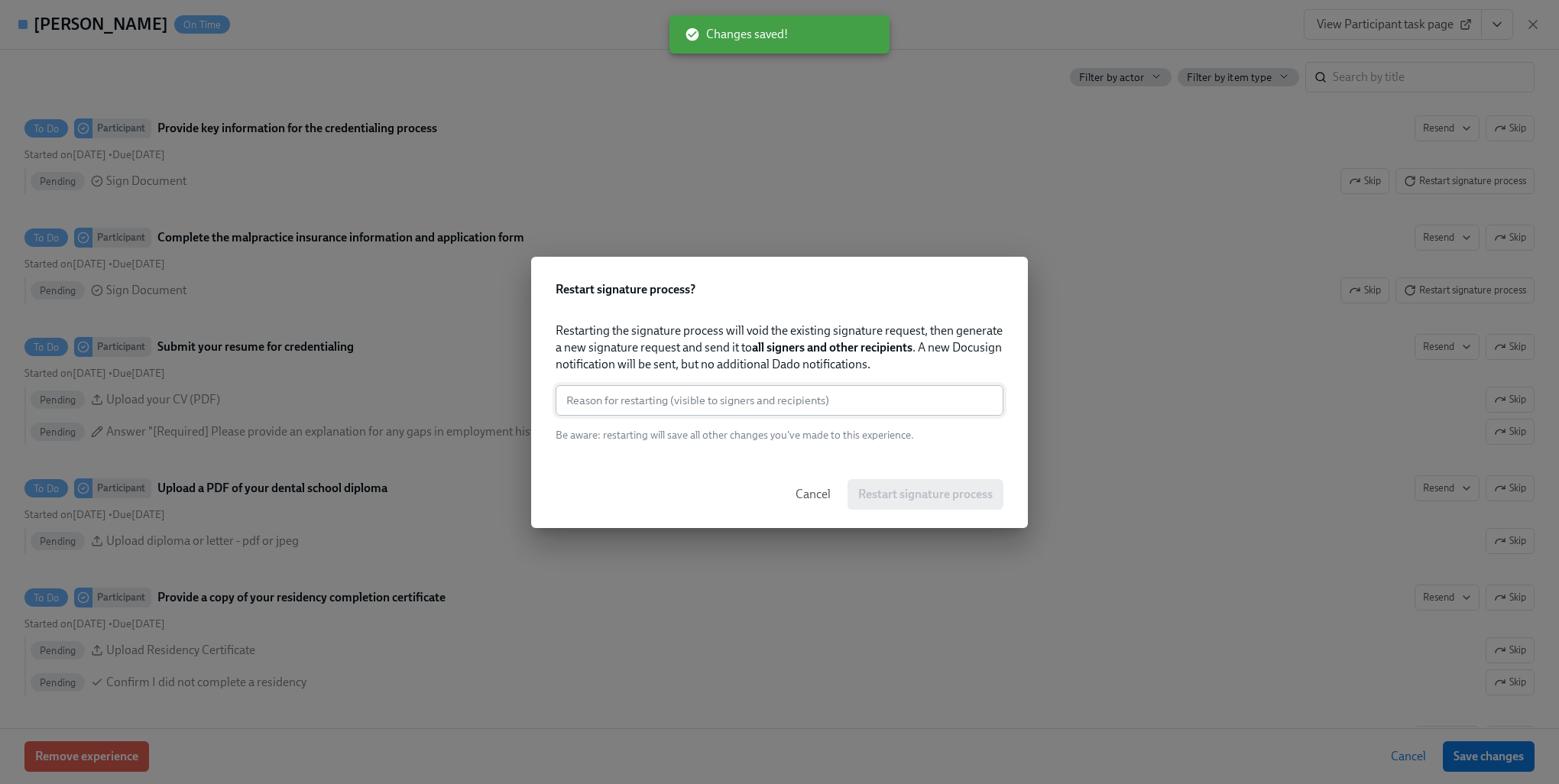
click at [682, 403] on input "text" at bounding box center [780, 401] width 448 height 31
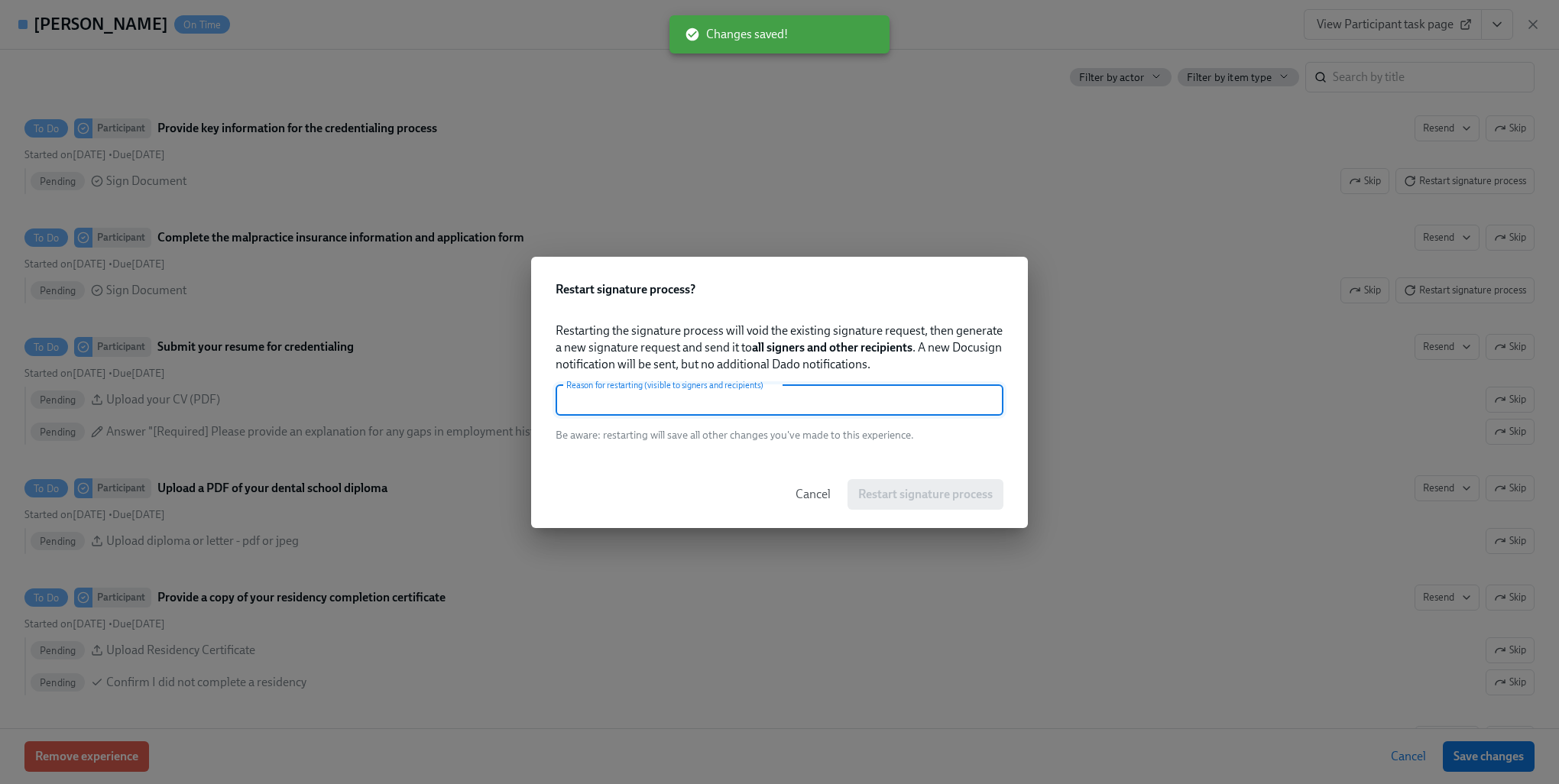
paste input "new email"
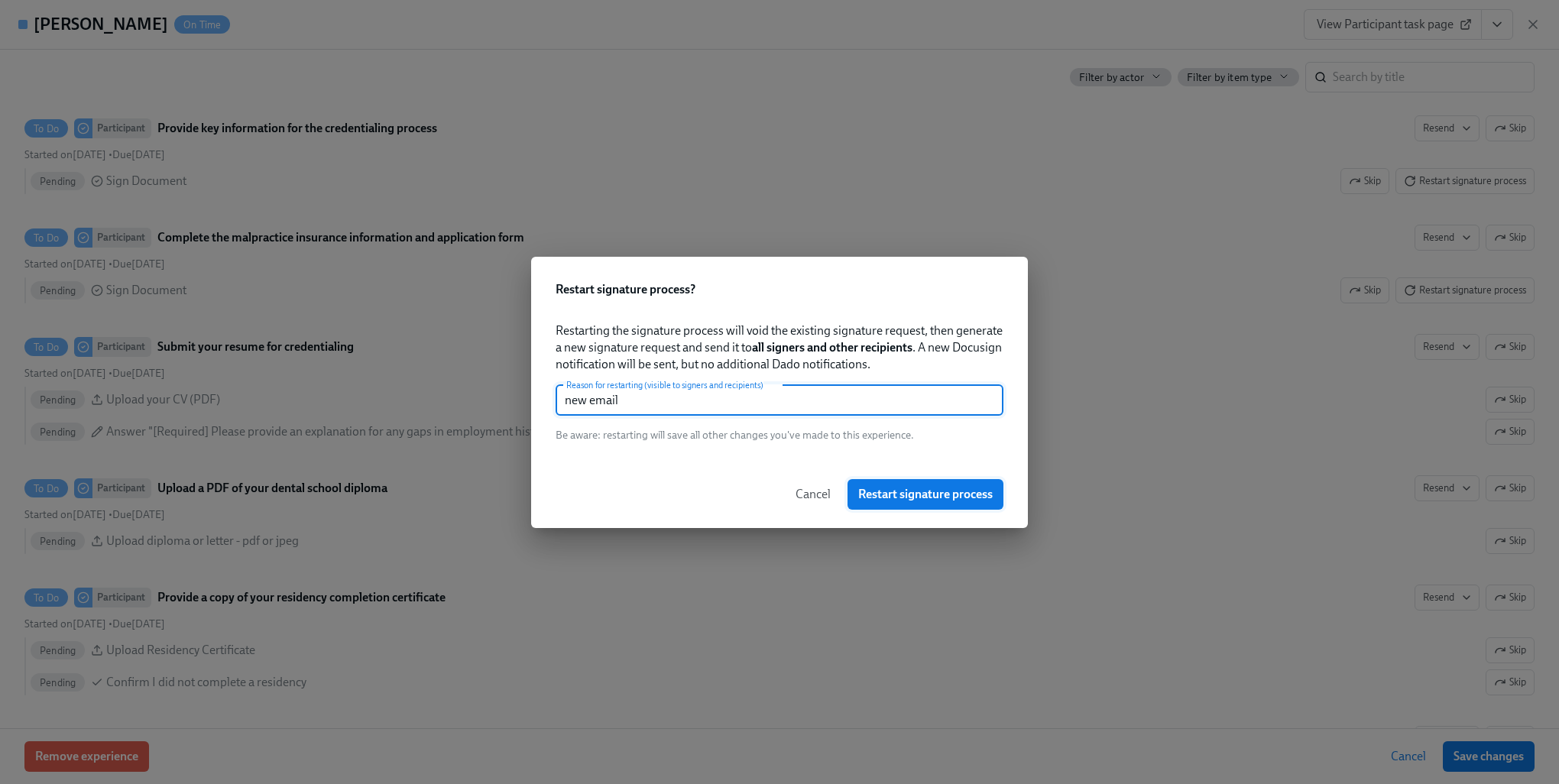
type input "new email"
click at [896, 493] on span "Restart signature process" at bounding box center [925, 494] width 135 height 15
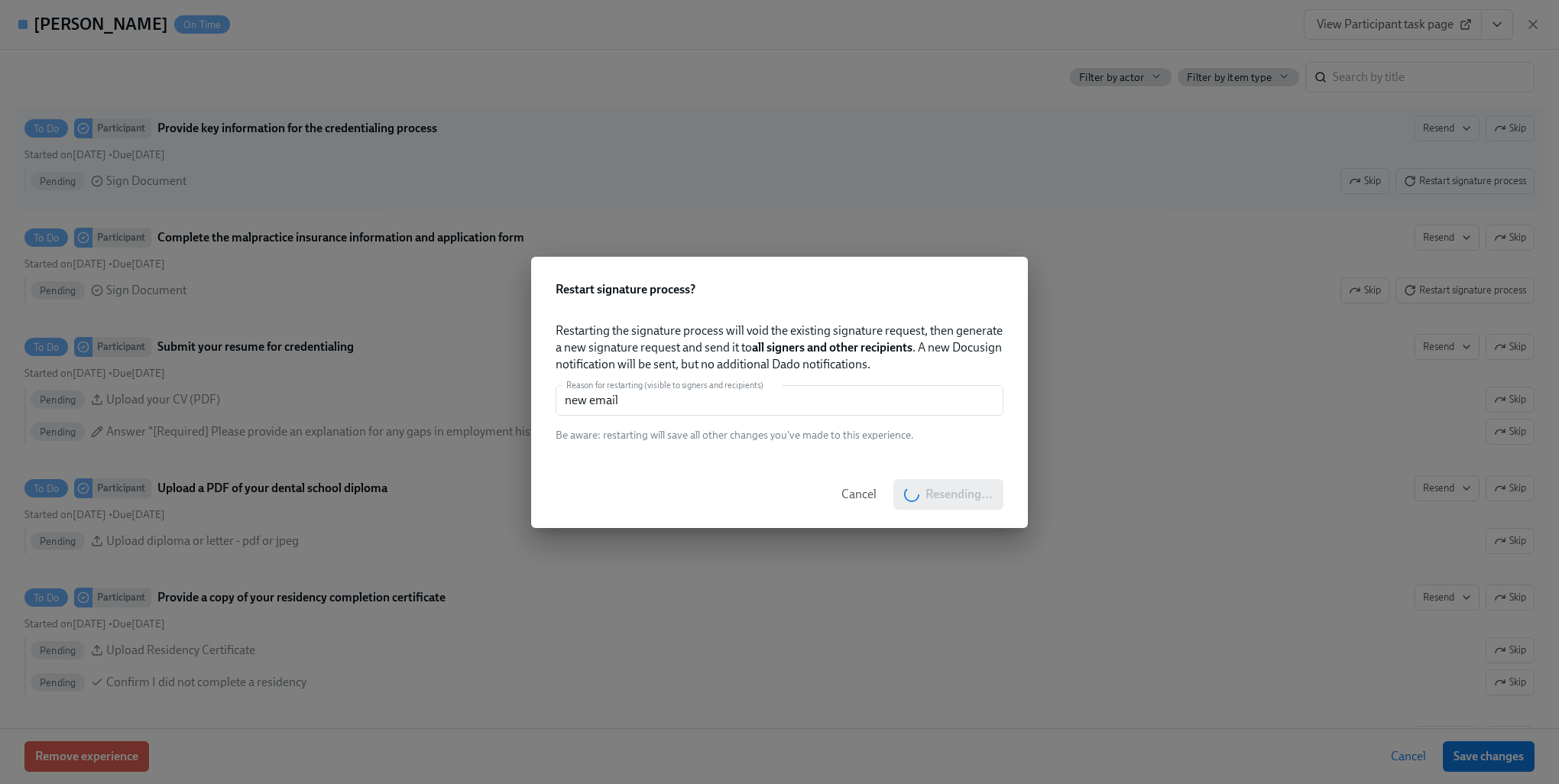
drag, startPoint x: 1138, startPoint y: 422, endPoint x: 1322, endPoint y: 195, distance: 292.2
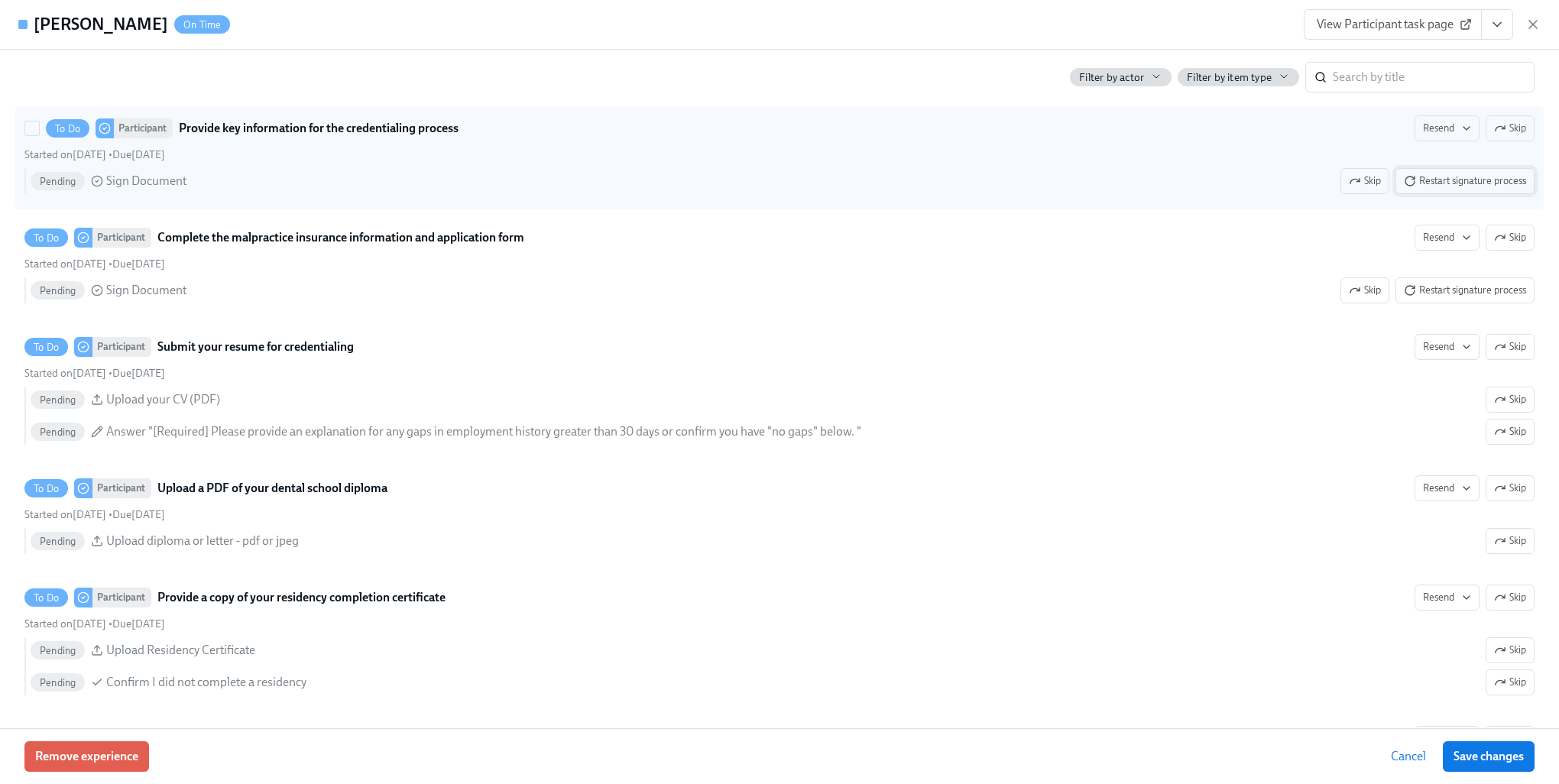
click at [1468, 189] on span "Restart signature process" at bounding box center [1465, 181] width 122 height 15
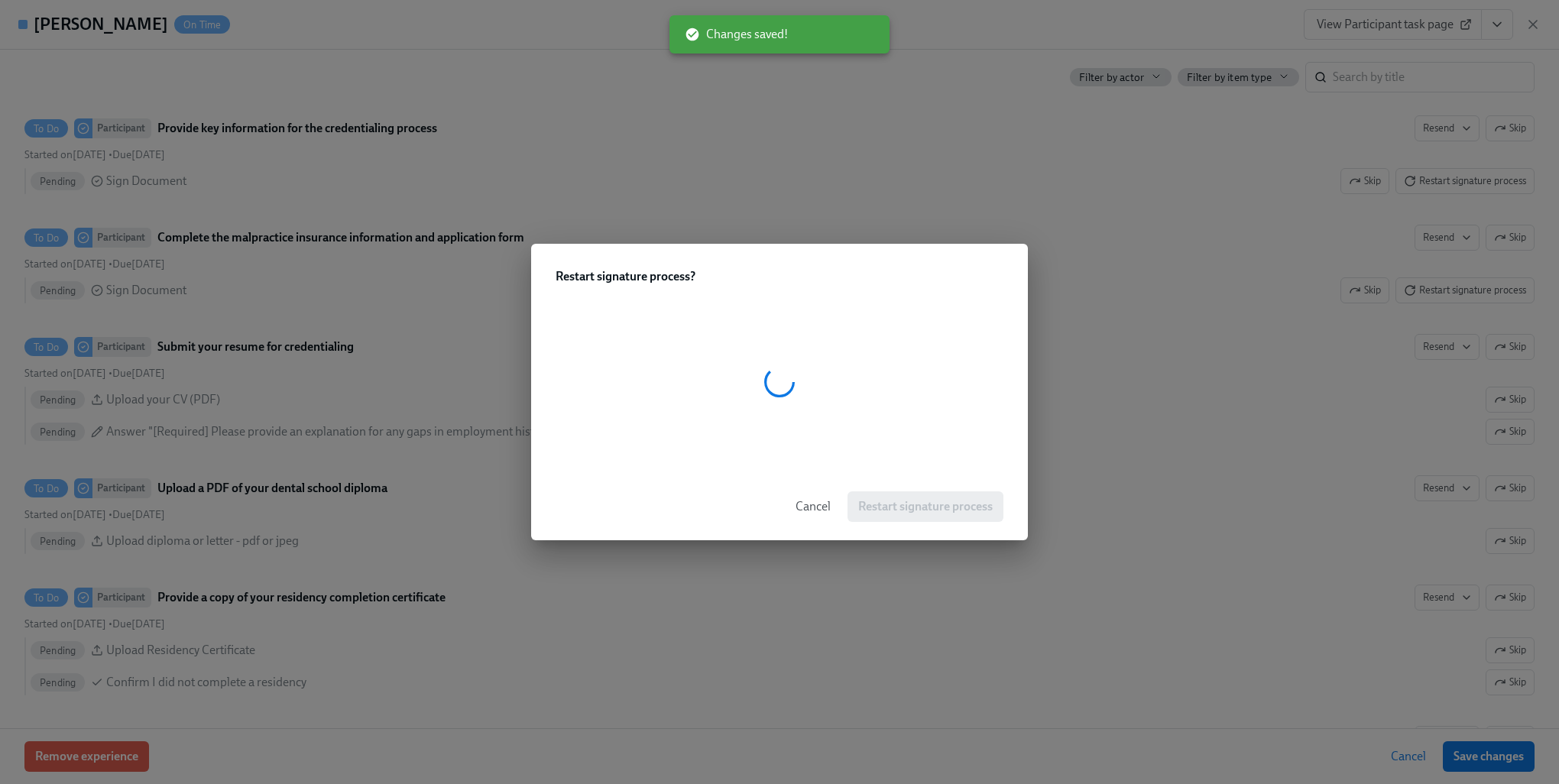
click at [751, 390] on div at bounding box center [780, 382] width 448 height 146
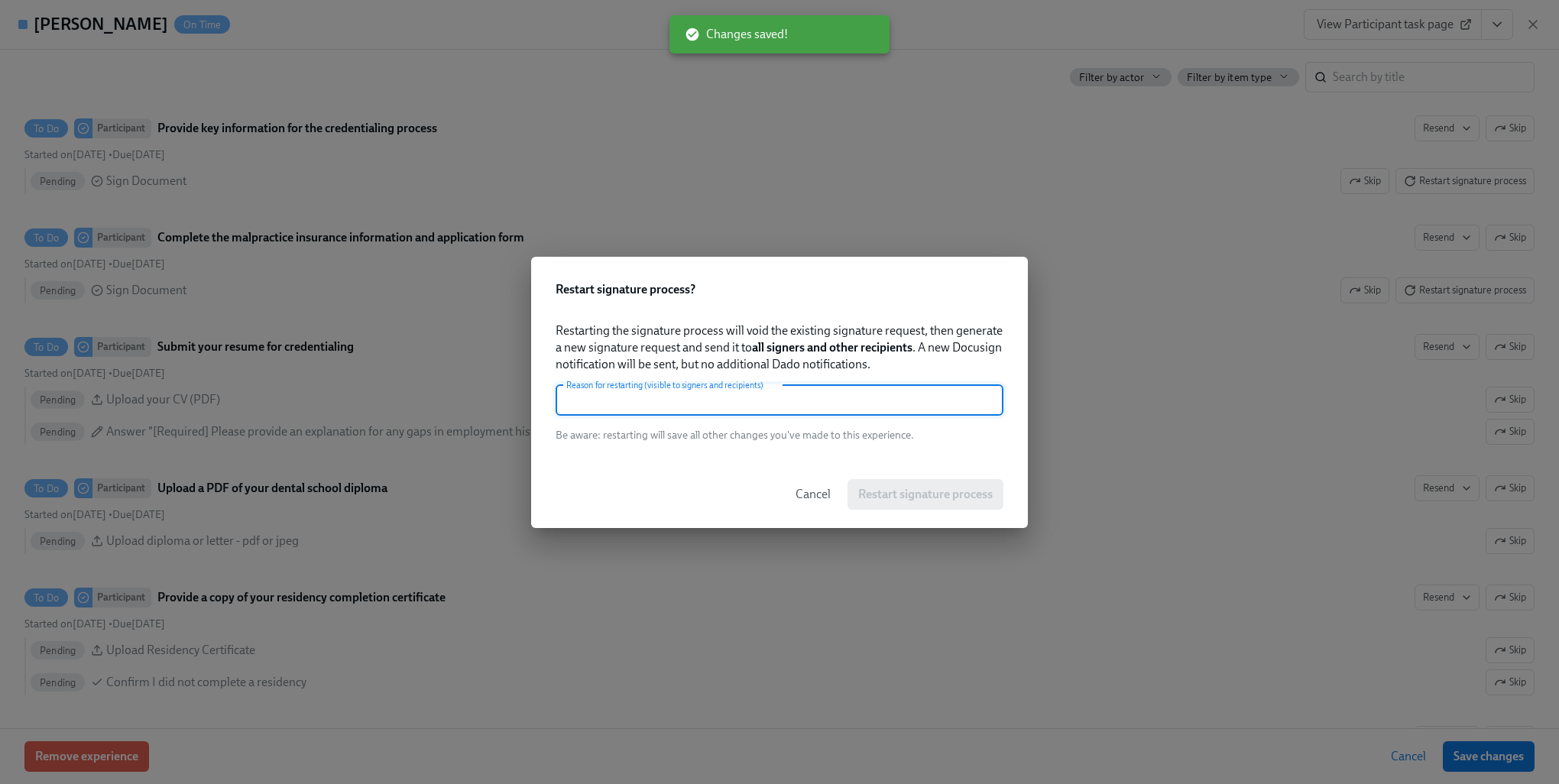
click at [749, 402] on input "text" at bounding box center [780, 401] width 448 height 31
paste input "new email"
type input "new email"
drag, startPoint x: 902, startPoint y: 484, endPoint x: 1020, endPoint y: 454, distance: 121.8
click at [902, 485] on button "Restart signature process" at bounding box center [925, 495] width 156 height 31
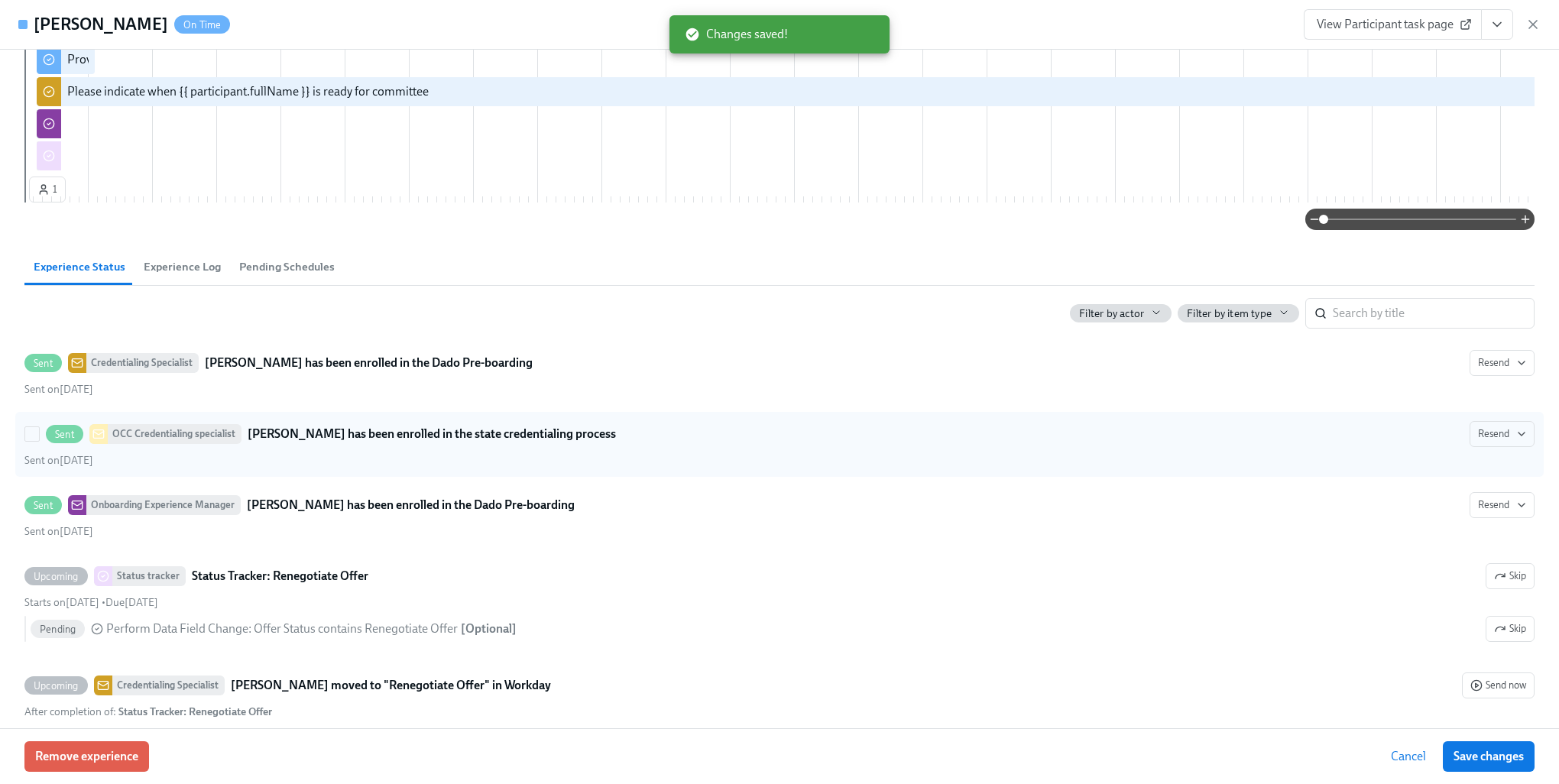
scroll to position [688, 0]
